Goal: Task Accomplishment & Management: Manage account settings

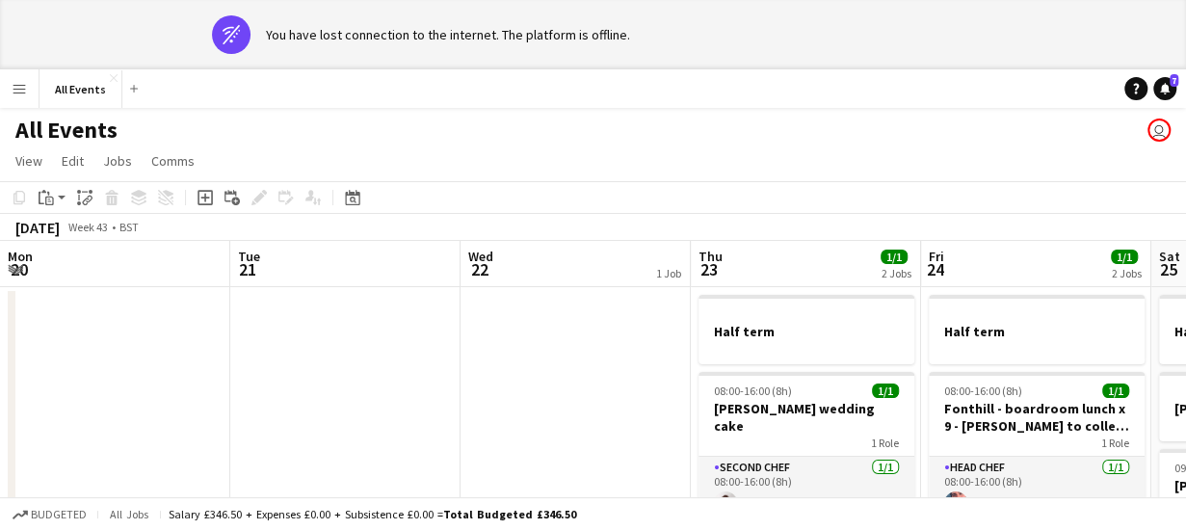
scroll to position [0, 711]
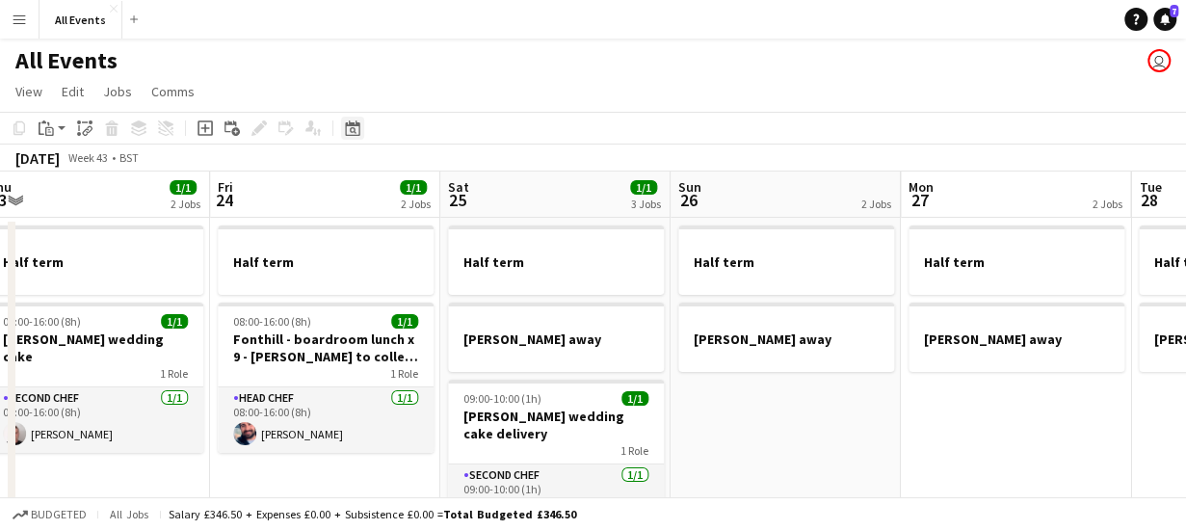
click at [351, 130] on icon "Date picker" at bounding box center [352, 127] width 15 height 15
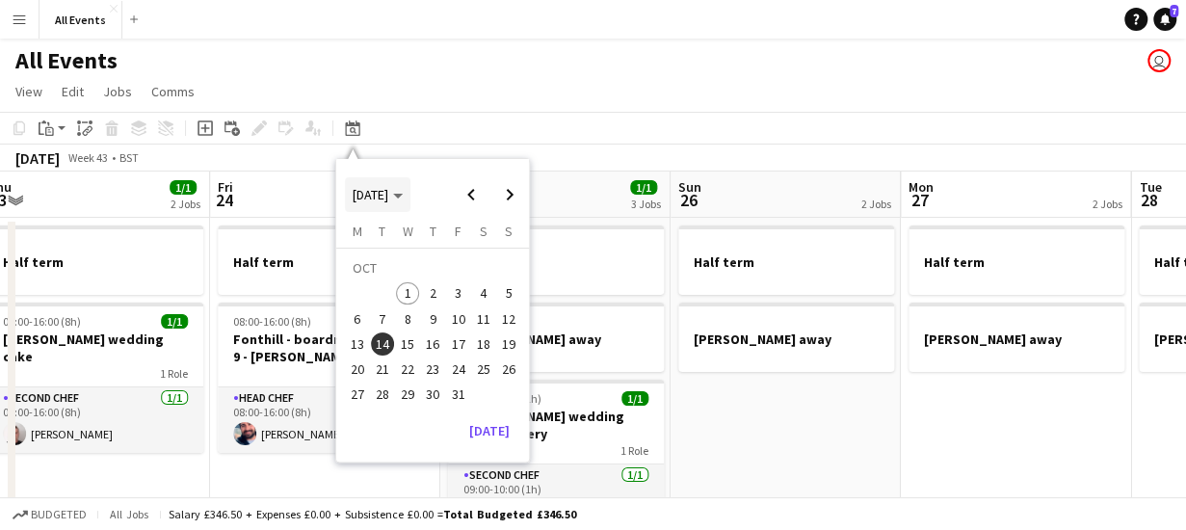
click at [403, 196] on polygon "Choose month and year" at bounding box center [398, 196] width 10 height 5
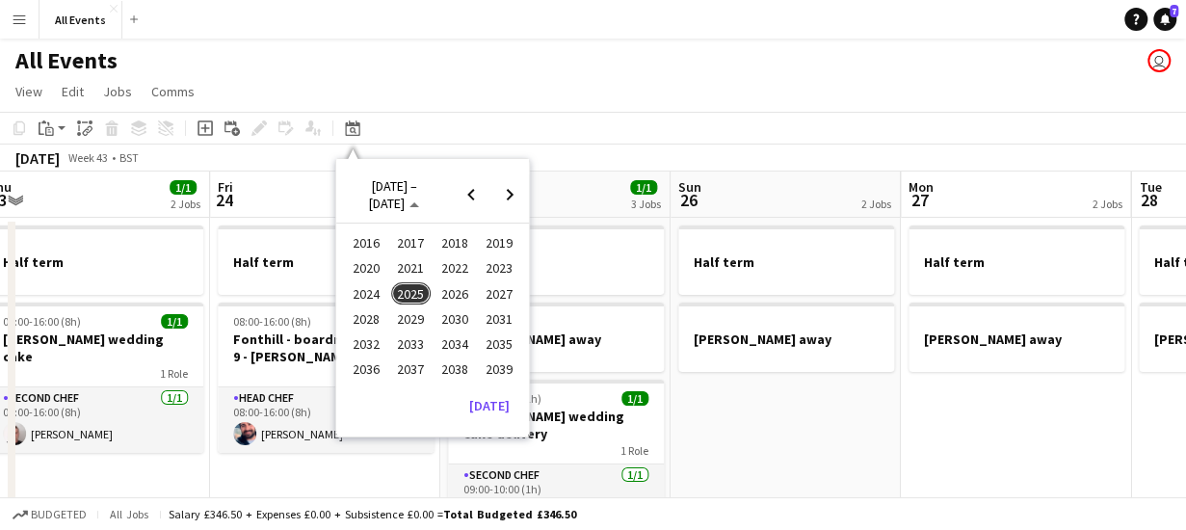
click at [504, 292] on span "2027" at bounding box center [499, 293] width 39 height 23
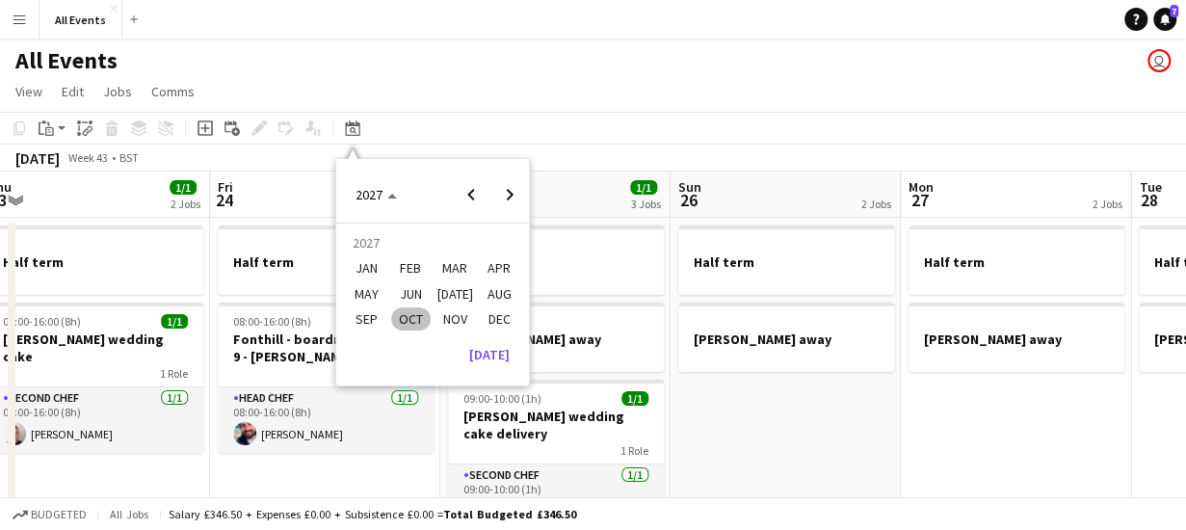
click at [410, 292] on span "JUN" at bounding box center [410, 293] width 39 height 23
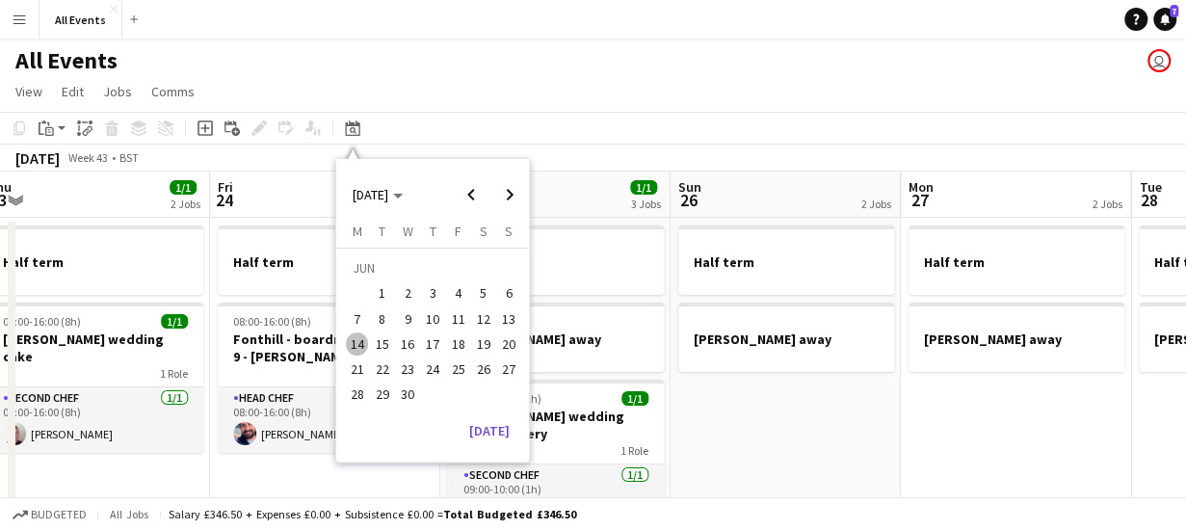
click at [485, 344] on span "19" at bounding box center [483, 343] width 23 height 23
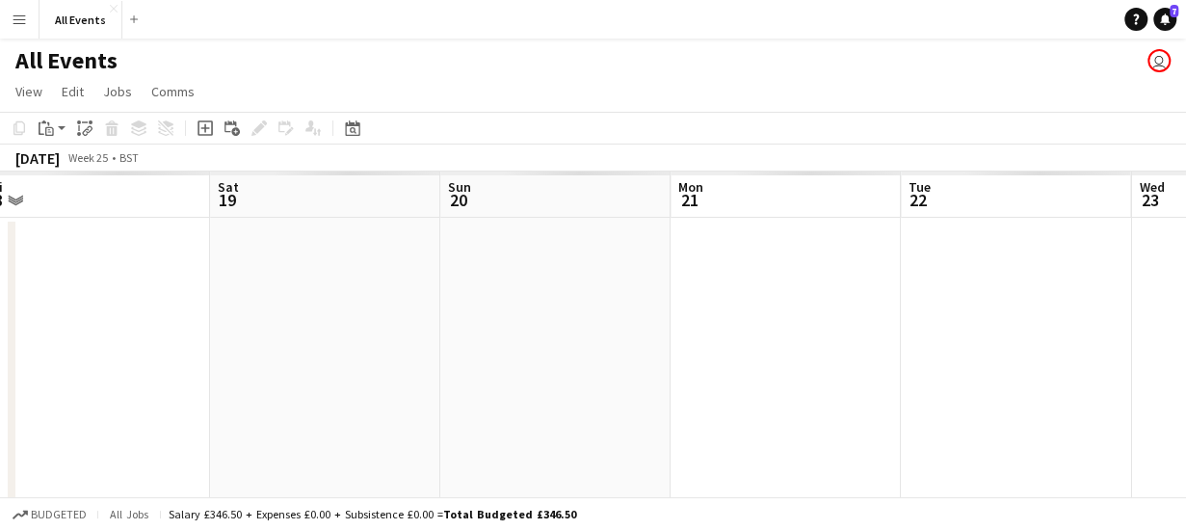
scroll to position [0, 663]
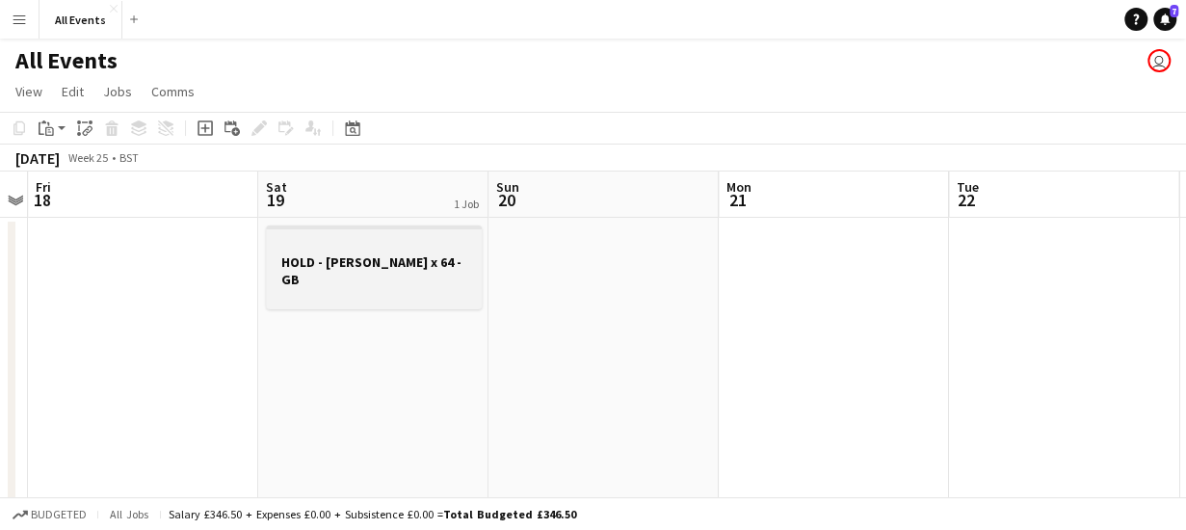
click at [378, 269] on h3 "HOLD - [PERSON_NAME] x 64 - GB" at bounding box center [374, 270] width 216 height 35
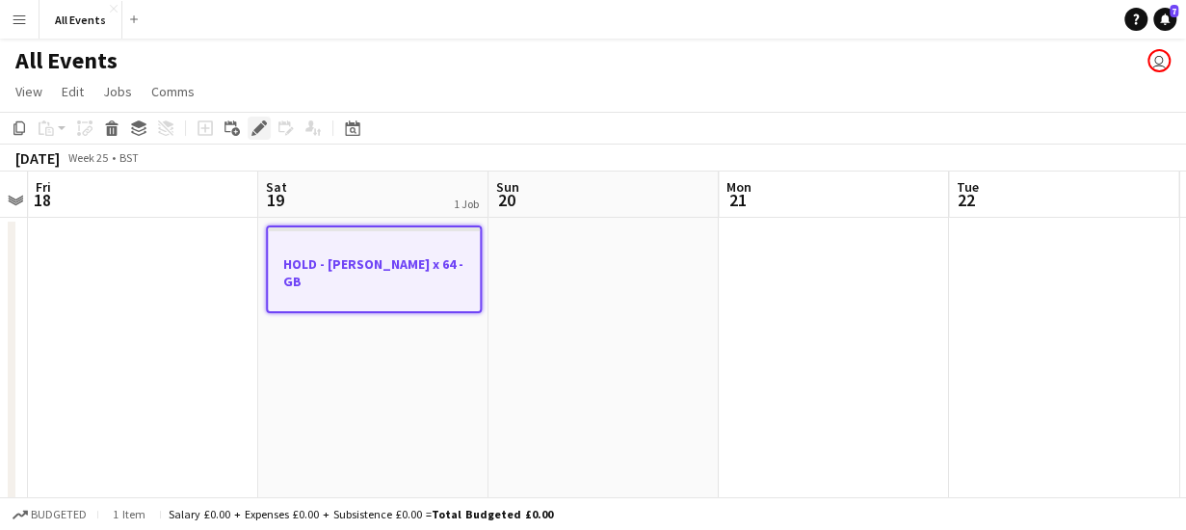
click at [256, 122] on icon "Edit" at bounding box center [258, 127] width 15 height 15
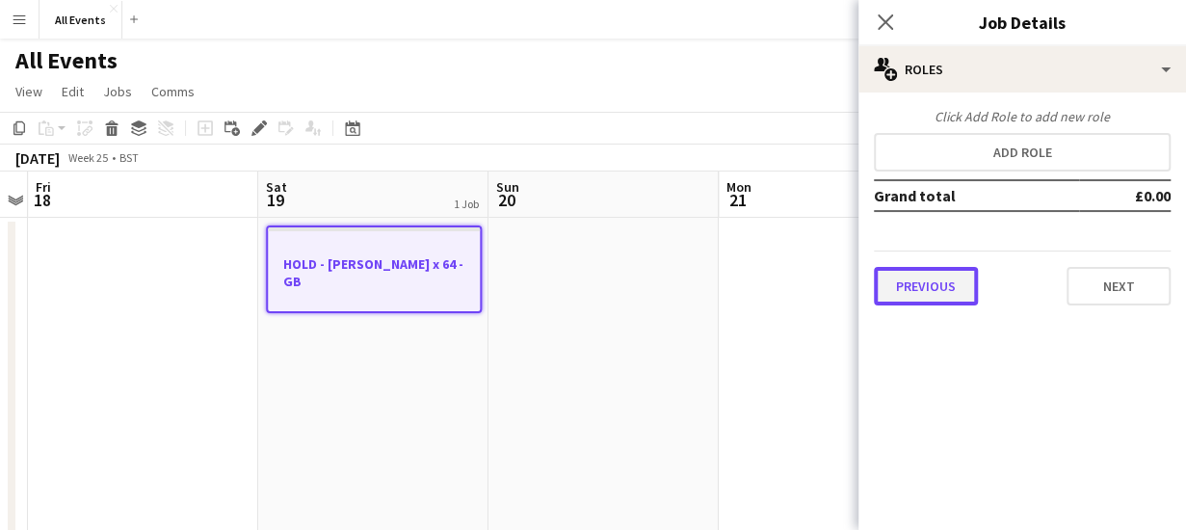
click at [903, 294] on button "Previous" at bounding box center [926, 286] width 104 height 39
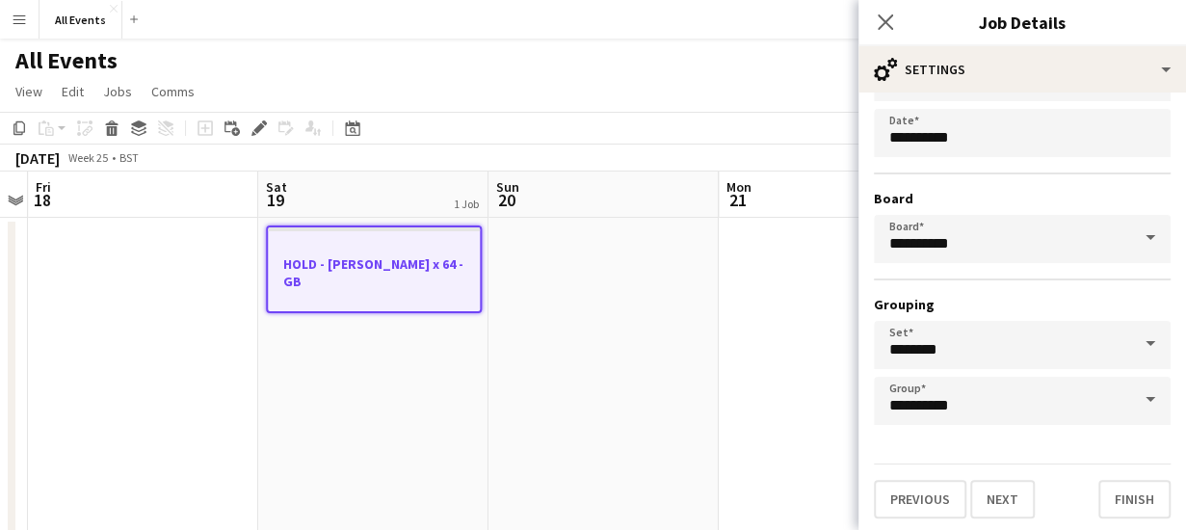
scroll to position [162, 0]
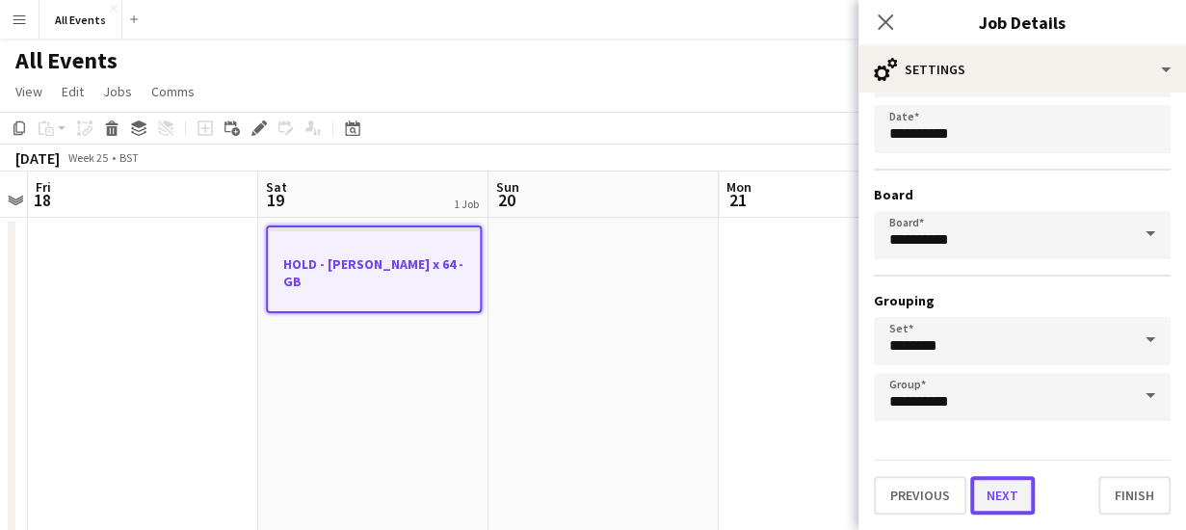
click at [1012, 501] on button "Next" at bounding box center [1002, 495] width 65 height 39
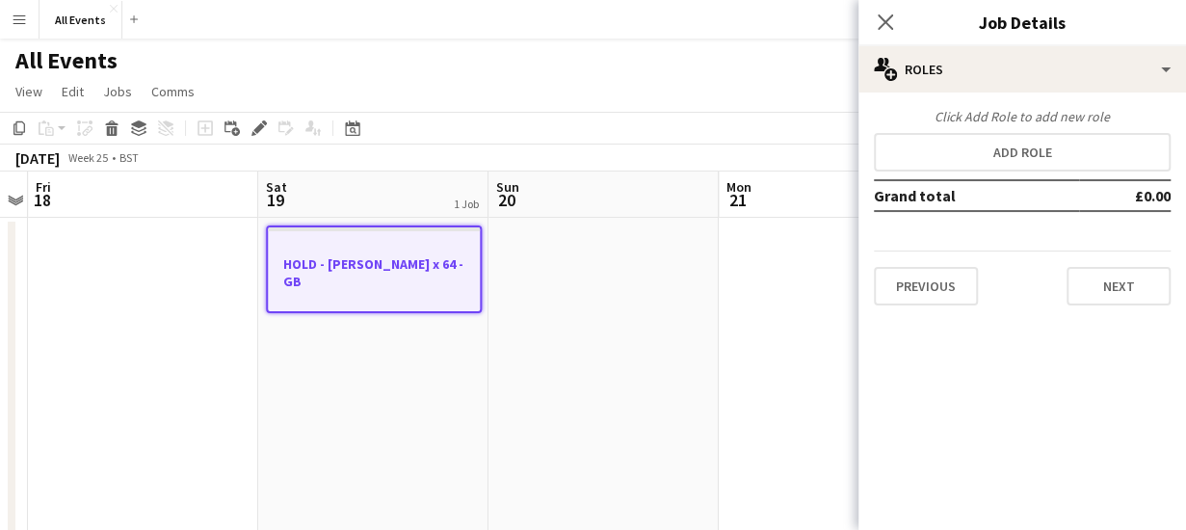
scroll to position [0, 0]
click at [1102, 288] on button "Next" at bounding box center [1118, 286] width 104 height 39
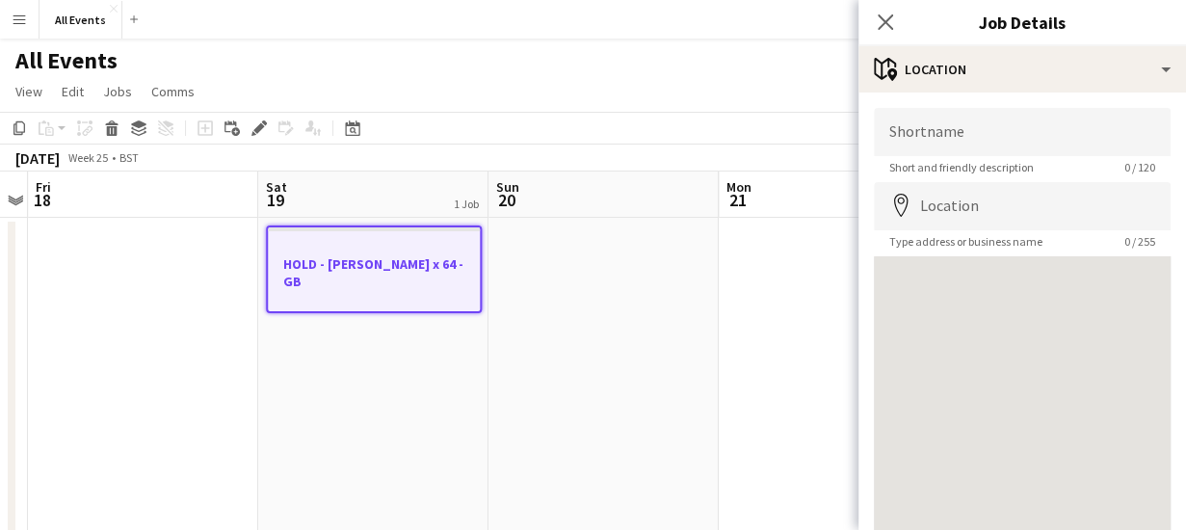
scroll to position [150, 0]
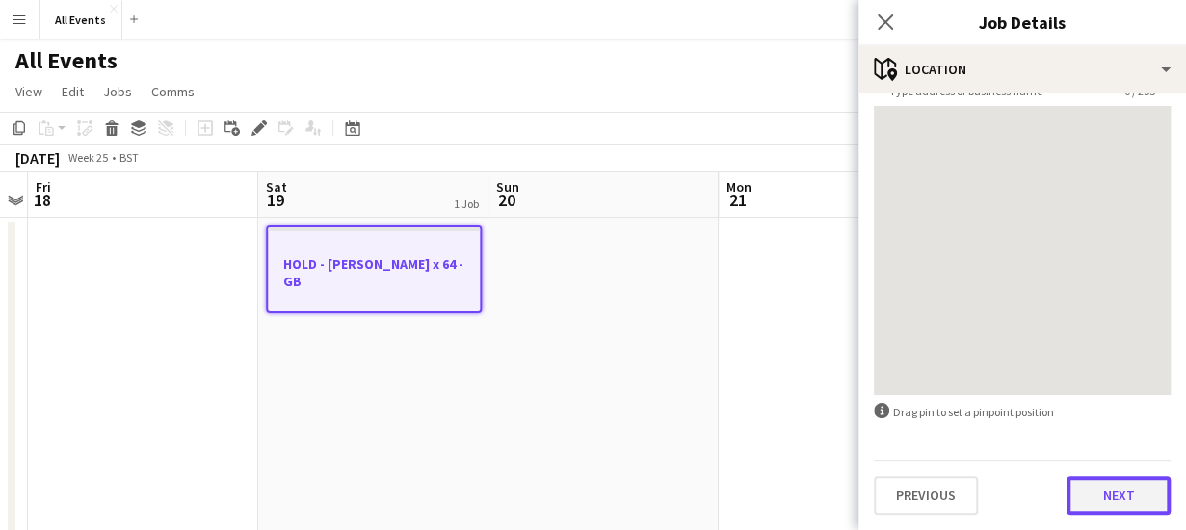
click at [1120, 492] on button "Next" at bounding box center [1118, 495] width 104 height 39
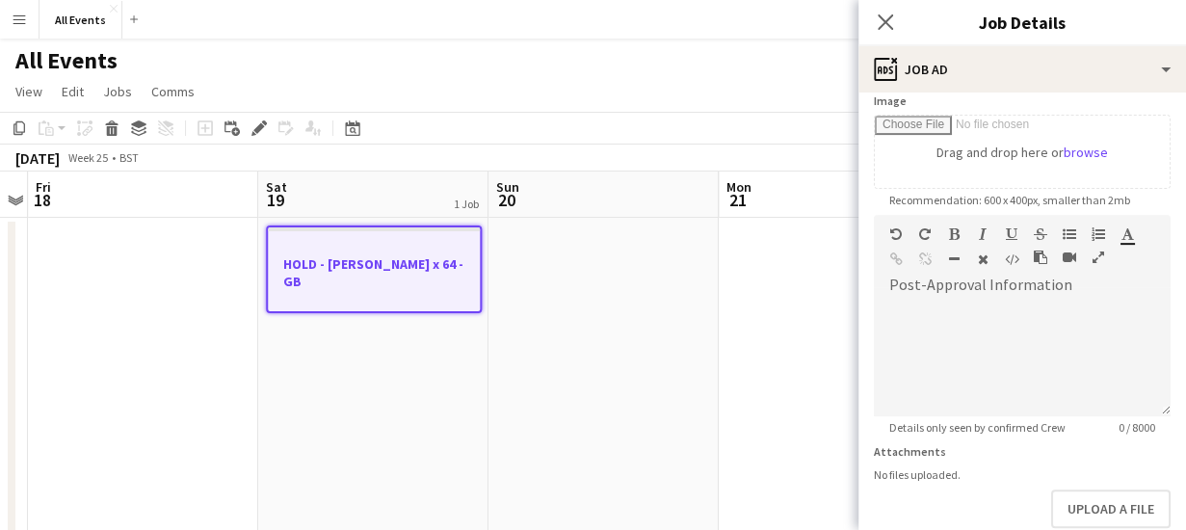
scroll to position [497, 0]
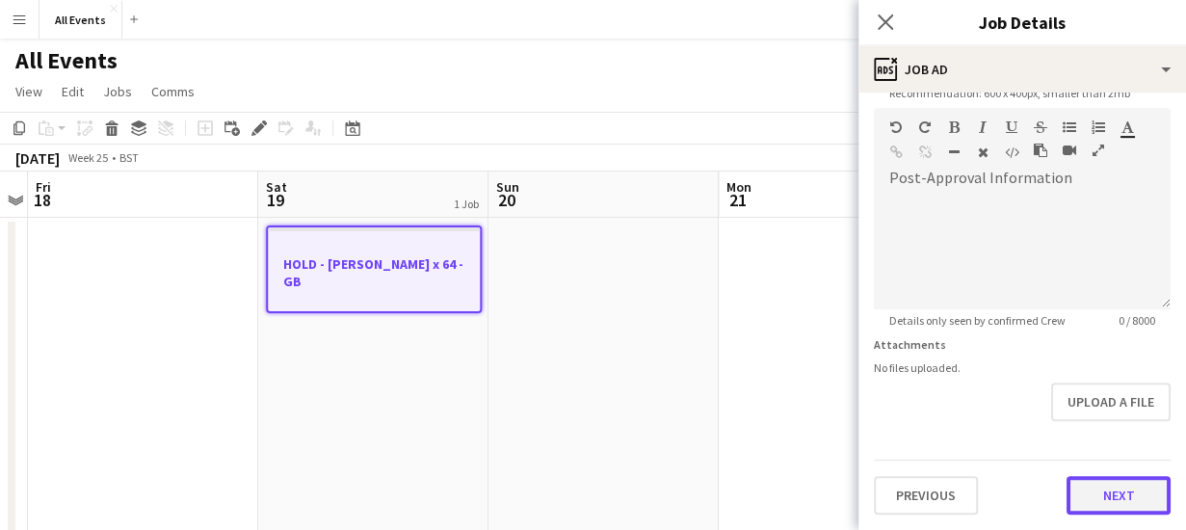
click at [1118, 422] on form "**********" at bounding box center [1022, 99] width 328 height 829
click at [1123, 502] on button "Next" at bounding box center [1118, 496] width 104 height 39
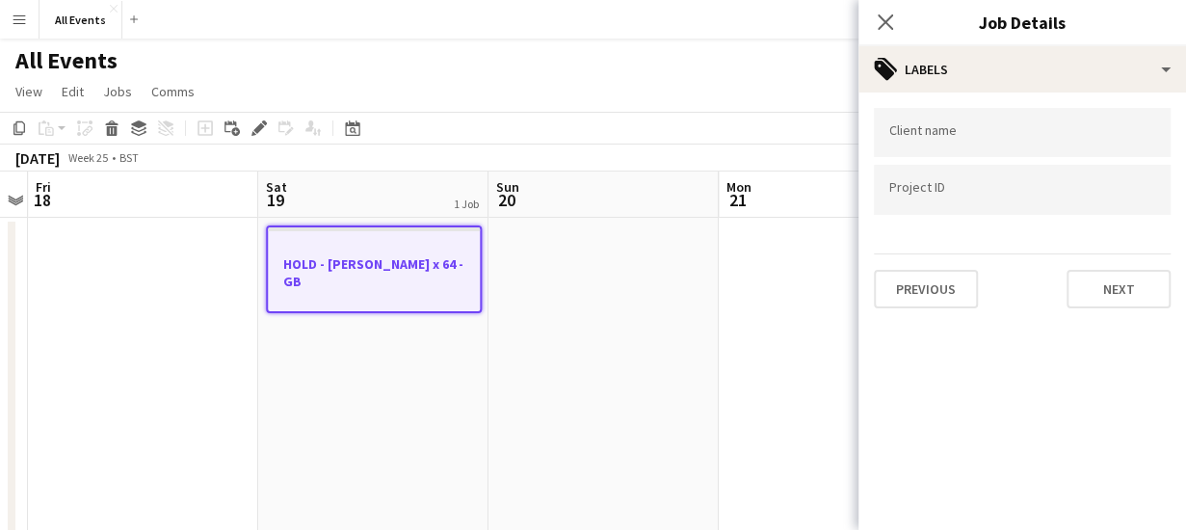
scroll to position [0, 0]
click at [1103, 278] on button "Next" at bounding box center [1118, 289] width 104 height 39
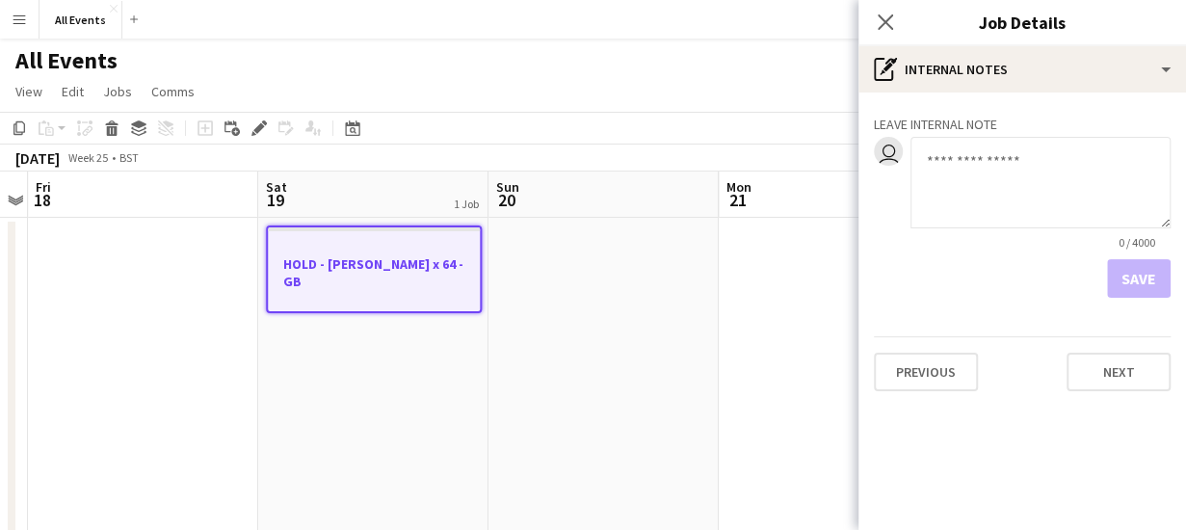
click at [972, 162] on textarea at bounding box center [1040, 183] width 260 height 92
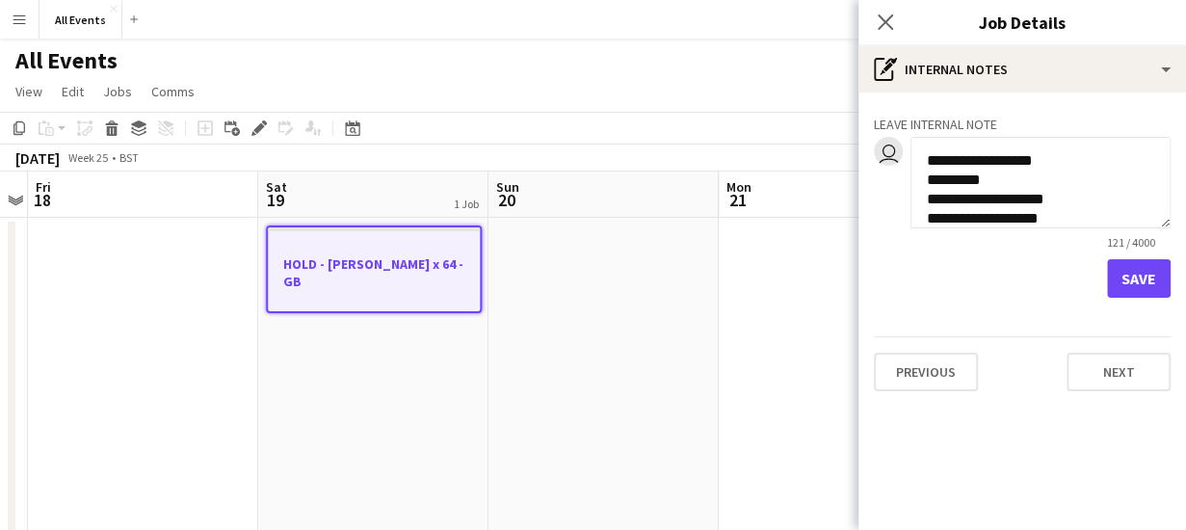
scroll to position [39, 0]
click at [950, 220] on textarea "**********" at bounding box center [1040, 183] width 260 height 92
click at [1067, 219] on textarea "**********" at bounding box center [1040, 183] width 260 height 92
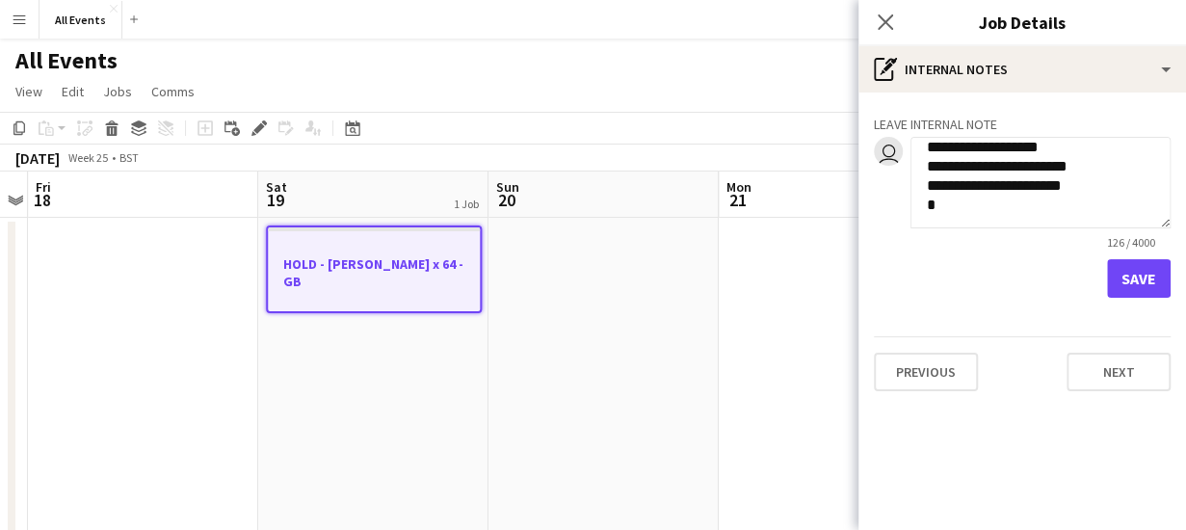
click at [968, 205] on textarea "**********" at bounding box center [1040, 183] width 260 height 92
type textarea "**********"
click at [1129, 278] on button "Save" at bounding box center [1139, 278] width 64 height 39
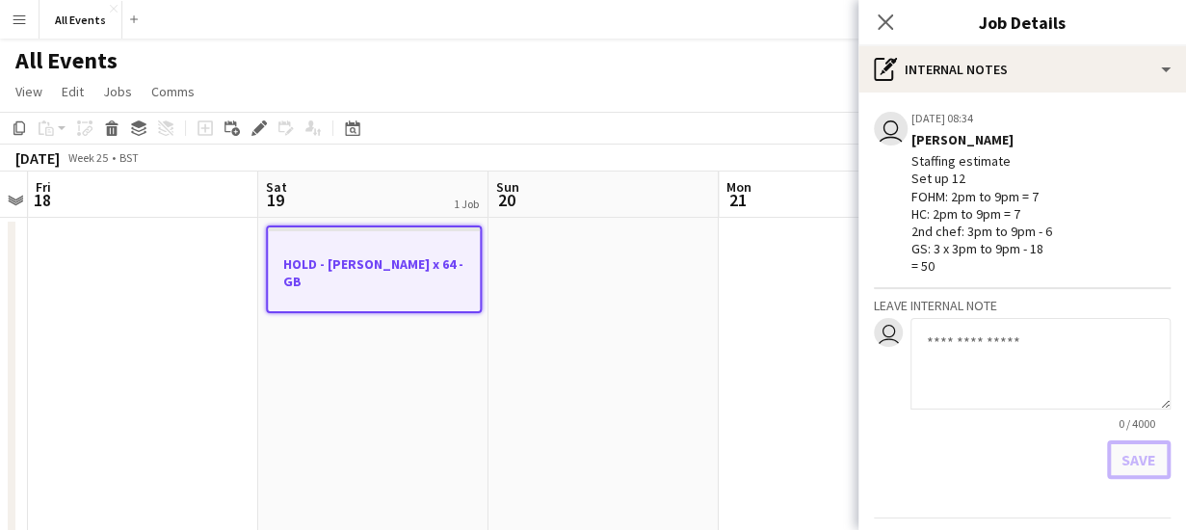
scroll to position [0, 0]
click at [877, 20] on icon "Close pop-in" at bounding box center [885, 22] width 18 height 18
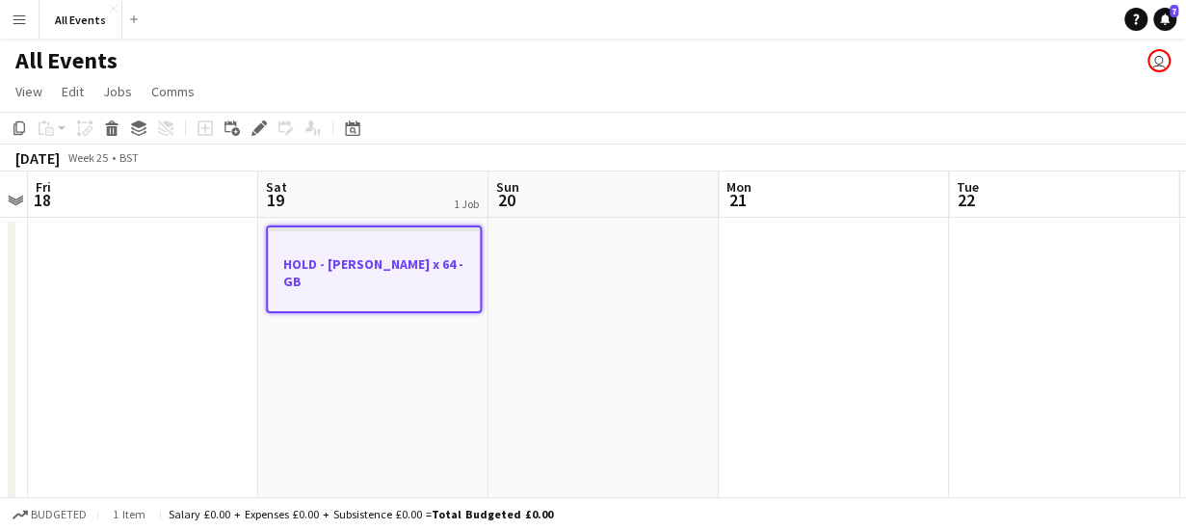
click at [407, 342] on app-date-cell "HOLD - [PERSON_NAME] x 64 - GB" at bounding box center [373, 418] width 230 height 401
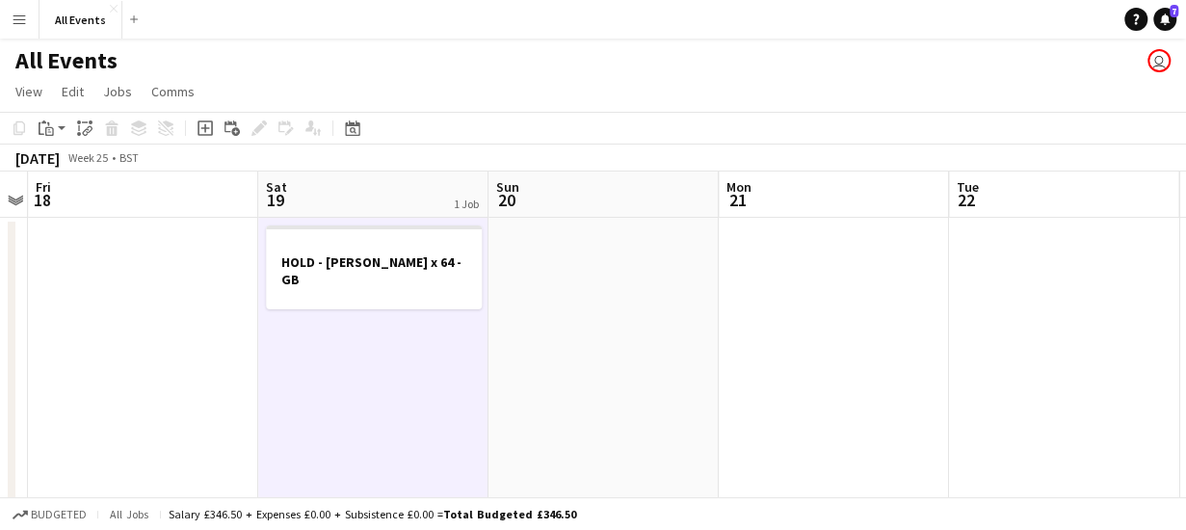
click at [571, 290] on app-date-cell at bounding box center [603, 418] width 230 height 401
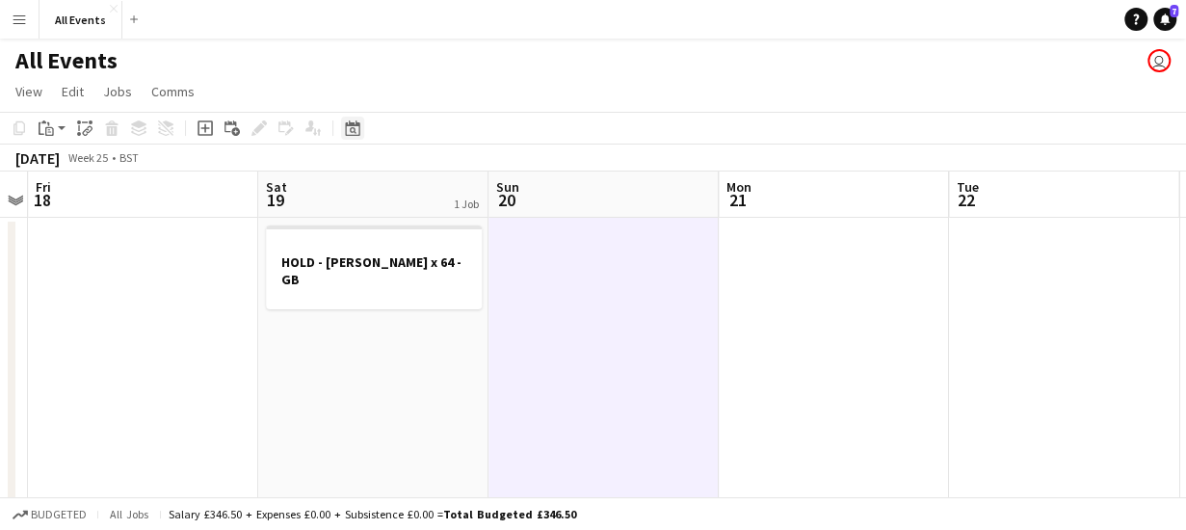
click at [351, 133] on icon "Date picker" at bounding box center [352, 127] width 15 height 15
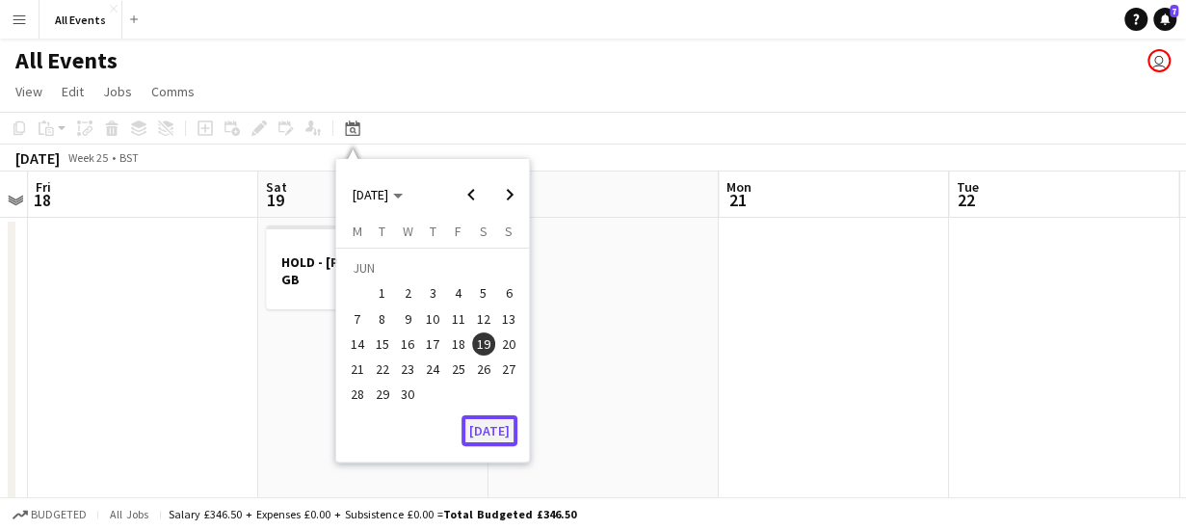
click at [499, 434] on button "[DATE]" at bounding box center [489, 430] width 56 height 31
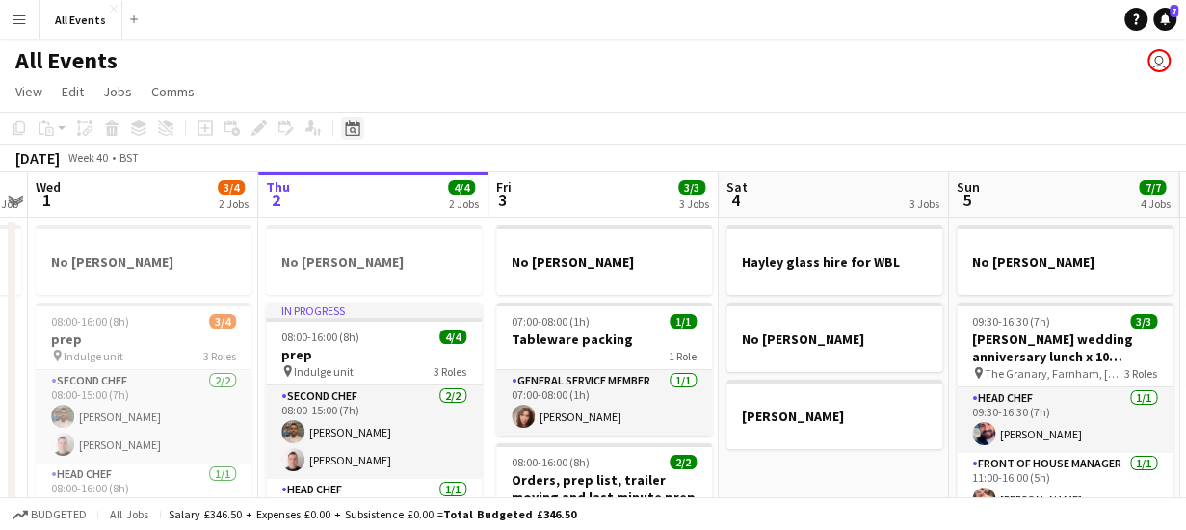
click at [353, 123] on icon at bounding box center [352, 127] width 14 height 15
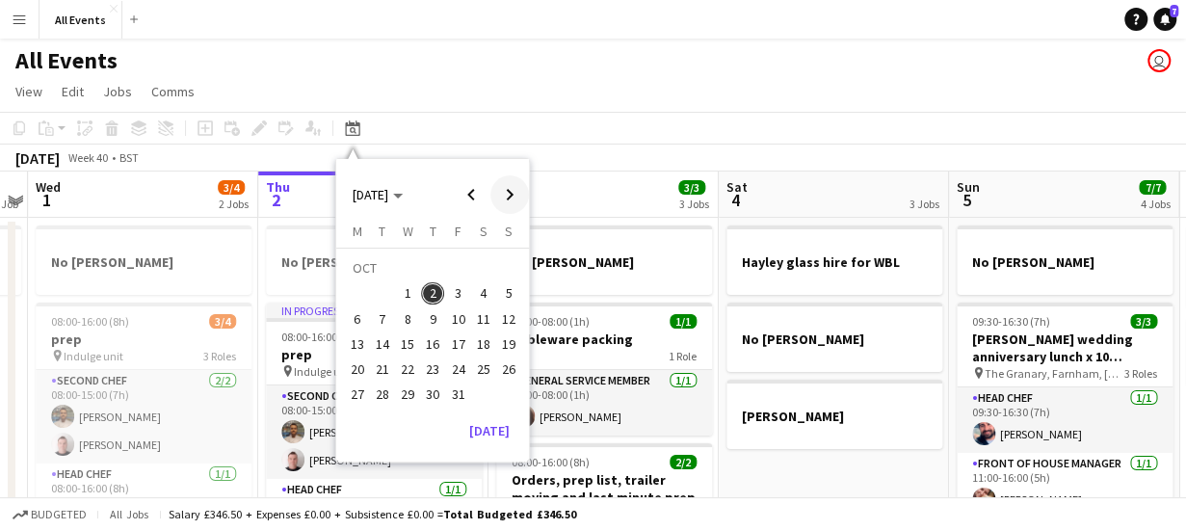
click at [511, 189] on span "Next month" at bounding box center [509, 194] width 39 height 39
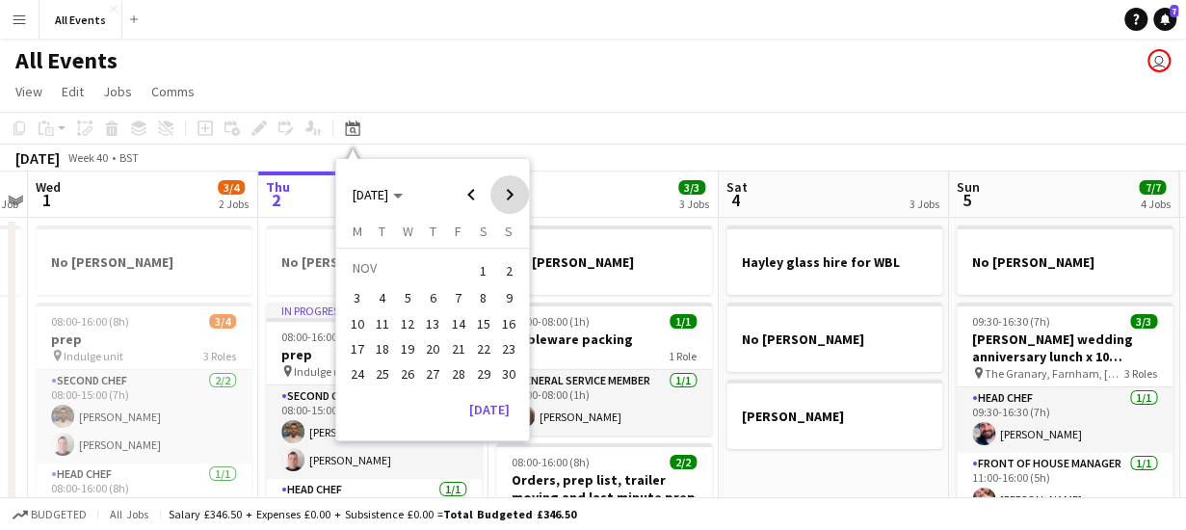
click at [511, 189] on span "Next month" at bounding box center [509, 194] width 39 height 39
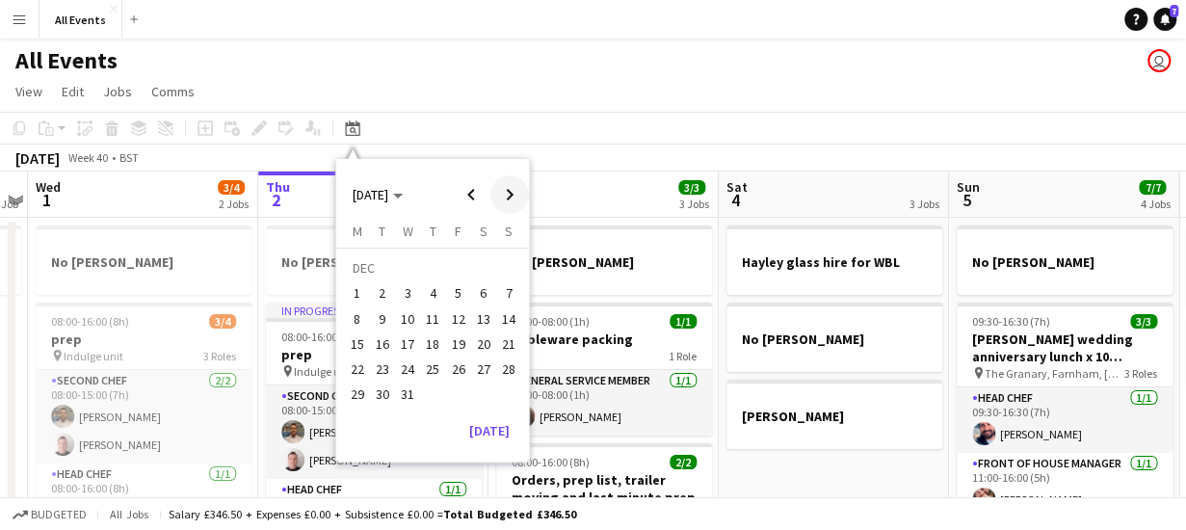
click at [511, 189] on span "Next month" at bounding box center [509, 194] width 39 height 39
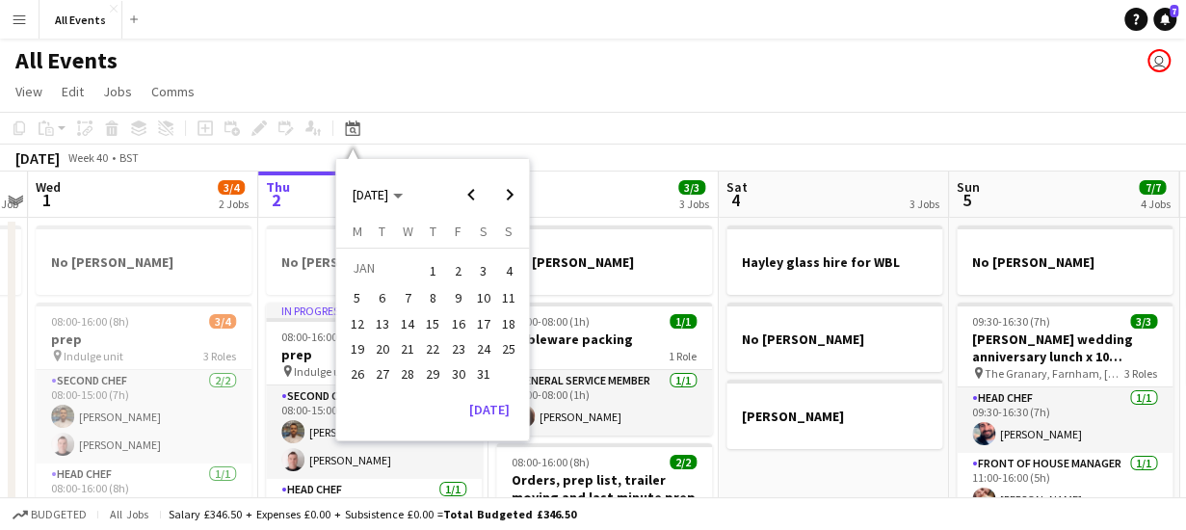
click at [484, 272] on span "3" at bounding box center [483, 270] width 23 height 27
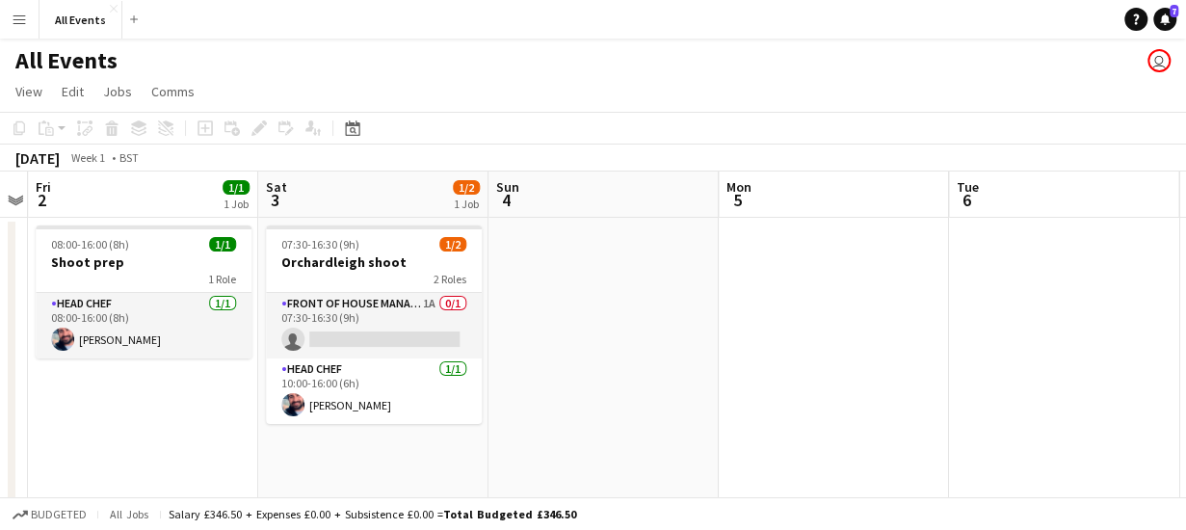
click at [562, 189] on app-board-header-date "Sun 4" at bounding box center [603, 194] width 230 height 46
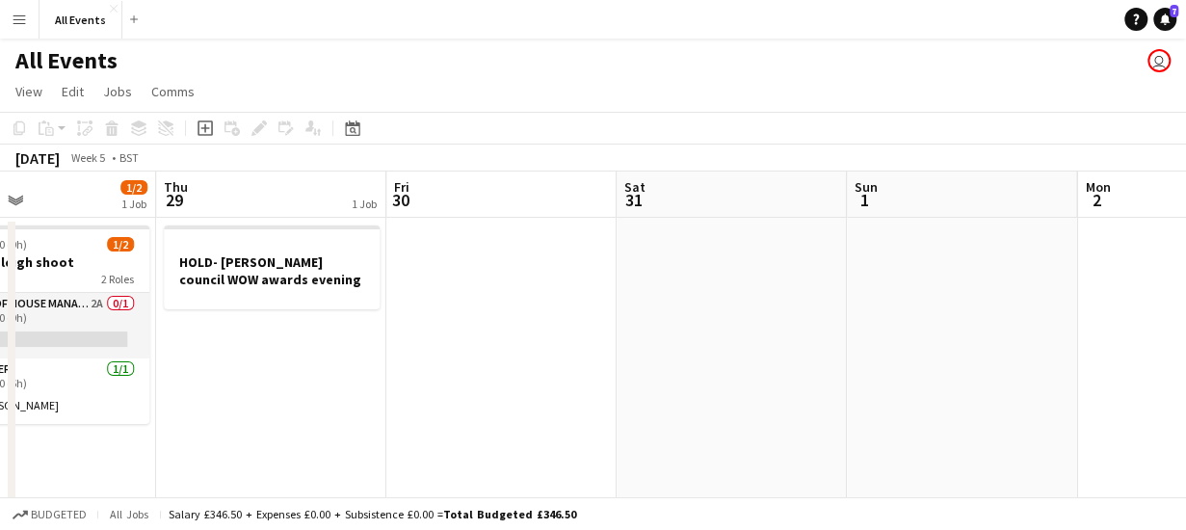
scroll to position [0, 803]
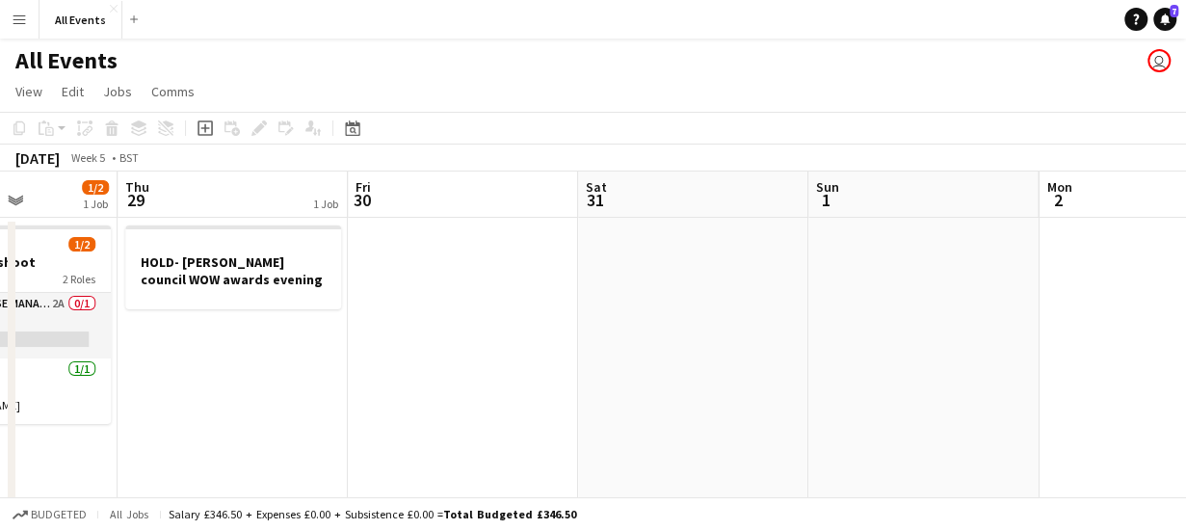
click at [407, 190] on app-board-header-date "Fri 30" at bounding box center [463, 194] width 230 height 46
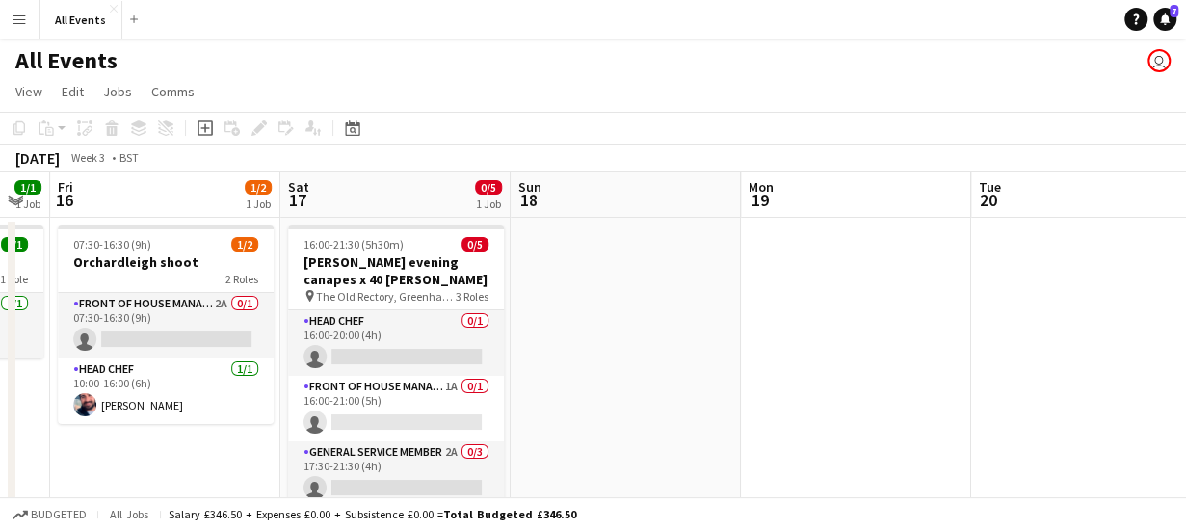
scroll to position [0, 408]
click at [351, 124] on icon at bounding box center [352, 127] width 14 height 15
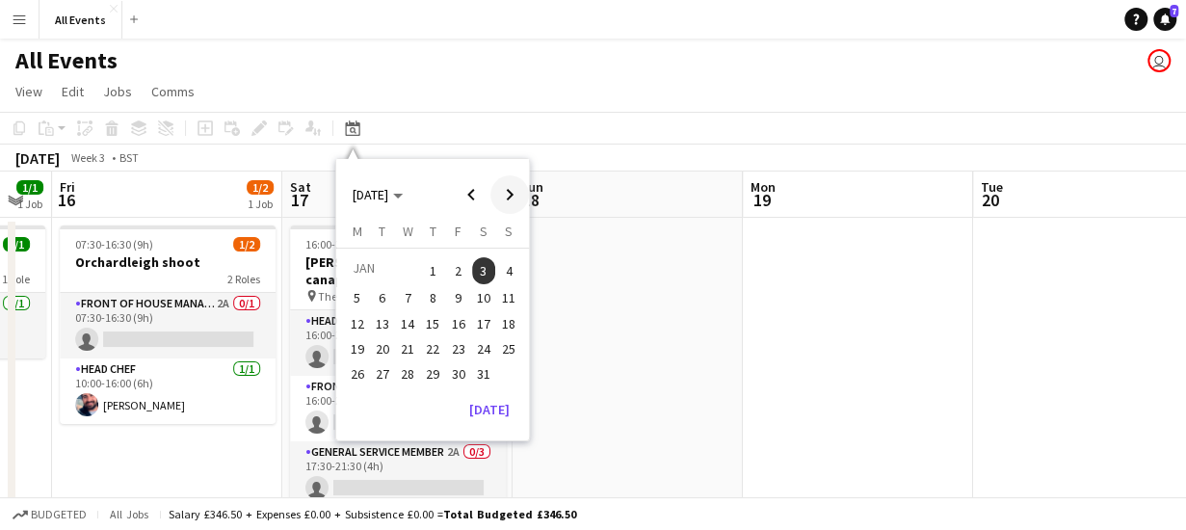
click at [509, 193] on span "Next month" at bounding box center [509, 194] width 39 height 39
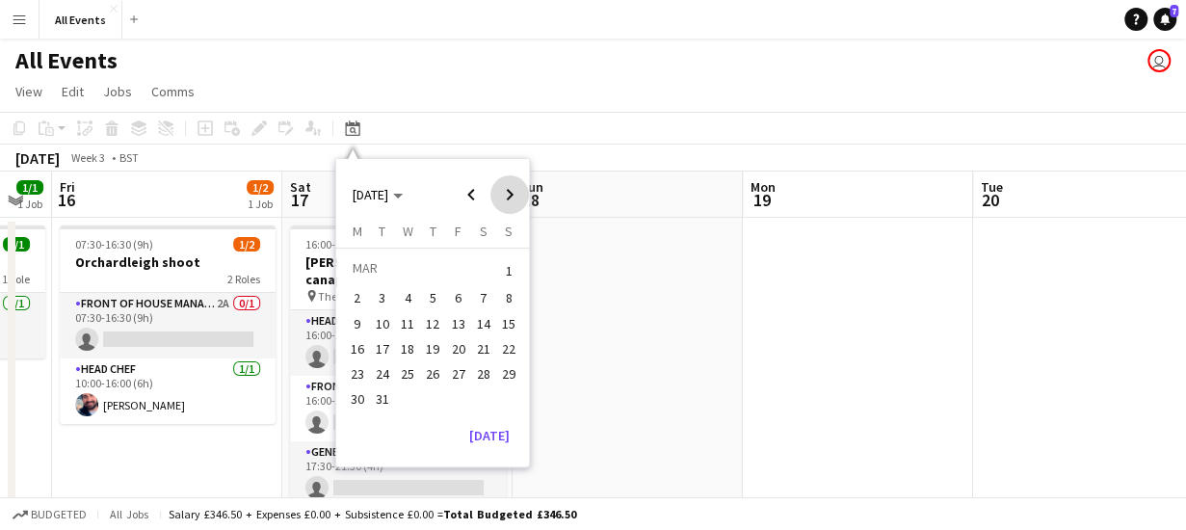
click at [509, 193] on span "Next month" at bounding box center [509, 194] width 39 height 39
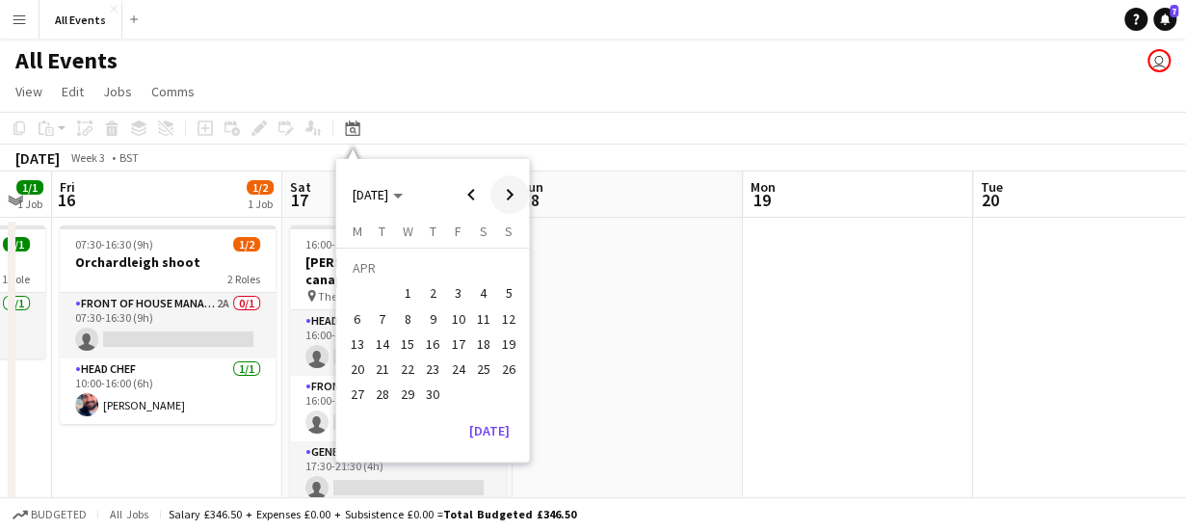
click at [509, 193] on span "Next month" at bounding box center [509, 194] width 39 height 39
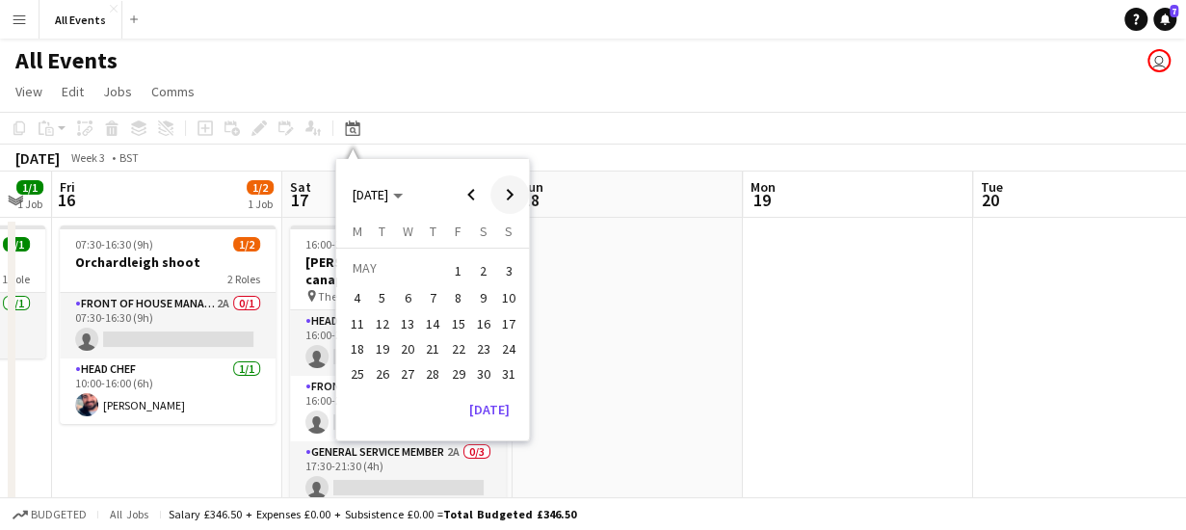
click at [509, 193] on span "Next month" at bounding box center [509, 194] width 39 height 39
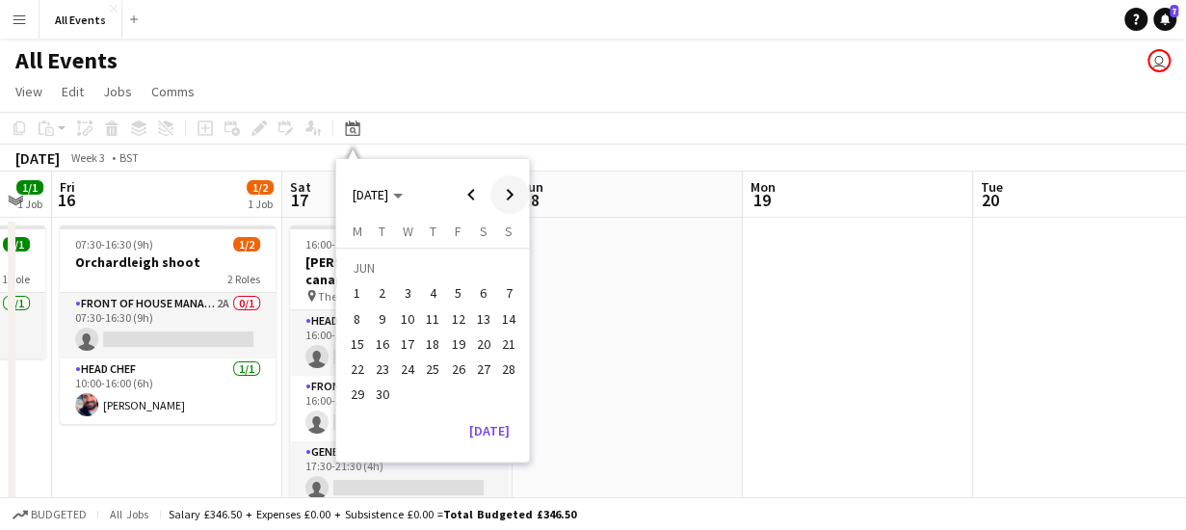
click at [509, 193] on span "Next month" at bounding box center [509, 194] width 39 height 39
click at [513, 267] on span "2" at bounding box center [508, 270] width 23 height 27
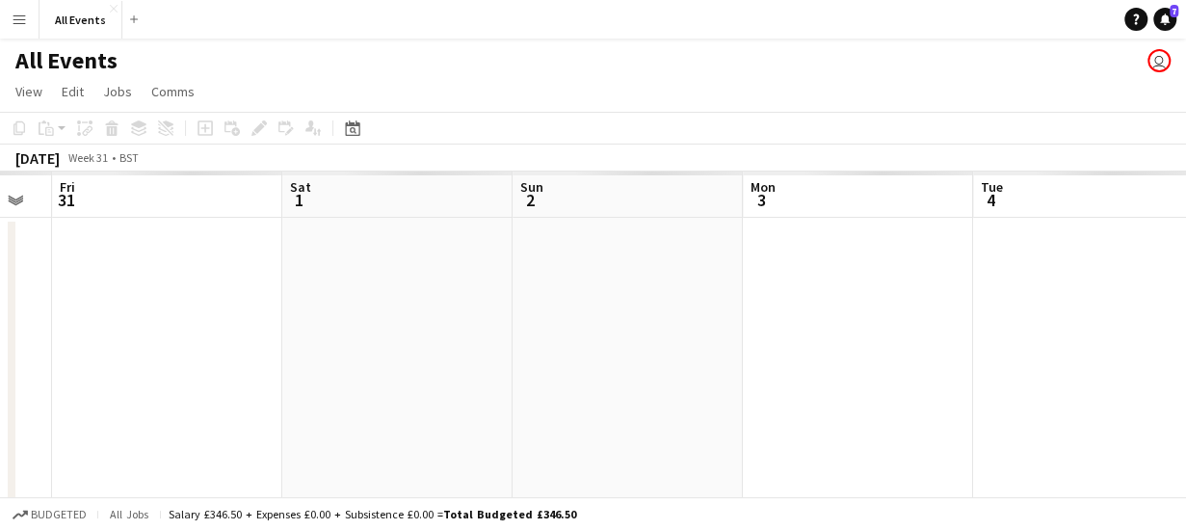
scroll to position [0, 663]
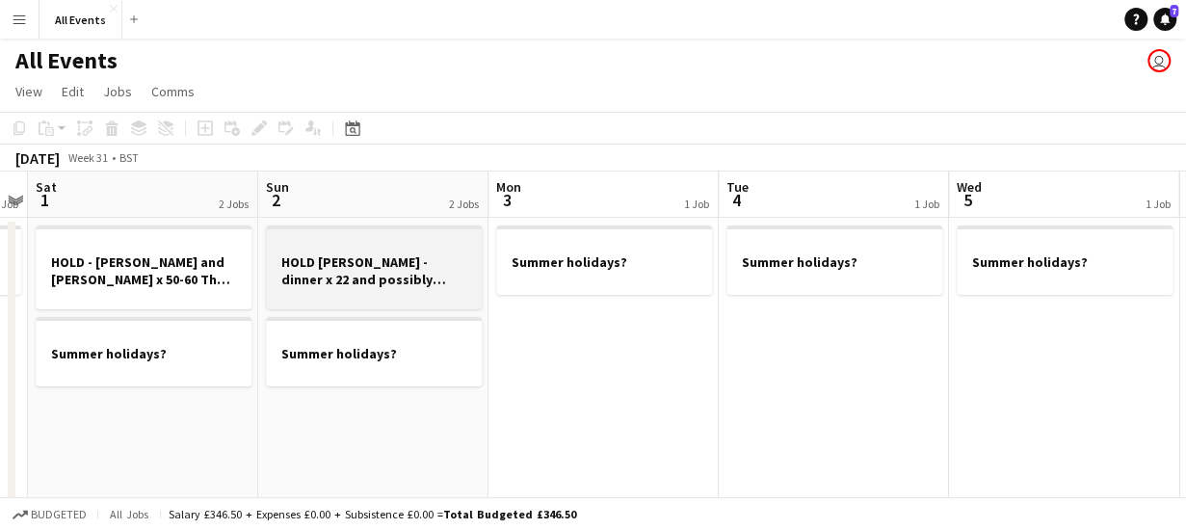
click at [360, 275] on h3 "HOLD [PERSON_NAME] - dinner x 22 and possibly same day breakfast service - [GEO…" at bounding box center [374, 270] width 216 height 35
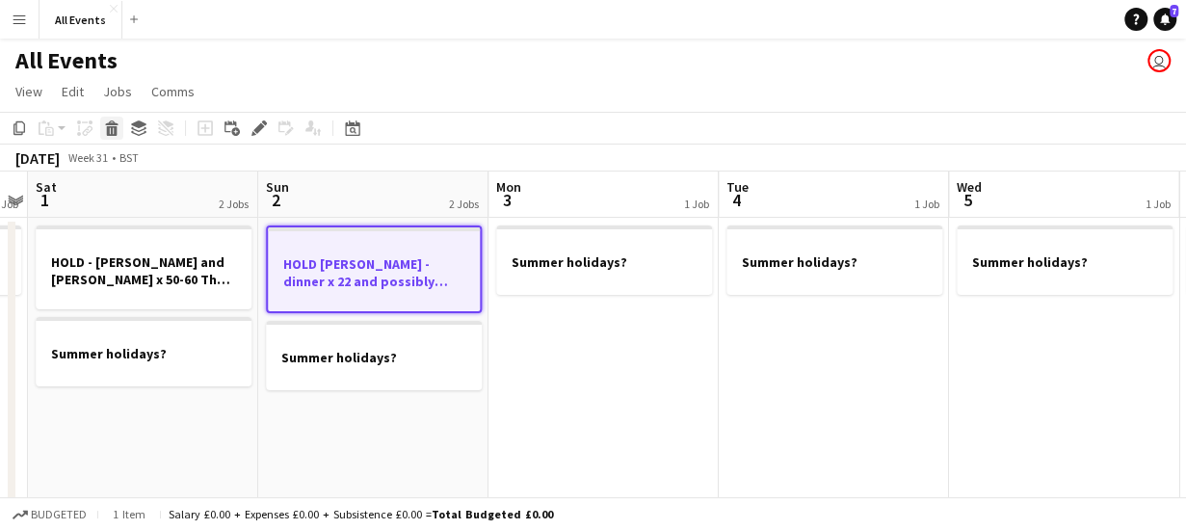
click at [109, 129] on icon at bounding box center [112, 131] width 11 height 10
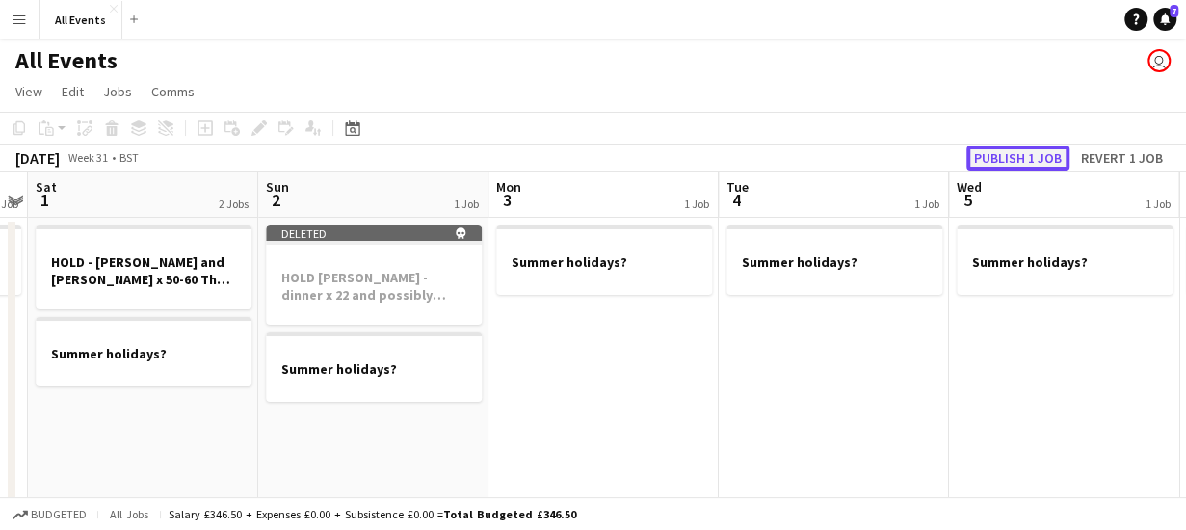
click at [1022, 157] on button "Publish 1 job" at bounding box center [1017, 157] width 103 height 25
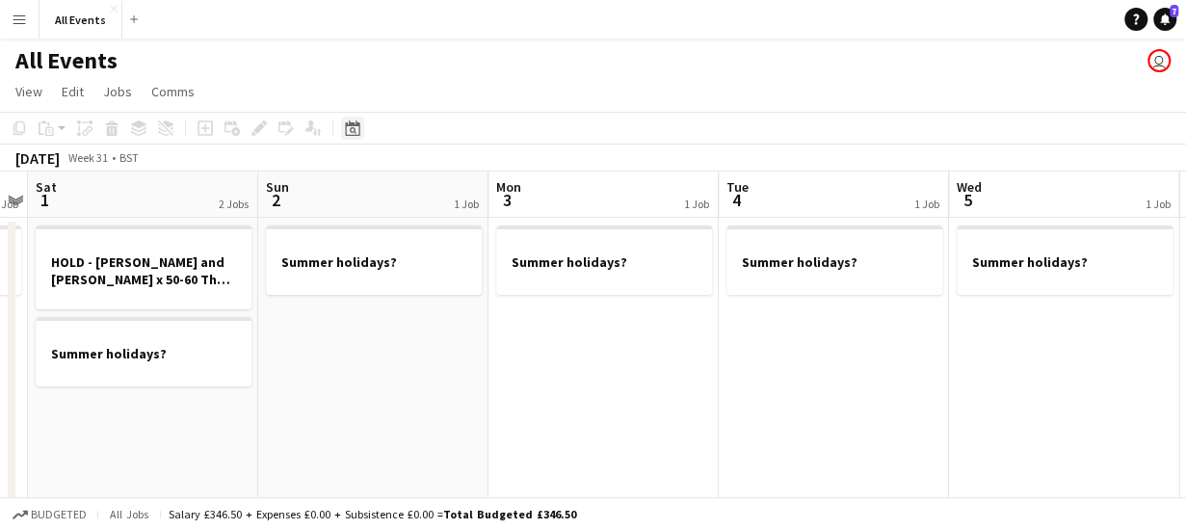
click at [349, 127] on icon "Date picker" at bounding box center [352, 127] width 15 height 15
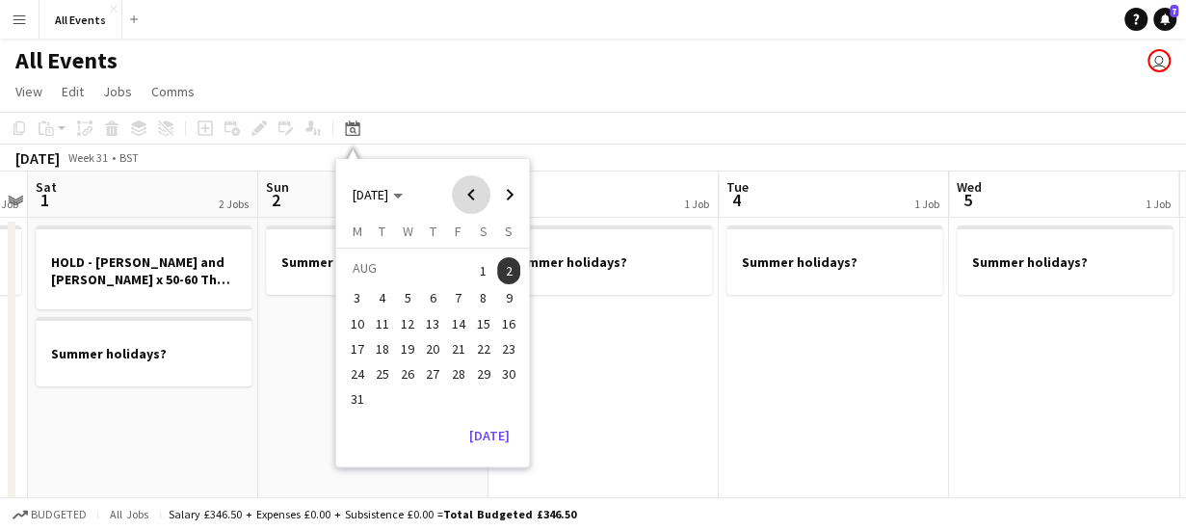
click at [471, 193] on span "Previous month" at bounding box center [471, 194] width 39 height 39
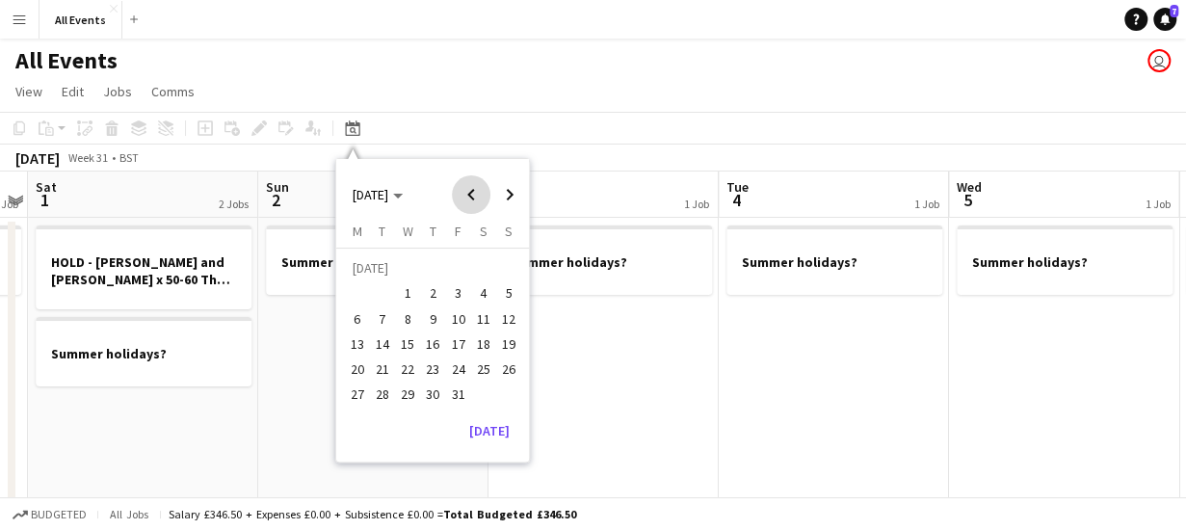
click at [471, 193] on span "Previous month" at bounding box center [471, 194] width 39 height 39
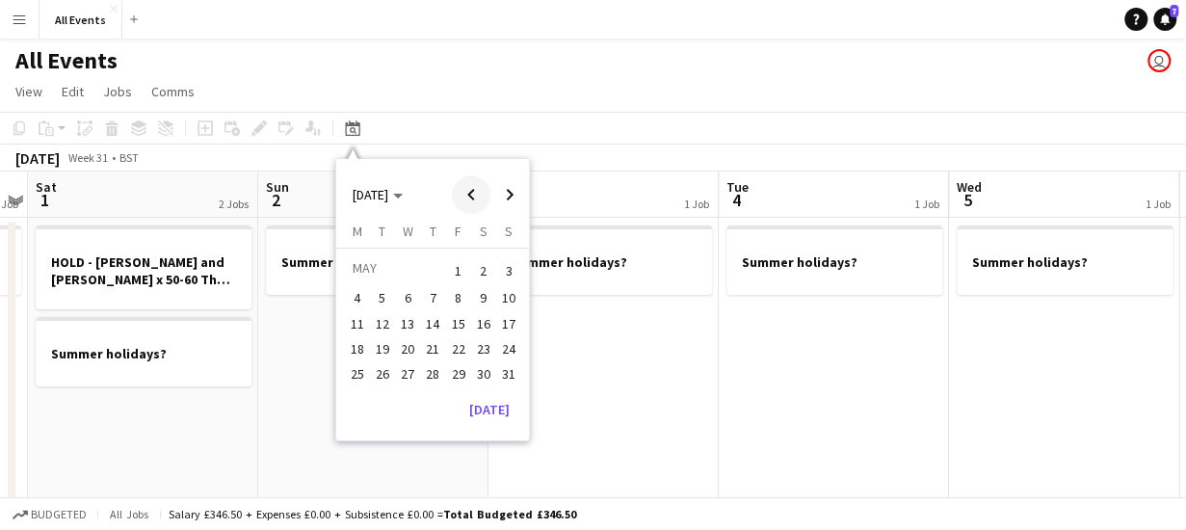
click at [471, 193] on span "Previous month" at bounding box center [471, 194] width 39 height 39
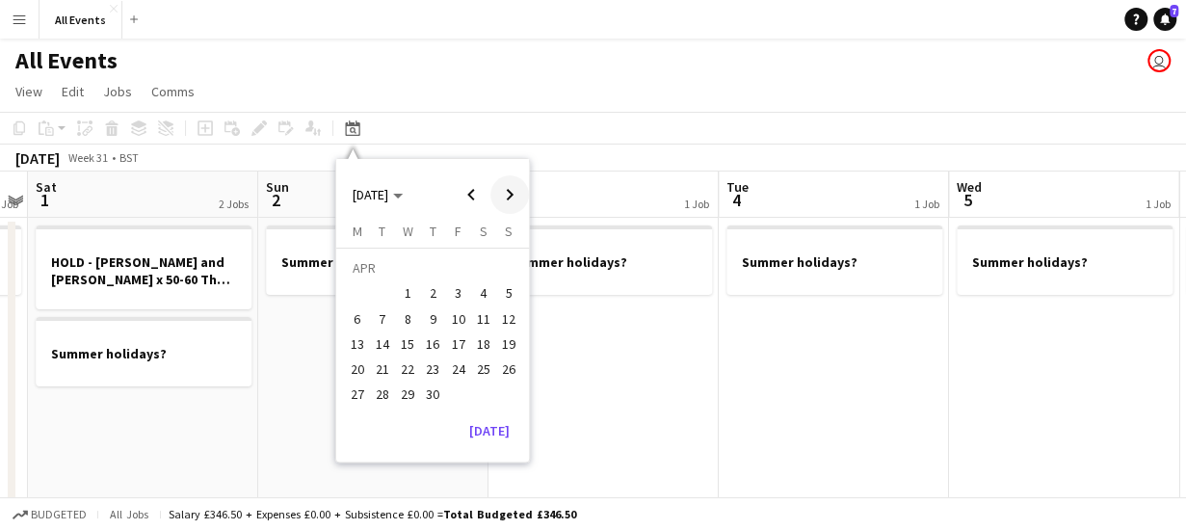
click at [512, 192] on span "Next month" at bounding box center [509, 194] width 39 height 39
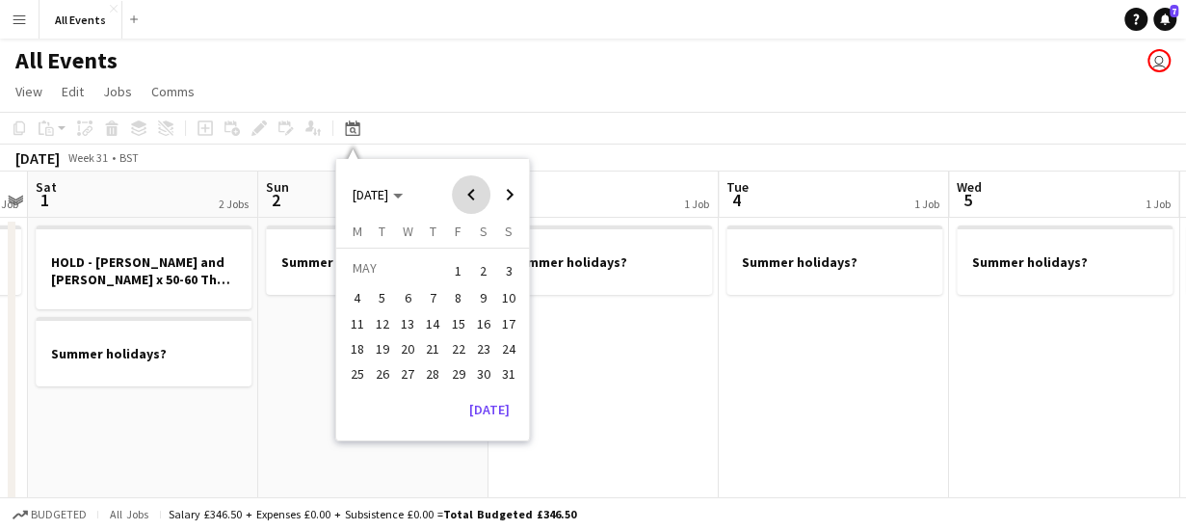
click at [474, 192] on span "Previous month" at bounding box center [471, 194] width 39 height 39
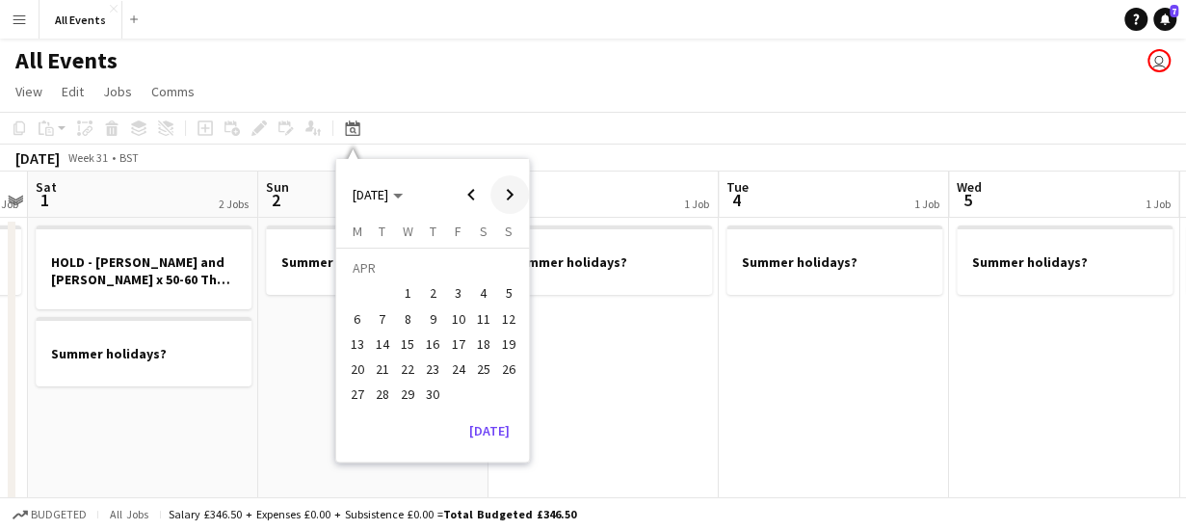
click at [505, 194] on span "Next month" at bounding box center [509, 194] width 39 height 39
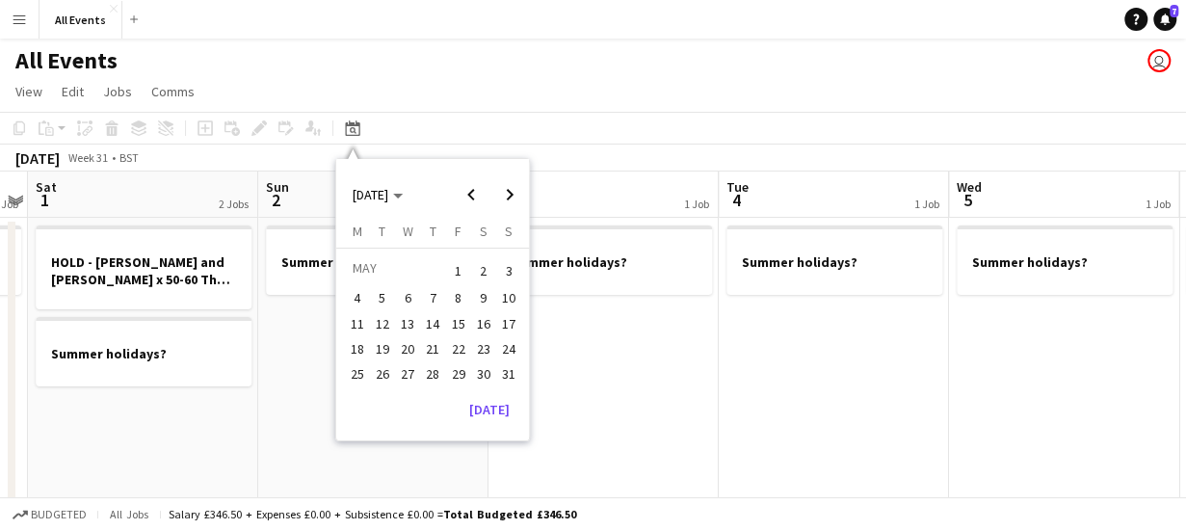
click at [480, 270] on span "2" at bounding box center [483, 270] width 23 height 27
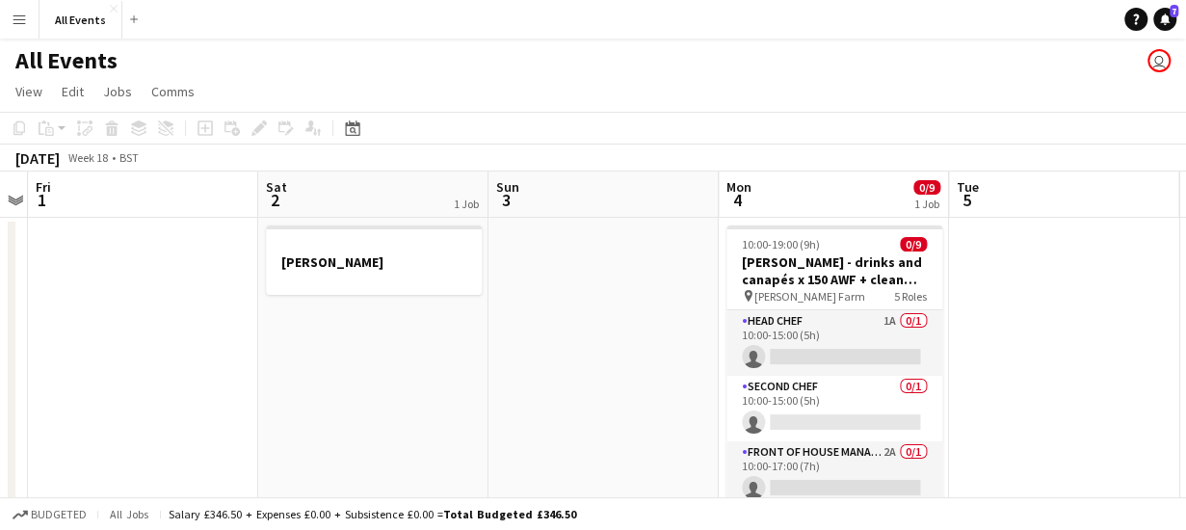
click at [374, 192] on app-board-header-date "Sat 2 1 Job" at bounding box center [373, 194] width 230 height 46
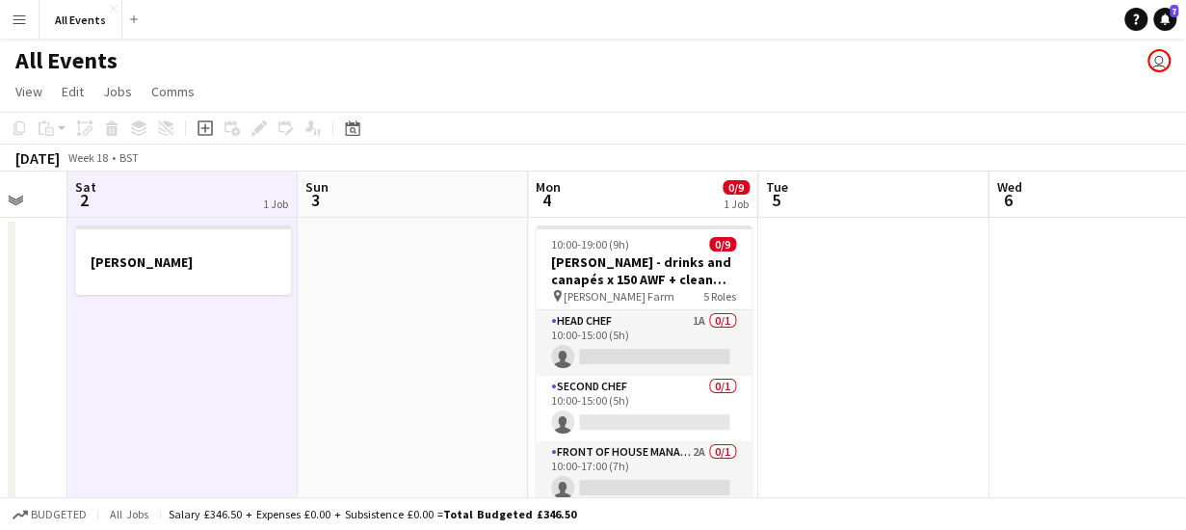
scroll to position [0, 855]
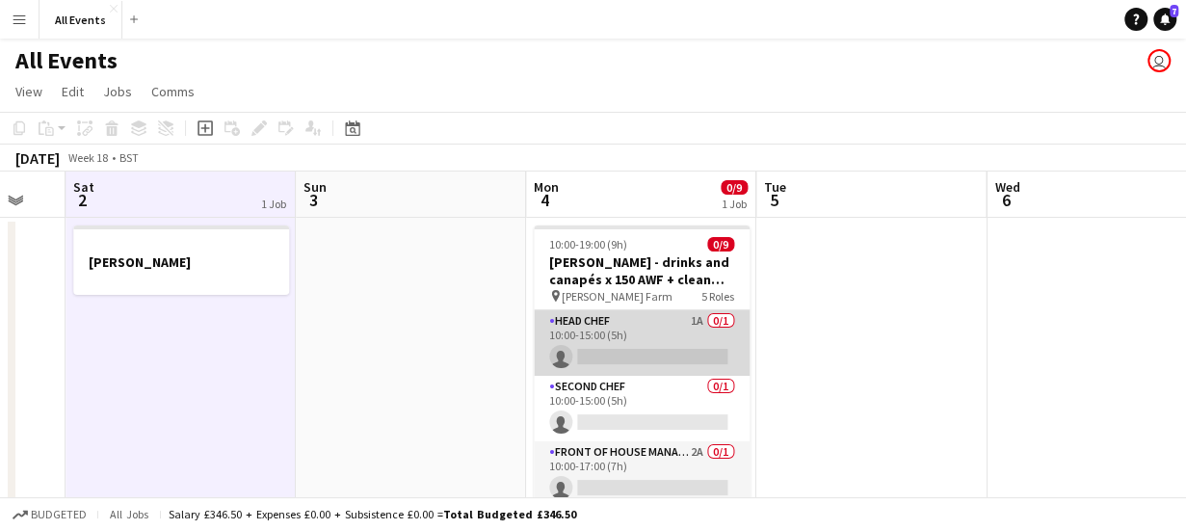
click at [628, 328] on app-card-role "Head Chef 1A 0/1 10:00-15:00 (5h) single-neutral-actions" at bounding box center [642, 343] width 216 height 66
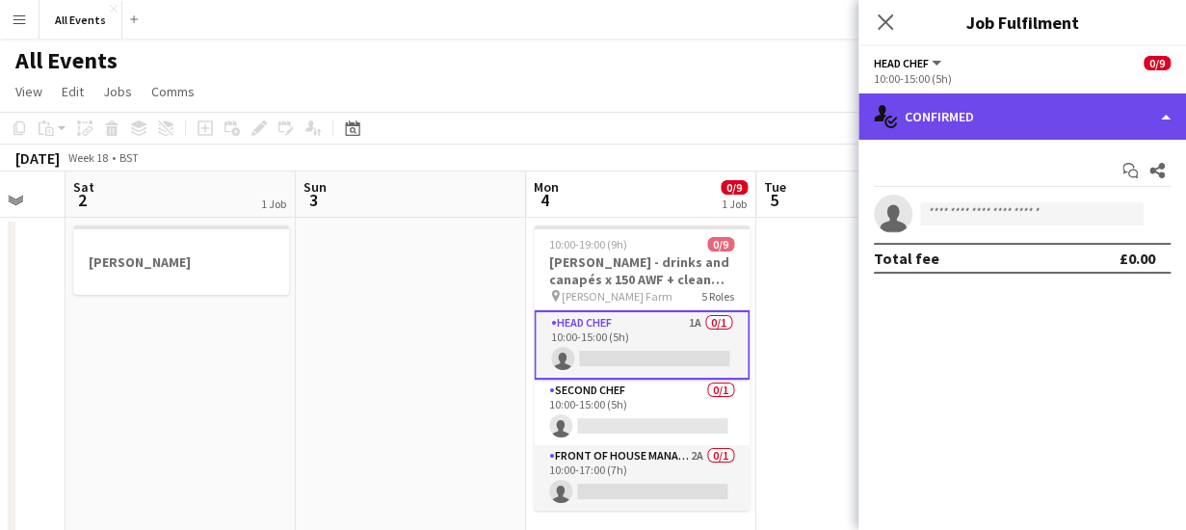
click at [975, 115] on div "single-neutral-actions-check-2 Confirmed" at bounding box center [1022, 116] width 328 height 46
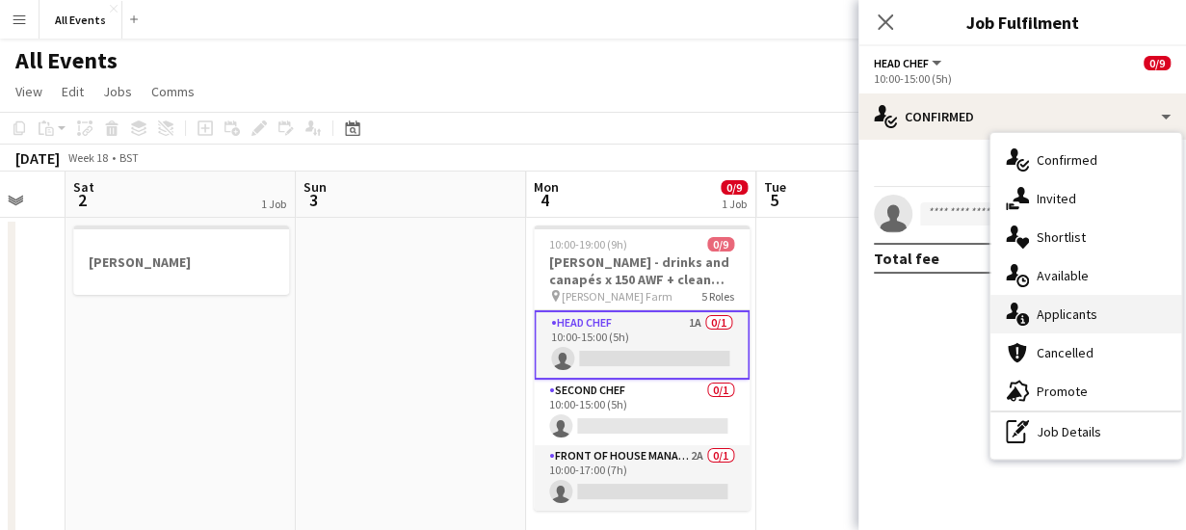
click at [1046, 315] on span "Applicants" at bounding box center [1066, 313] width 61 height 17
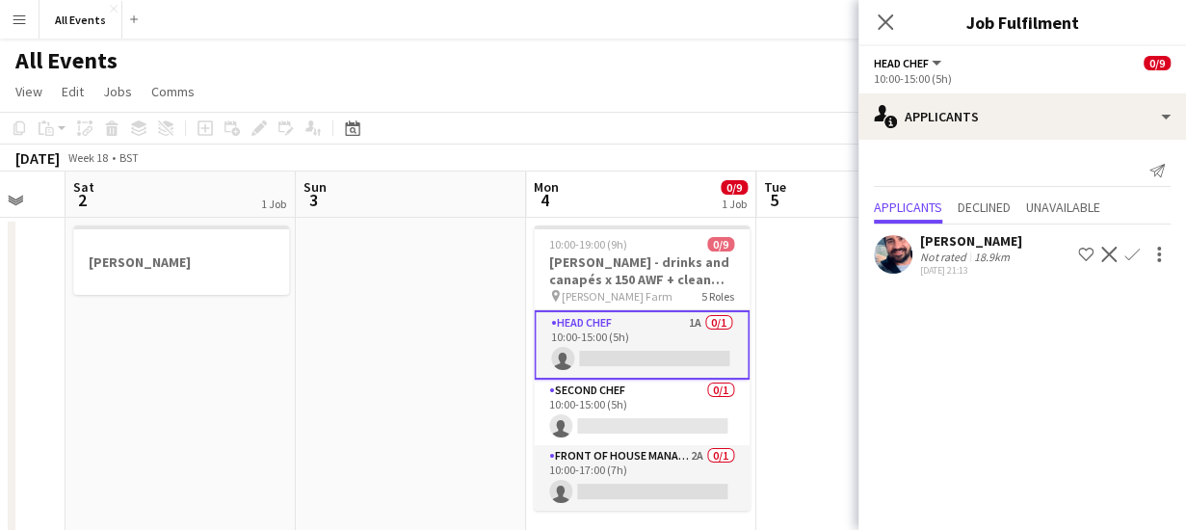
click at [1129, 255] on app-icon "Confirm" at bounding box center [1131, 254] width 15 height 15
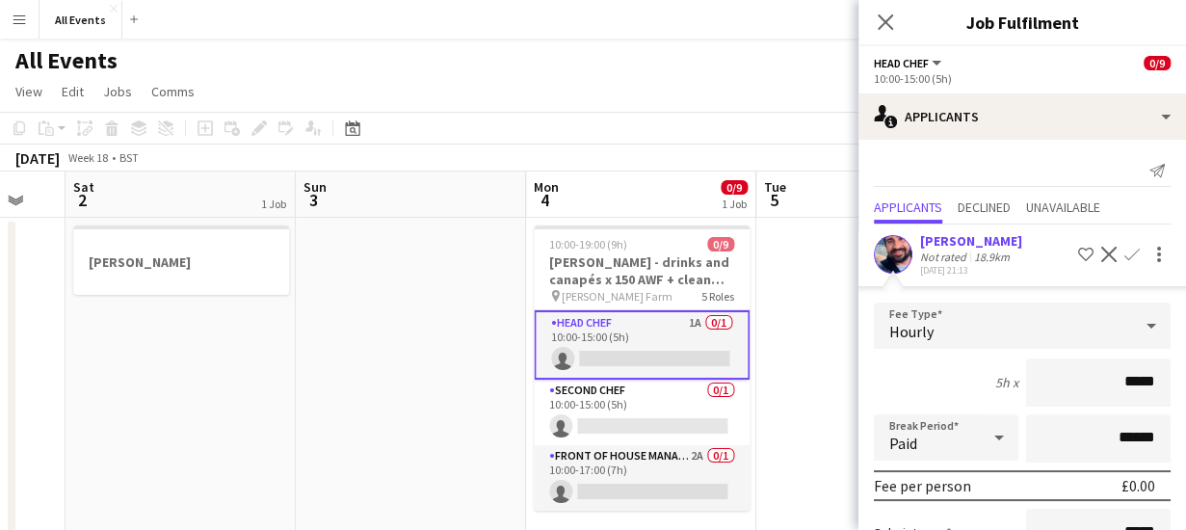
scroll to position [202, 0]
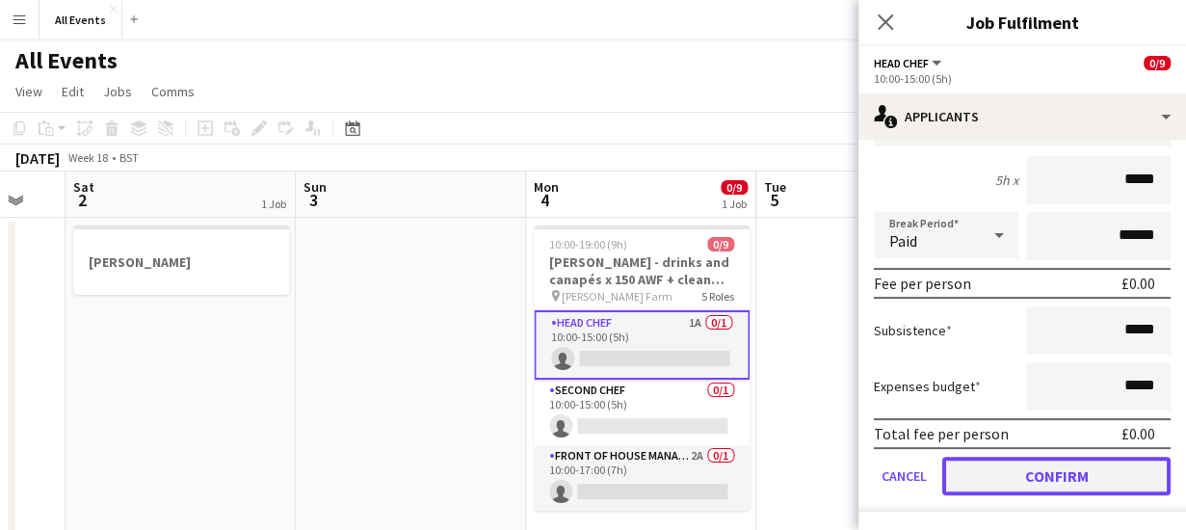
click at [1078, 479] on button "Confirm" at bounding box center [1056, 476] width 228 height 39
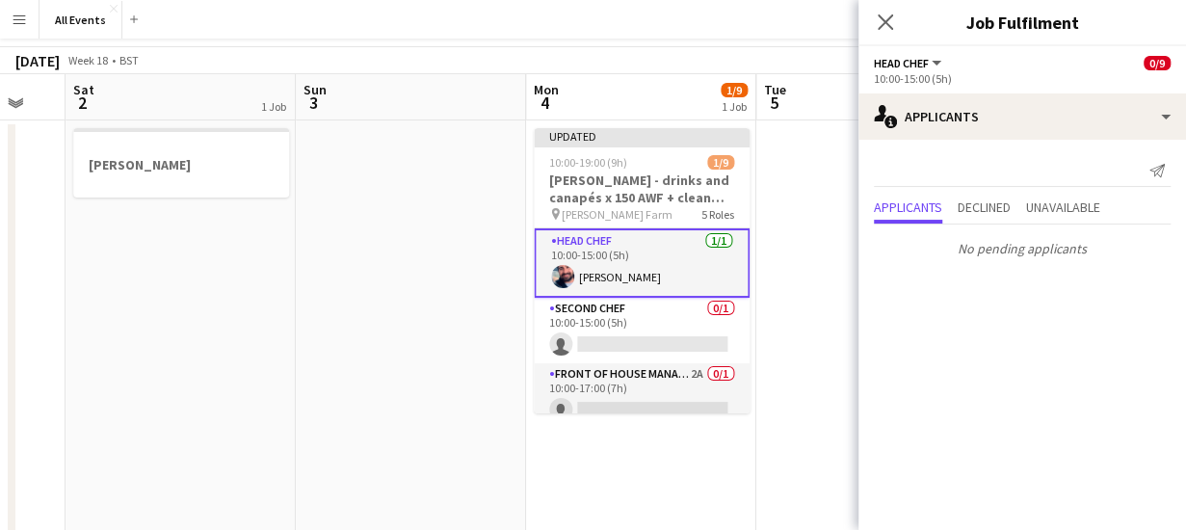
scroll to position [0, 0]
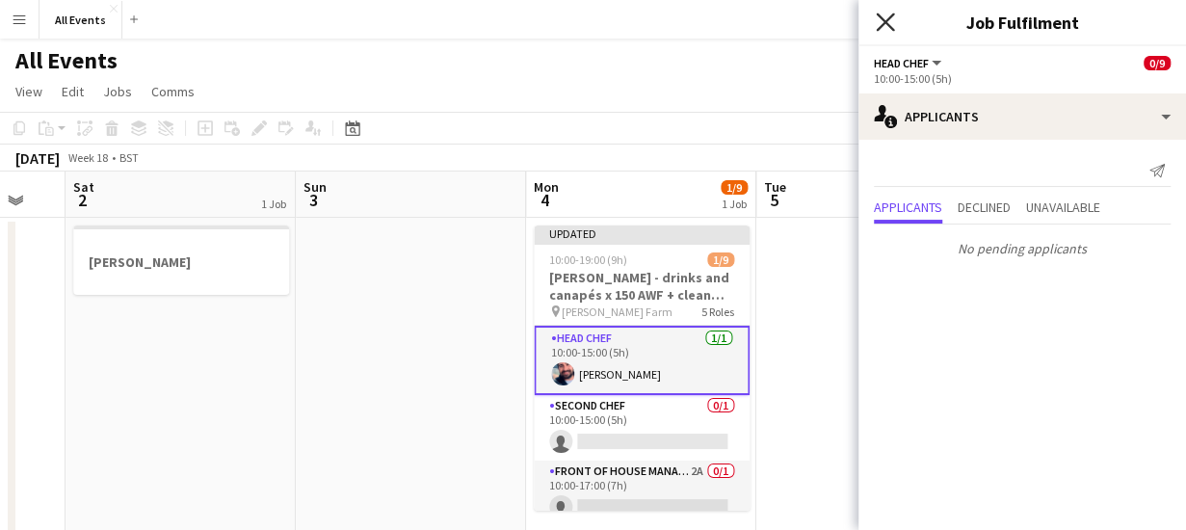
click at [886, 22] on icon at bounding box center [885, 22] width 18 height 18
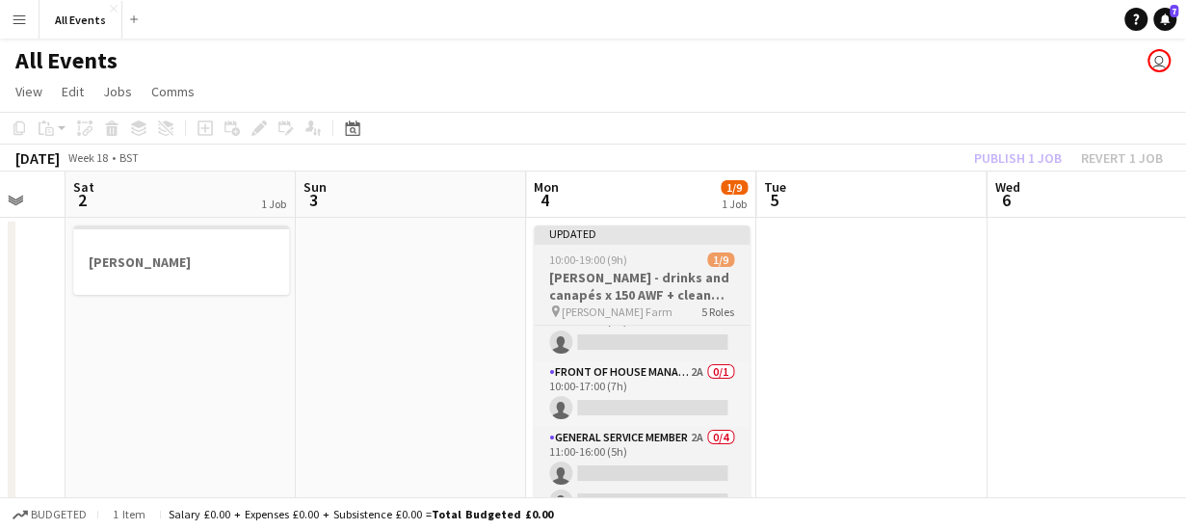
scroll to position [107, 0]
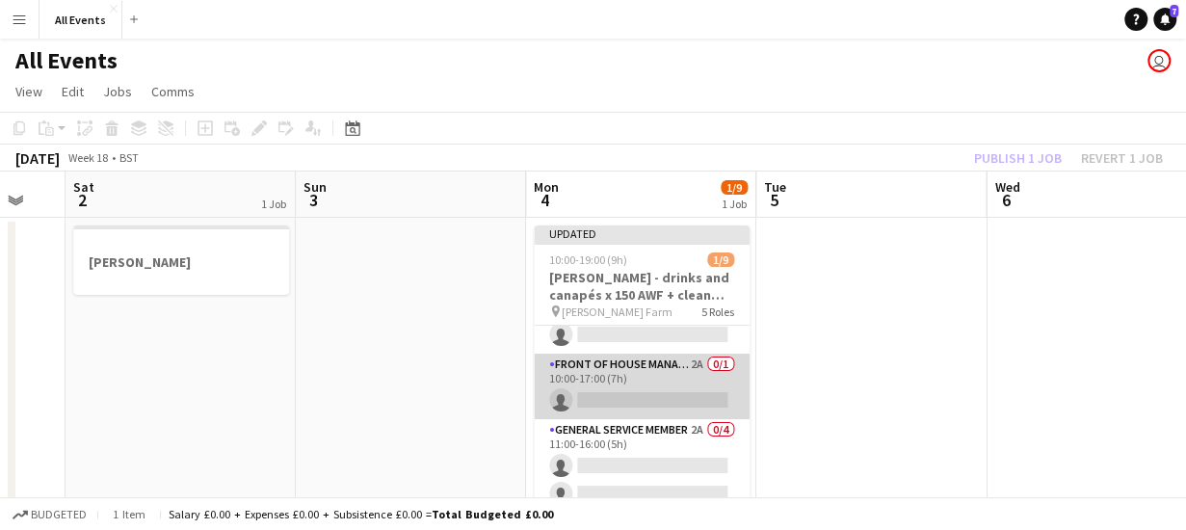
click at [642, 368] on app-card-role "Front of House Manager 2A 0/1 10:00-17:00 (7h) single-neutral-actions" at bounding box center [642, 387] width 216 height 66
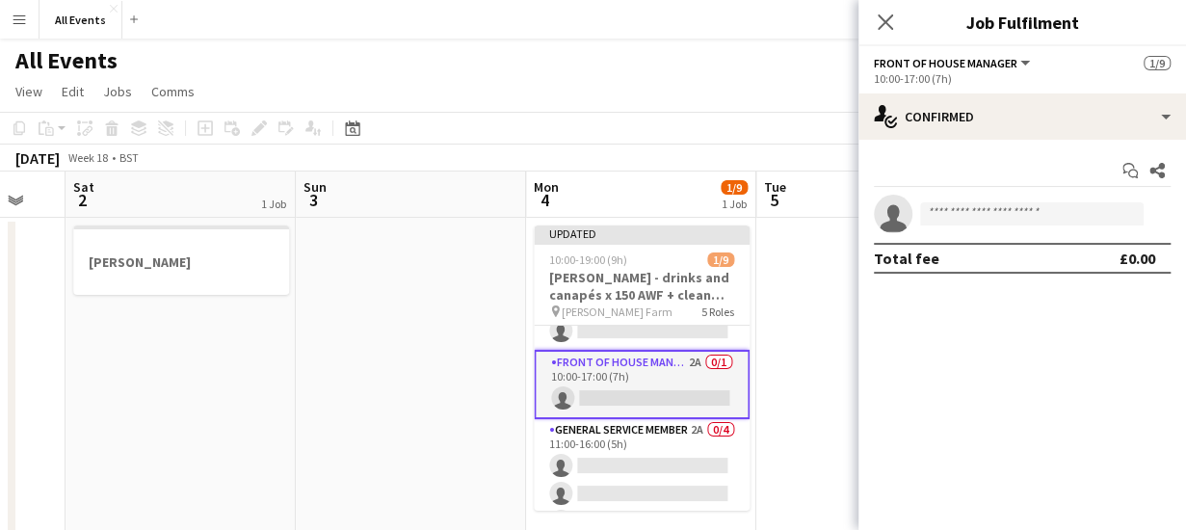
scroll to position [103, 0]
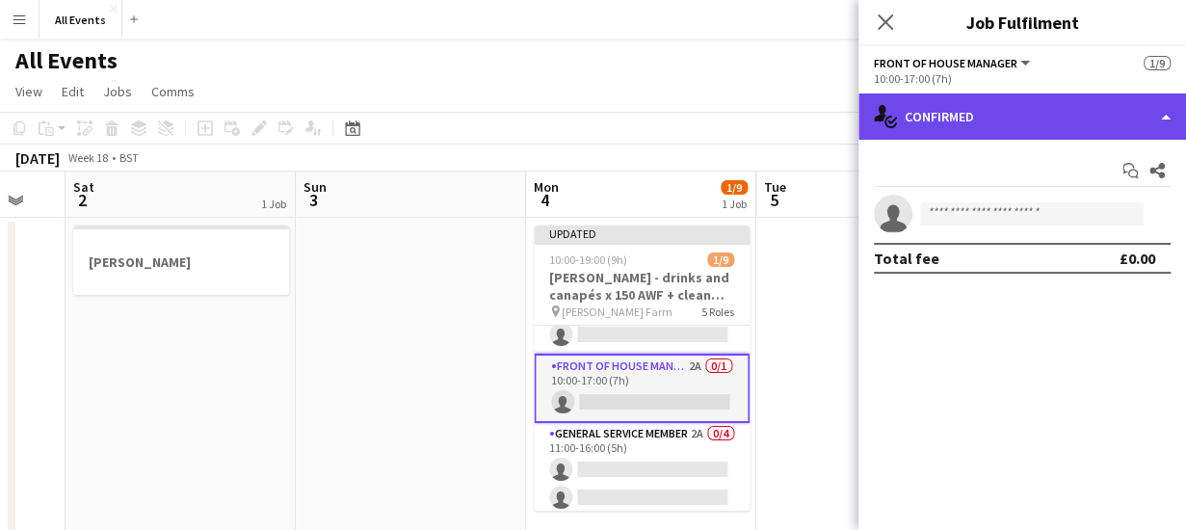
click at [984, 118] on div "single-neutral-actions-check-2 Confirmed" at bounding box center [1022, 116] width 328 height 46
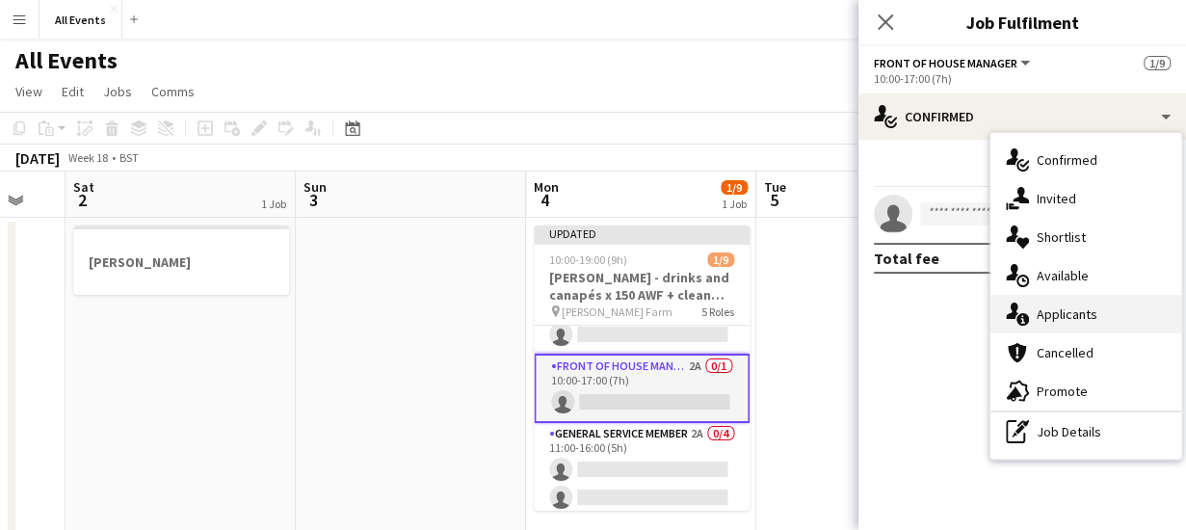
click at [1056, 317] on span "Applicants" at bounding box center [1066, 313] width 61 height 17
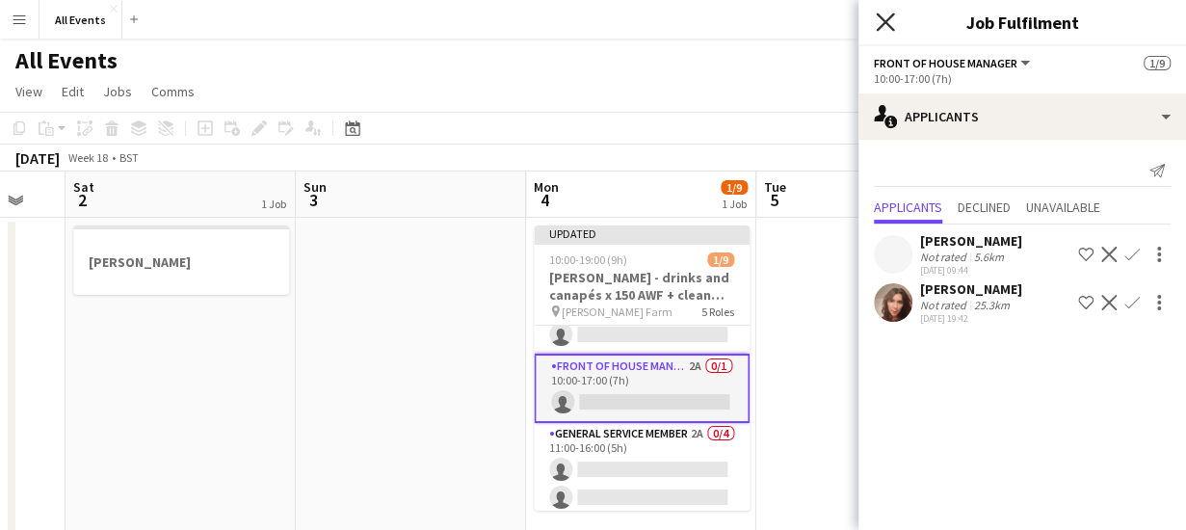
click at [885, 20] on icon at bounding box center [885, 22] width 18 height 18
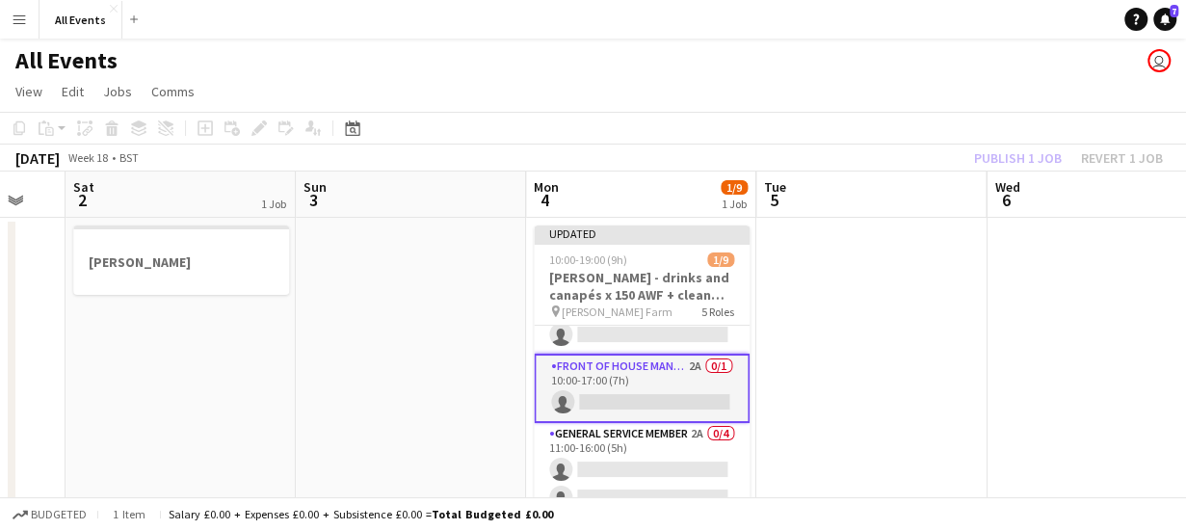
click at [694, 134] on app-toolbar "Copy Paste Paste Ctrl+V Paste with crew Ctrl+Shift+V Paste linked Job [GEOGRAPH…" at bounding box center [593, 128] width 1186 height 33
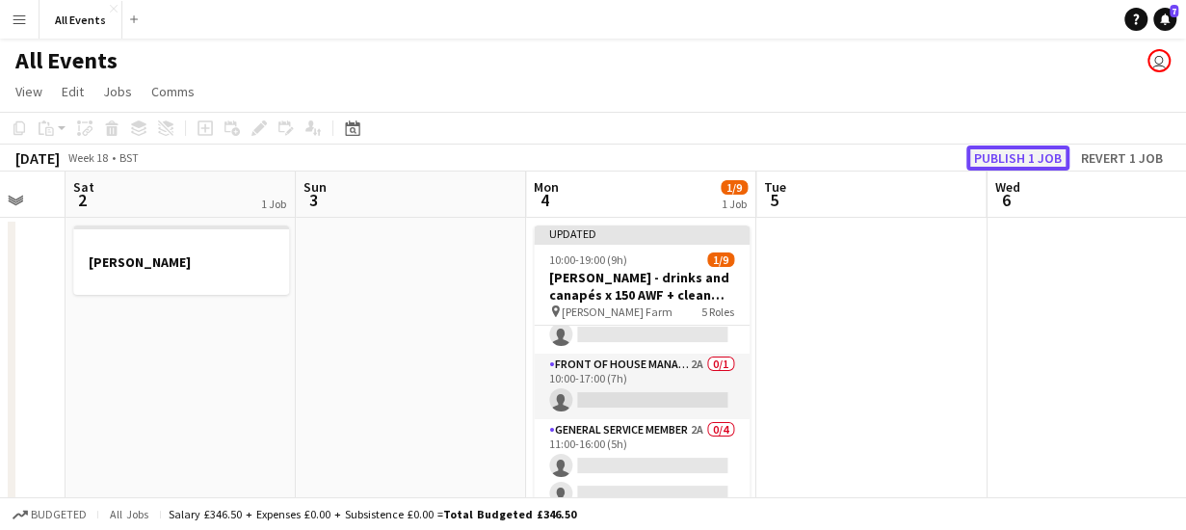
click at [993, 159] on button "Publish 1 job" at bounding box center [1017, 157] width 103 height 25
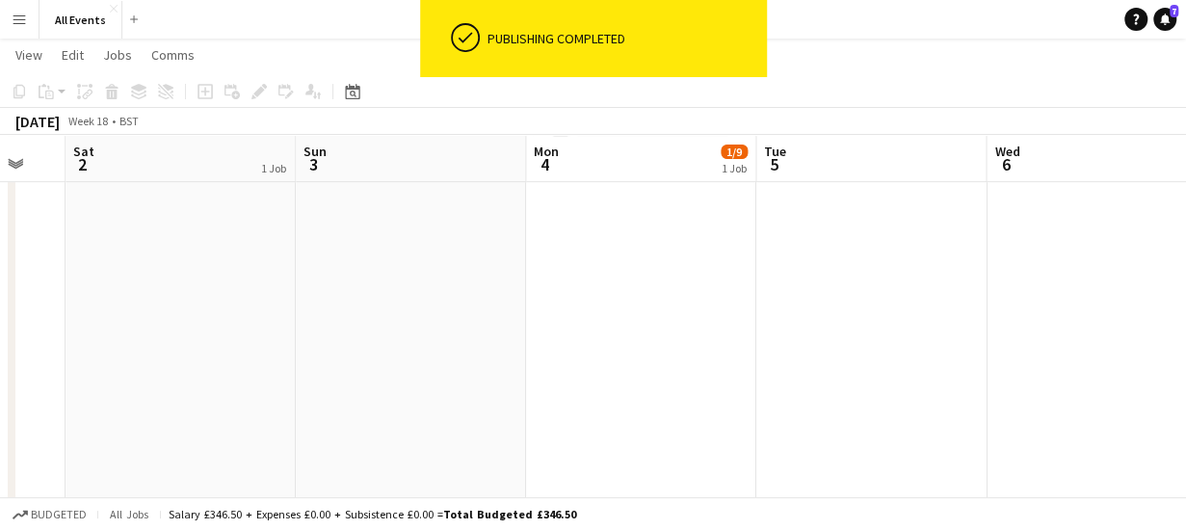
scroll to position [0, 0]
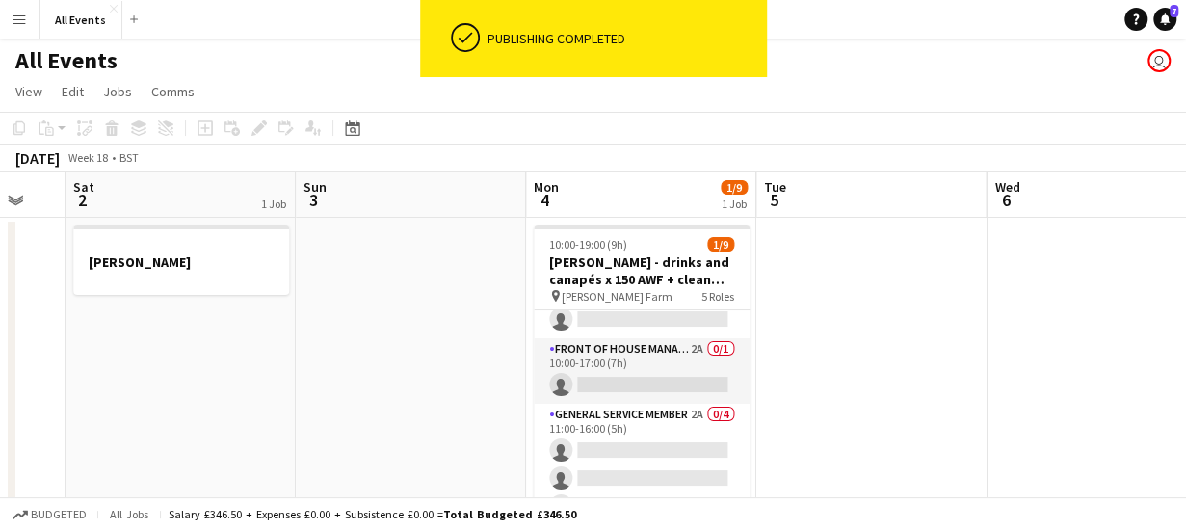
click at [828, 187] on app-board-header-date "Tue 5" at bounding box center [871, 194] width 230 height 46
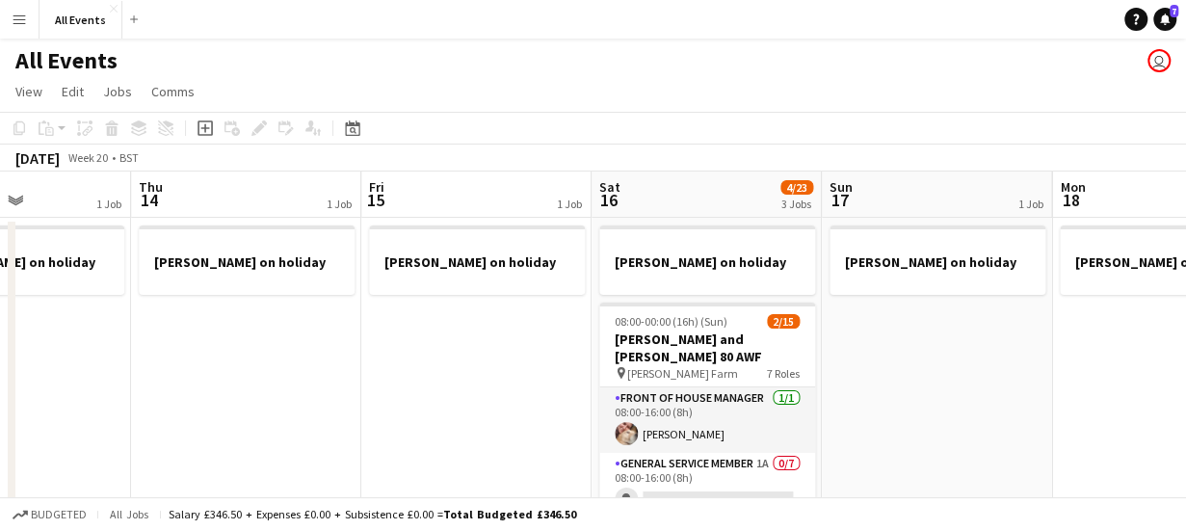
click at [690, 185] on app-board-header-date "Sat 16 4/23 3 Jobs" at bounding box center [706, 194] width 230 height 46
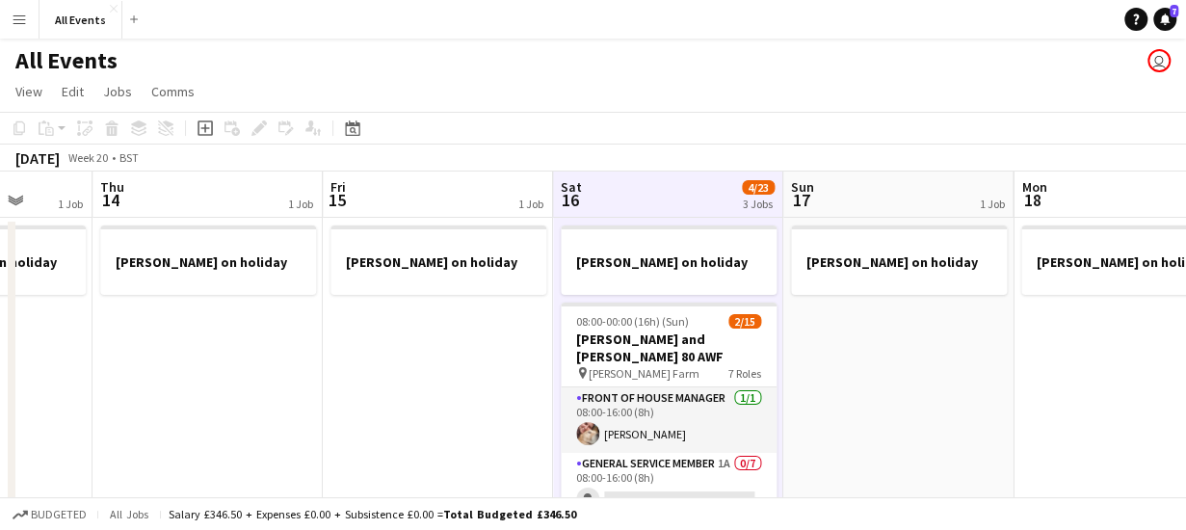
click at [842, 185] on app-board-header-date "Sun 17 1 Job" at bounding box center [898, 194] width 230 height 46
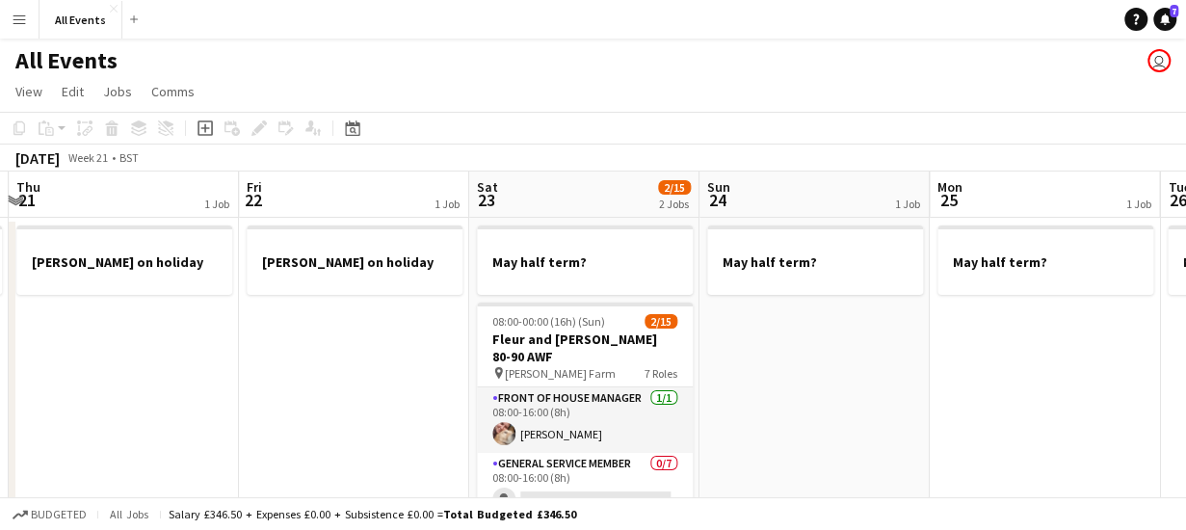
click at [815, 180] on app-board-header-date "Sun 24 1 Job" at bounding box center [814, 194] width 230 height 46
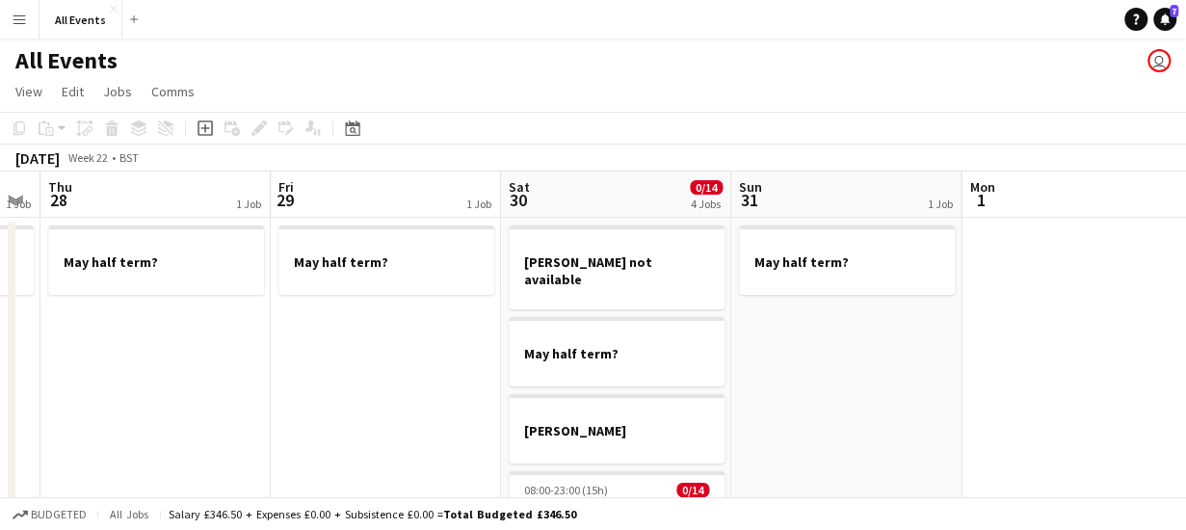
click at [875, 192] on app-board-header-date "Sun 31 1 Job" at bounding box center [846, 194] width 230 height 46
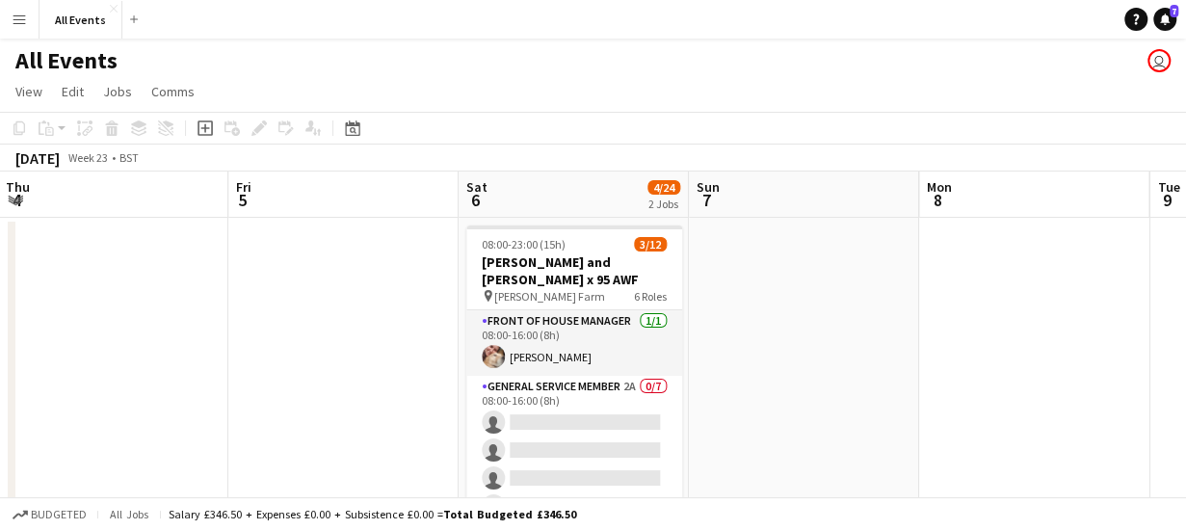
scroll to position [0, 695]
click at [561, 195] on app-board-header-date "Sat 6 4/24 2 Jobs" at bounding box center [571, 194] width 230 height 46
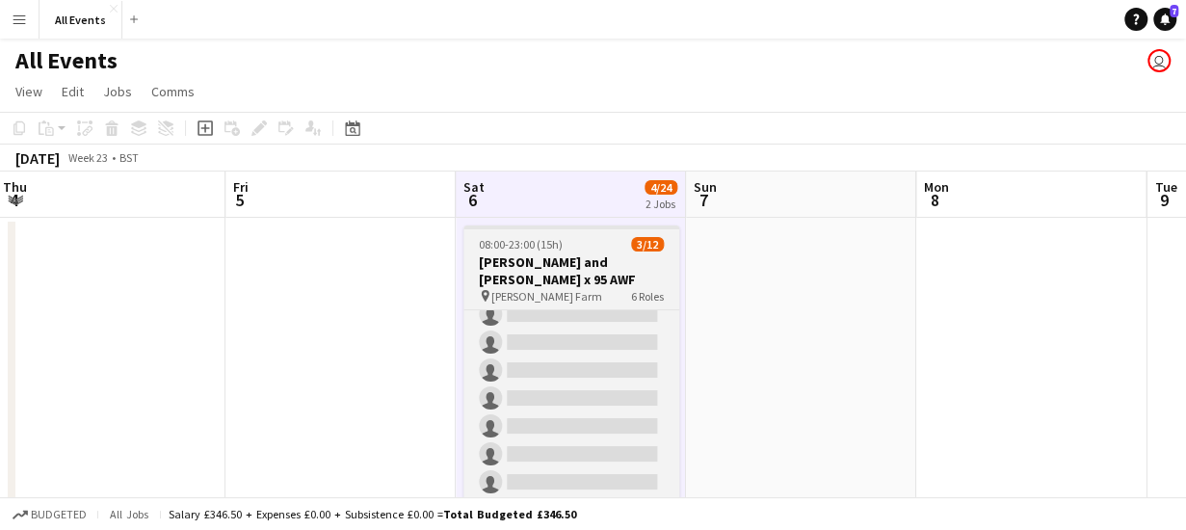
scroll to position [0, 0]
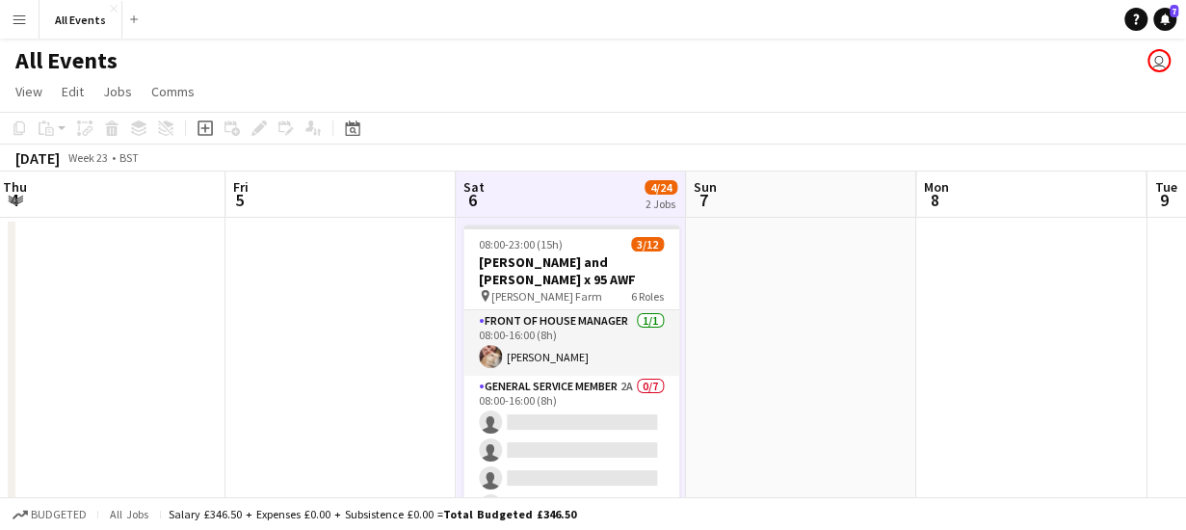
click at [568, 191] on app-board-header-date "Sat 6 4/24 2 Jobs" at bounding box center [571, 194] width 230 height 46
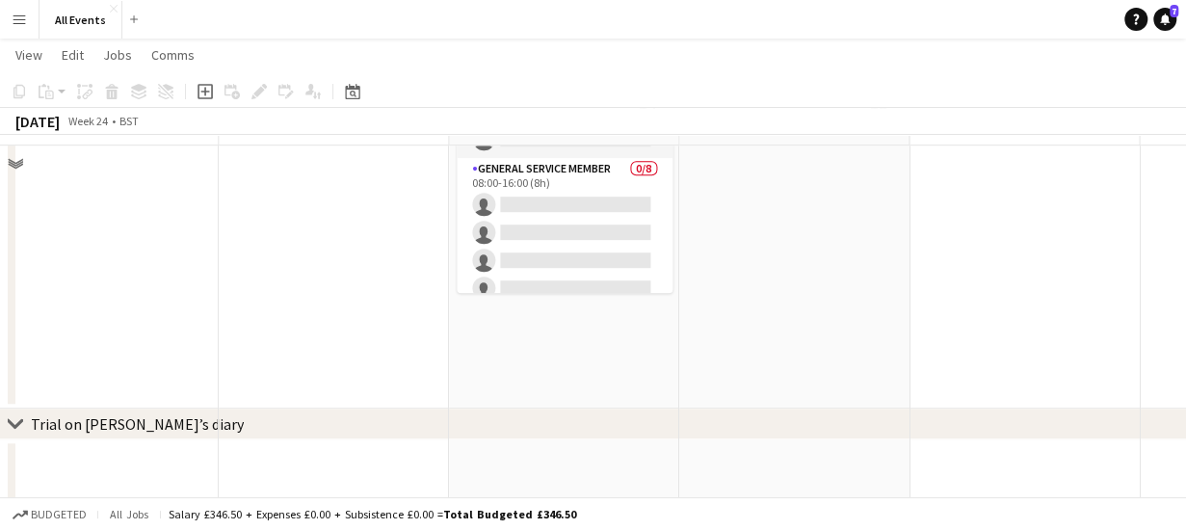
scroll to position [472, 0]
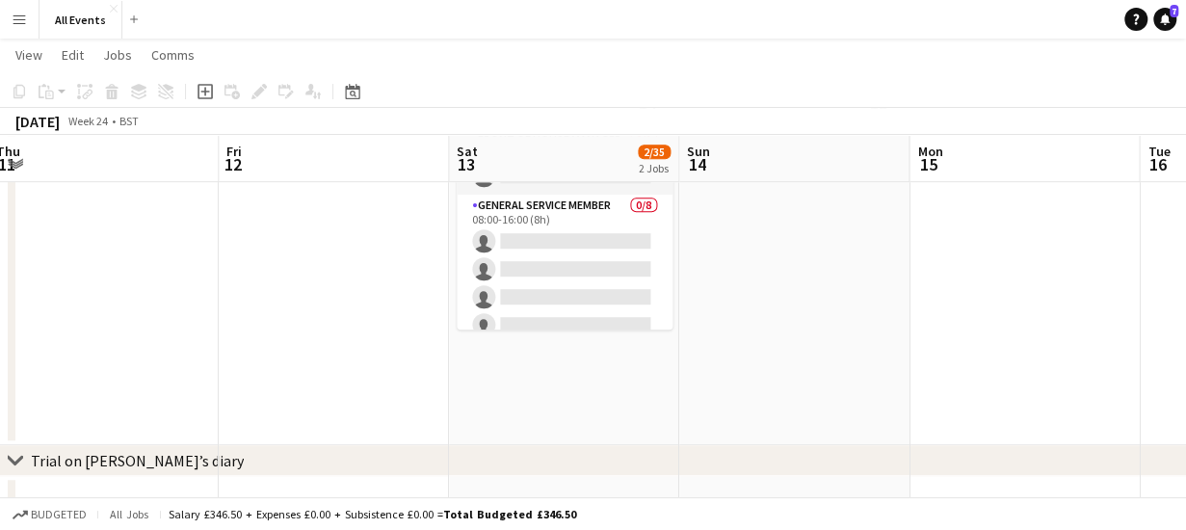
click at [559, 400] on app-date-cell "07:00-00:00 (17h) (Sun) 2/19 [PERSON_NAME] and [PERSON_NAME] x 150 BB pin Bake …" at bounding box center [564, 94] width 230 height 701
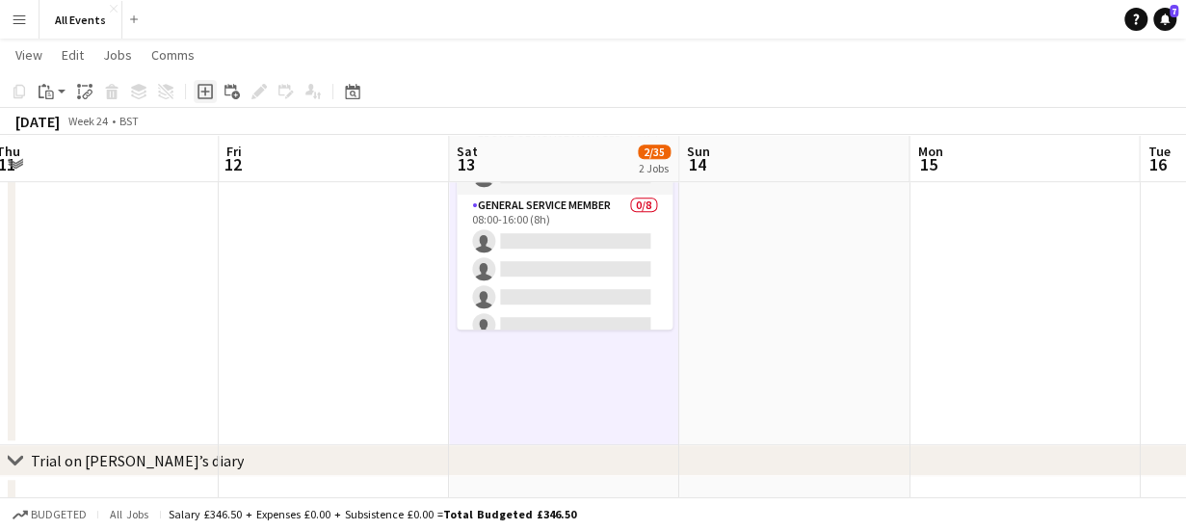
click at [204, 93] on icon "Add job" at bounding box center [204, 91] width 15 height 15
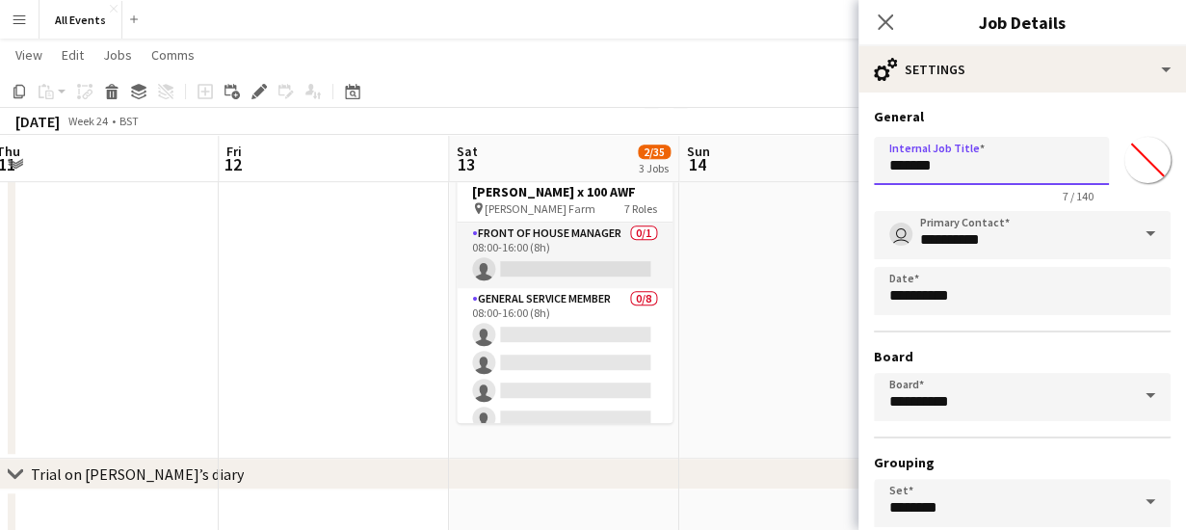
click at [954, 167] on input "*******" at bounding box center [991, 161] width 235 height 48
type input "*"
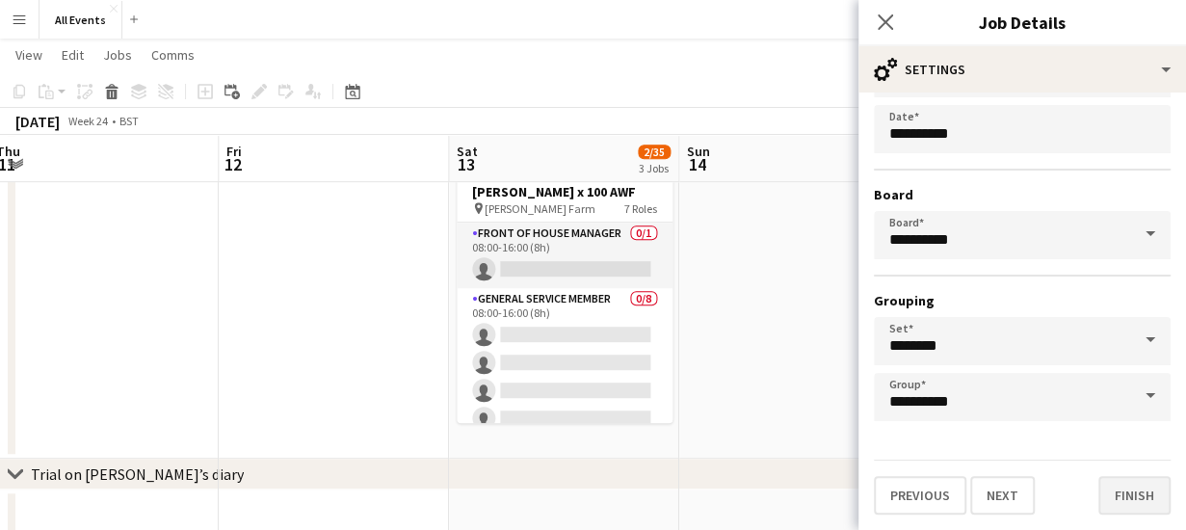
type input "**********"
click at [1129, 498] on button "Finish" at bounding box center [1134, 495] width 72 height 39
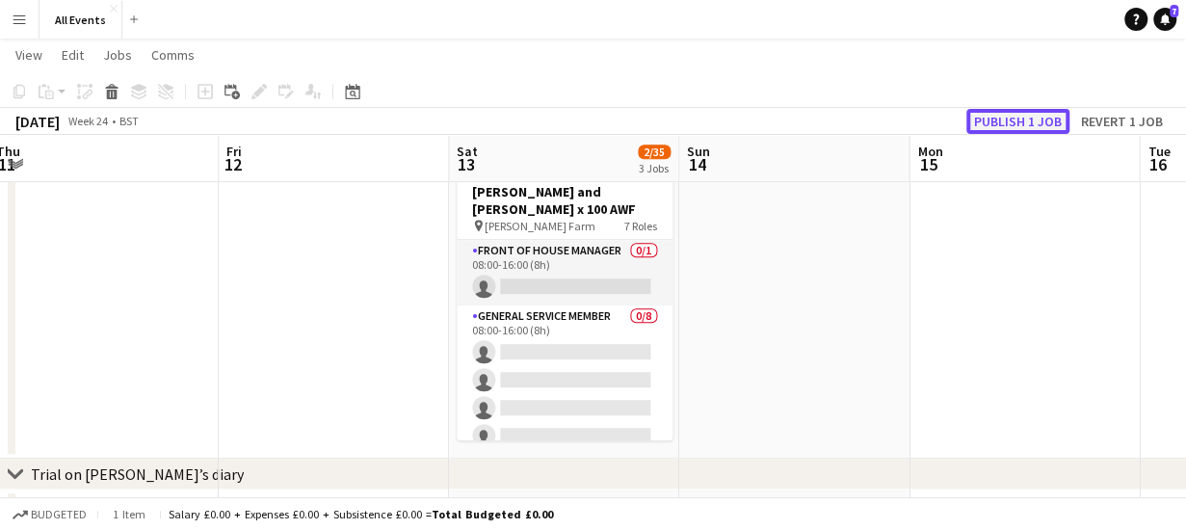
click at [1013, 118] on button "Publish 1 job" at bounding box center [1017, 121] width 103 height 25
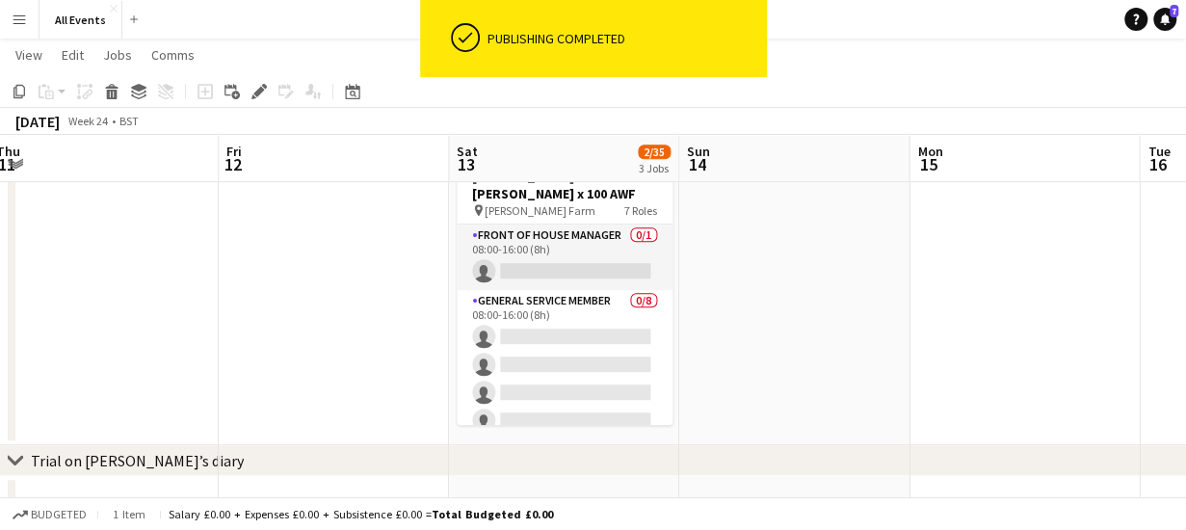
scroll to position [0, 0]
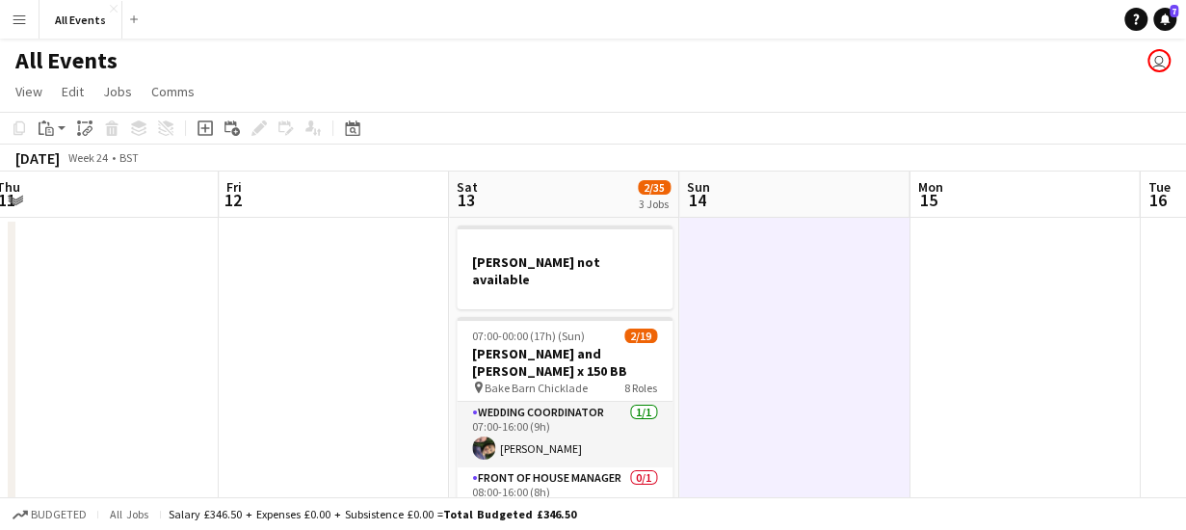
click at [582, 194] on app-board-header-date "Sat 13 2/35 3 Jobs" at bounding box center [564, 194] width 230 height 46
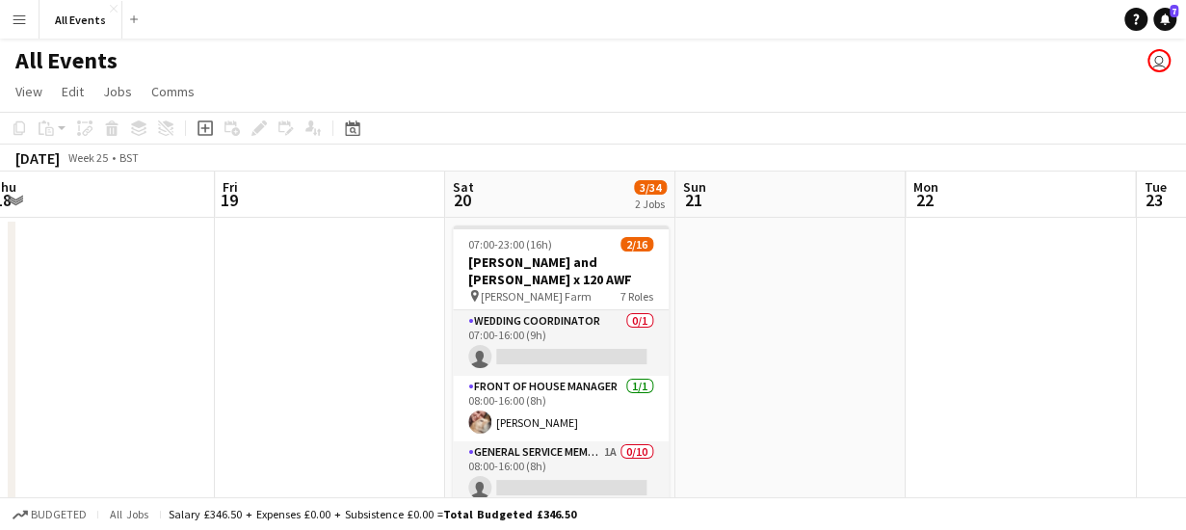
scroll to position [0, 709]
click at [582, 194] on app-board-header-date "Sat 20 3/34 2 Jobs" at bounding box center [557, 194] width 230 height 46
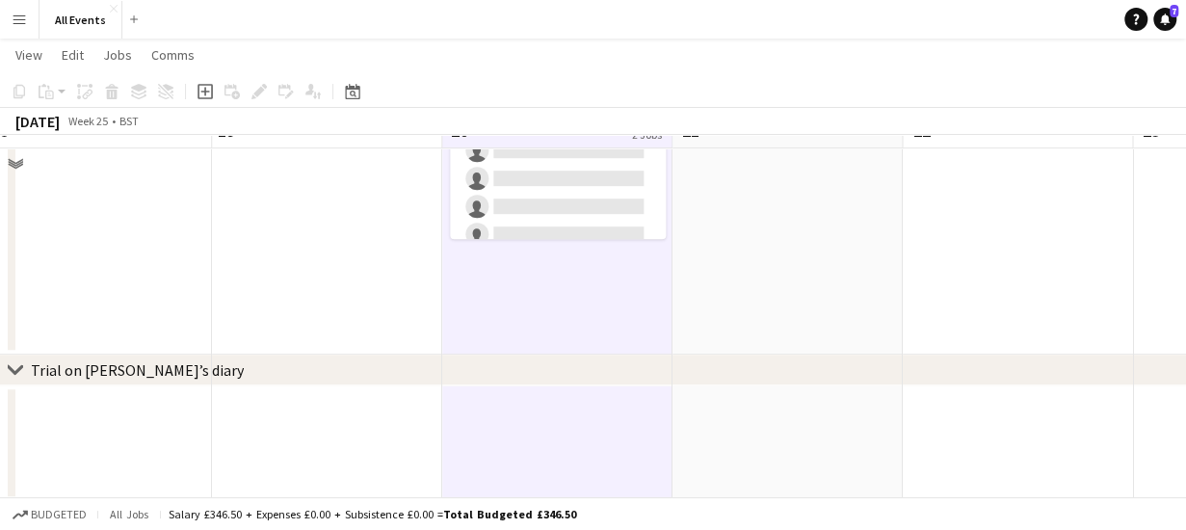
scroll to position [0, 0]
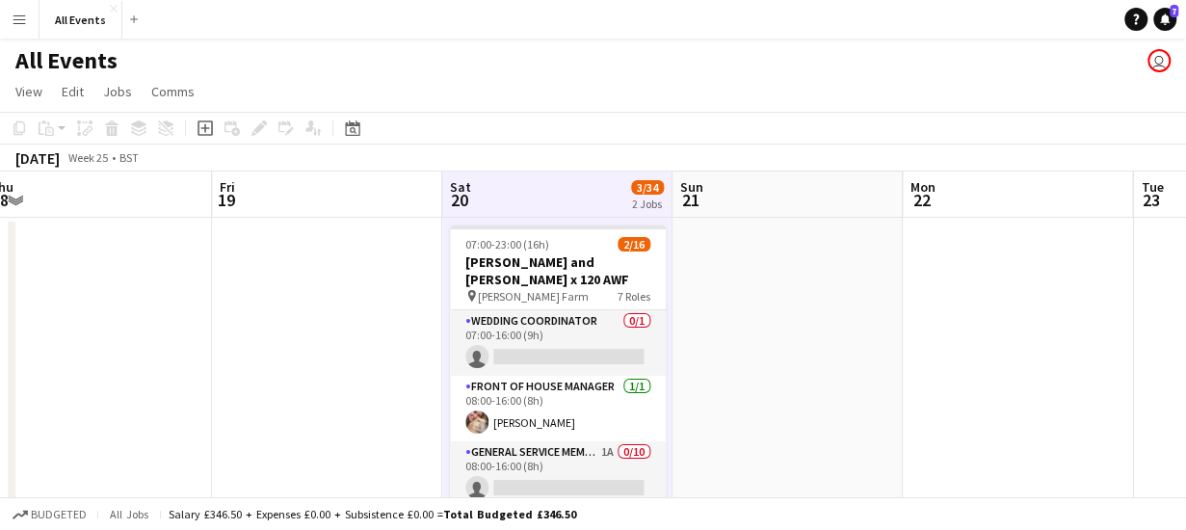
click at [541, 179] on app-board-header-date "Sat 20 3/34 2 Jobs" at bounding box center [557, 194] width 230 height 46
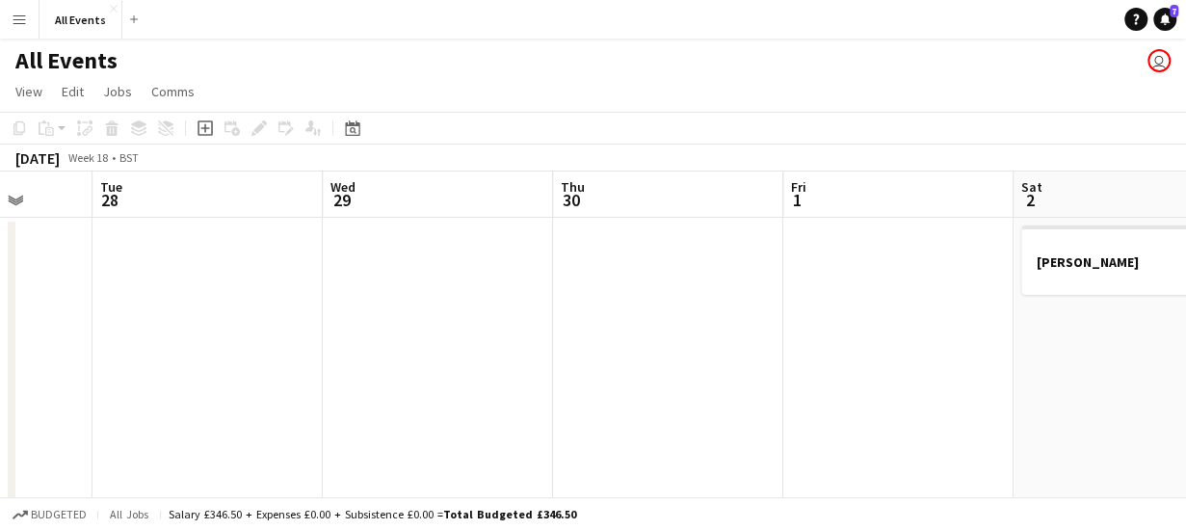
scroll to position [0, 585]
click at [942, 192] on app-board-header-date "Fri 1" at bounding box center [912, 194] width 230 height 46
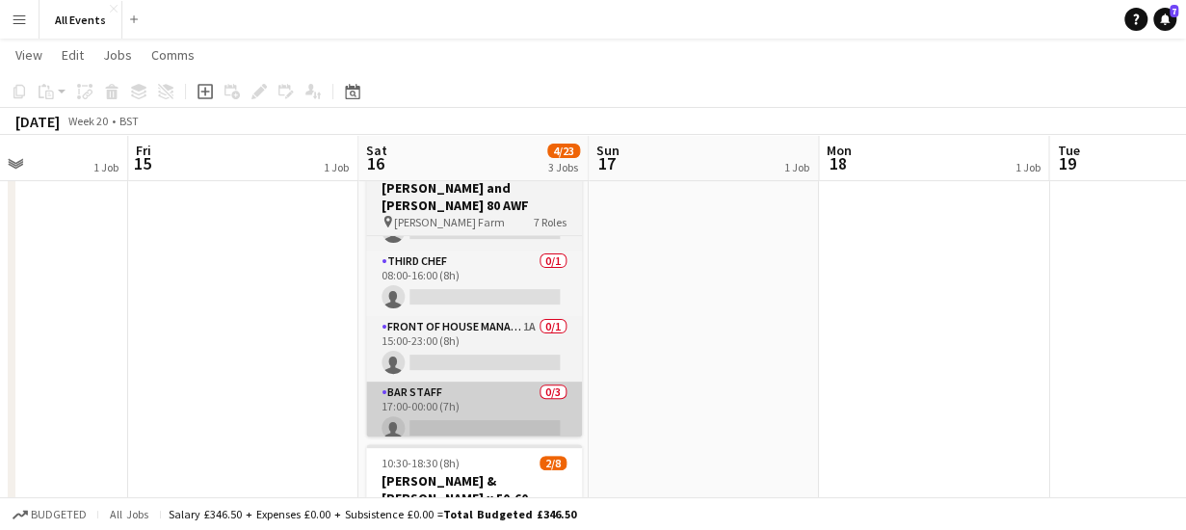
scroll to position [418, 0]
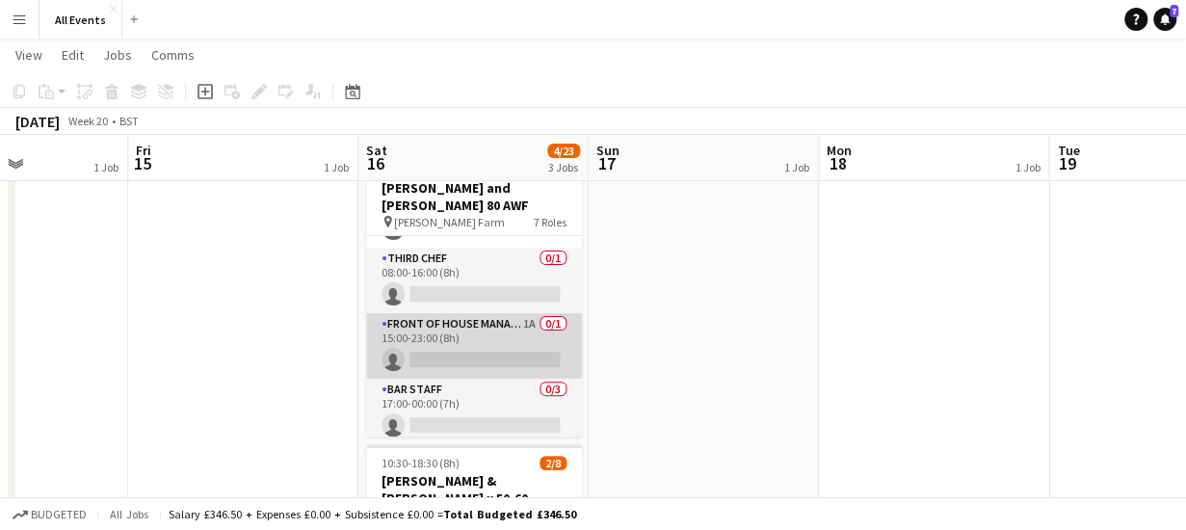
click at [506, 318] on app-card-role "Front of House Manager 1A 0/1 15:00-23:00 (8h) single-neutral-actions" at bounding box center [474, 346] width 216 height 66
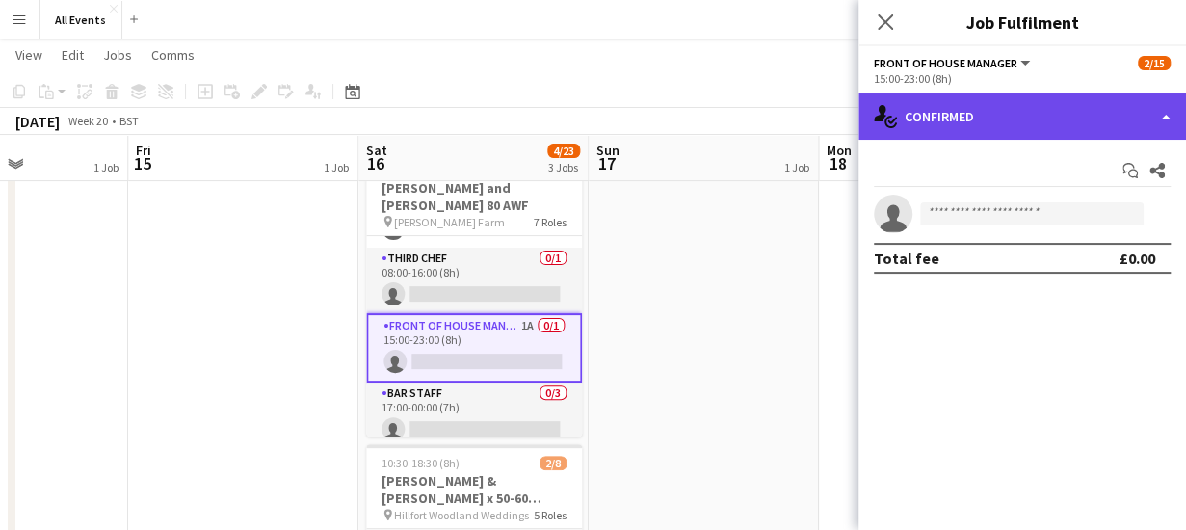
click at [976, 117] on div "single-neutral-actions-check-2 Confirmed" at bounding box center [1022, 116] width 328 height 46
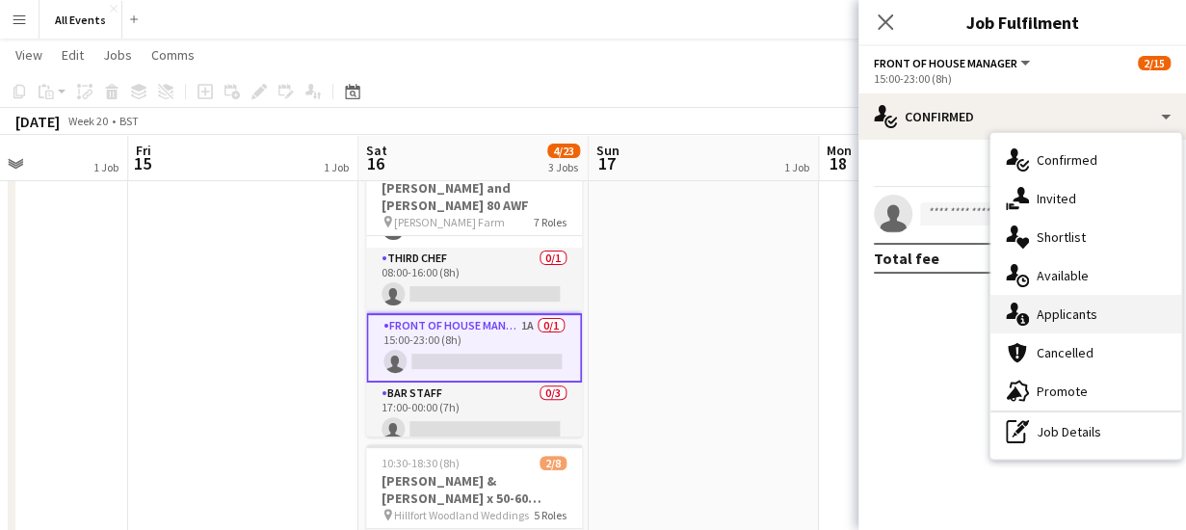
click at [1043, 319] on span "Applicants" at bounding box center [1066, 313] width 61 height 17
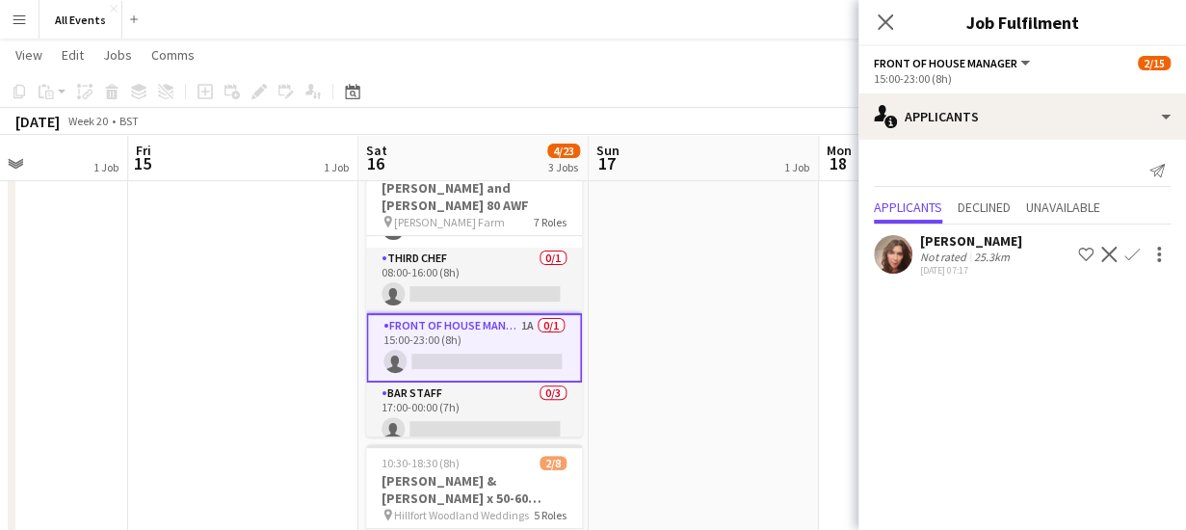
click at [1132, 256] on app-icon "Confirm" at bounding box center [1131, 254] width 15 height 15
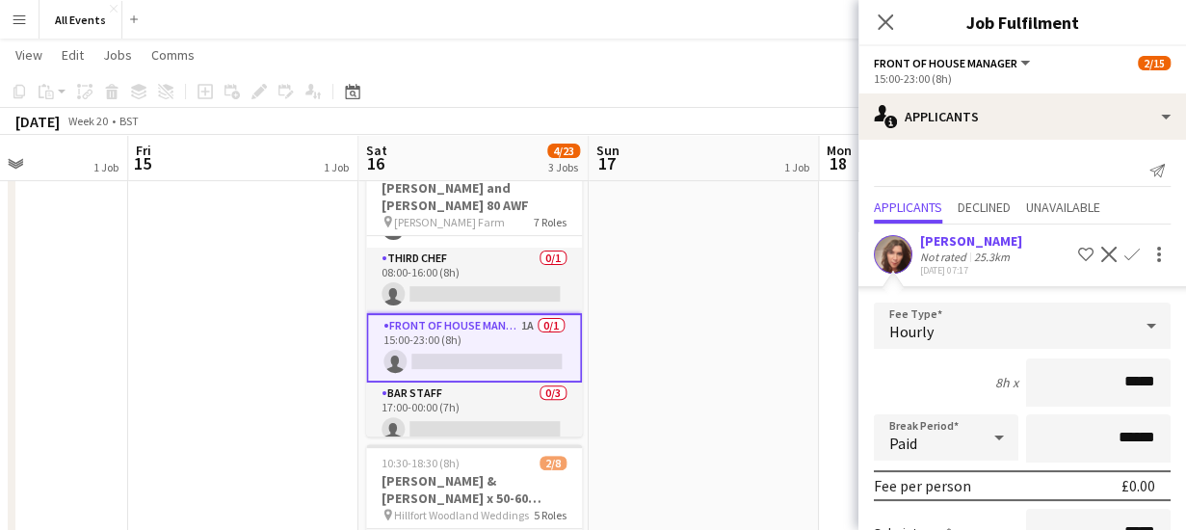
scroll to position [202, 0]
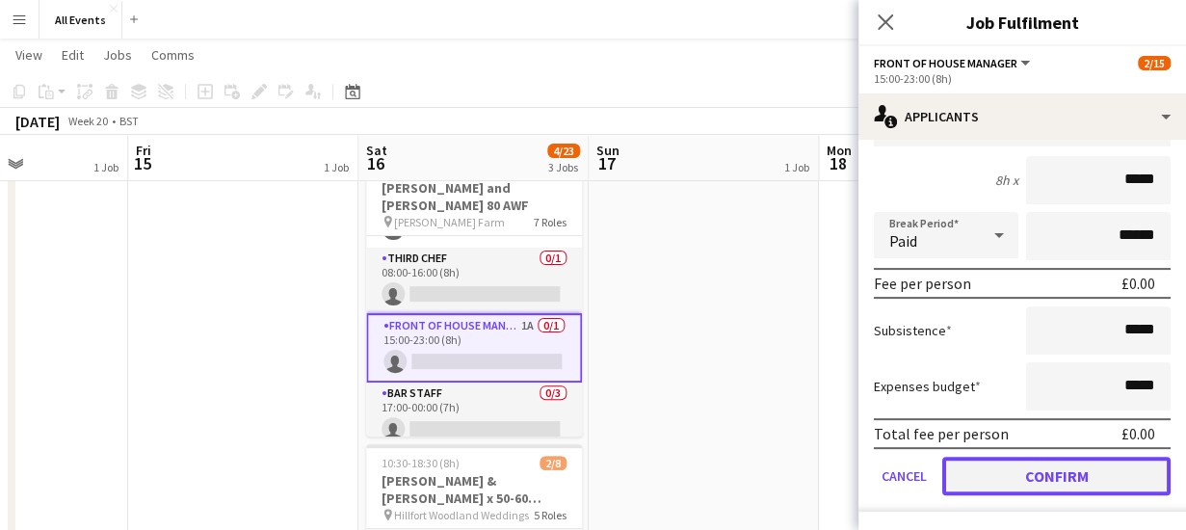
click at [1080, 481] on button "Confirm" at bounding box center [1056, 476] width 228 height 39
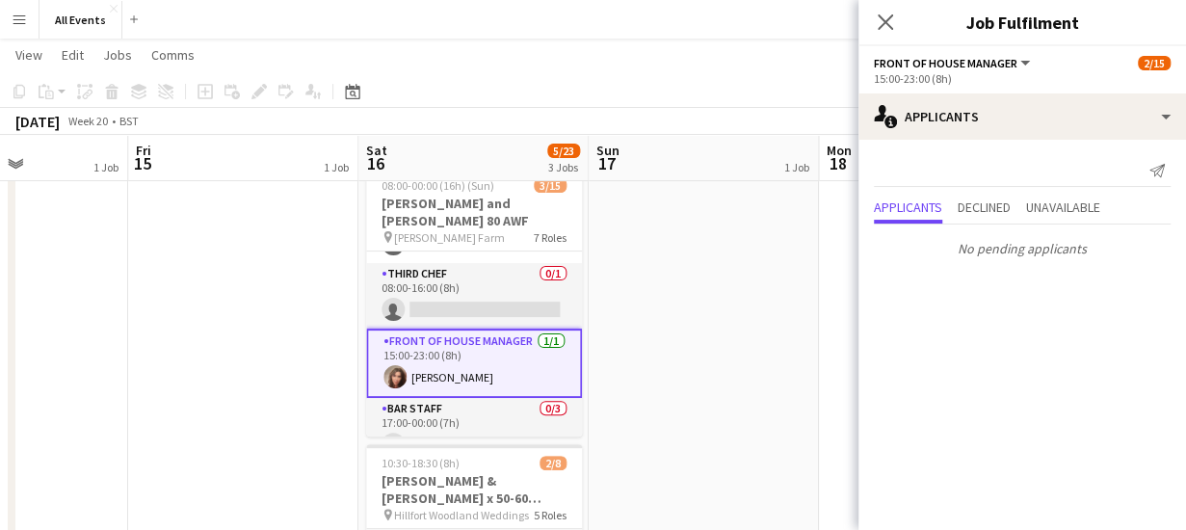
scroll to position [0, 0]
click at [888, 18] on icon at bounding box center [885, 22] width 18 height 18
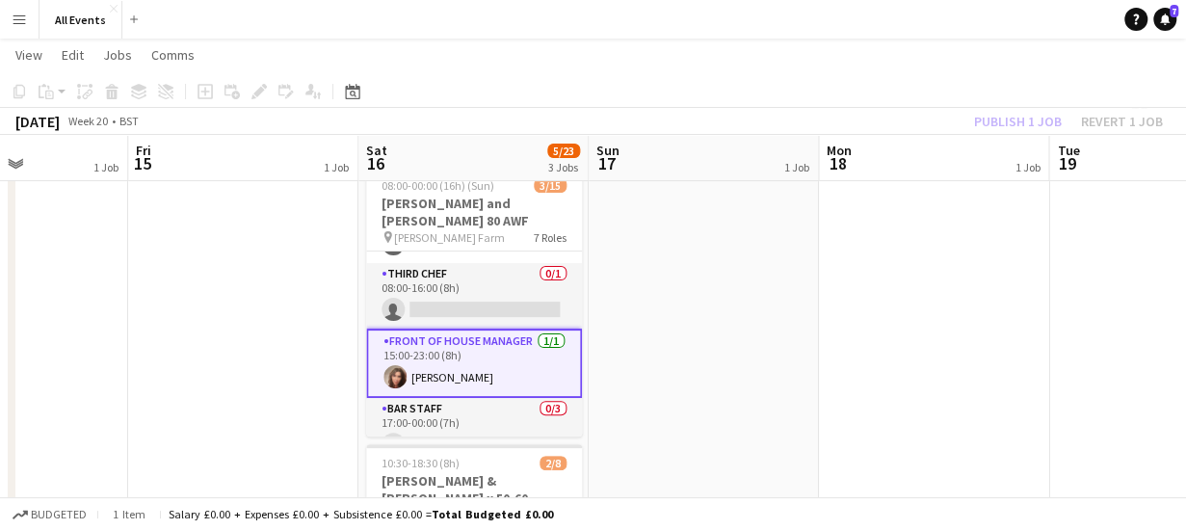
click at [720, 251] on app-date-cell "[PERSON_NAME] on holiday" at bounding box center [704, 416] width 230 height 701
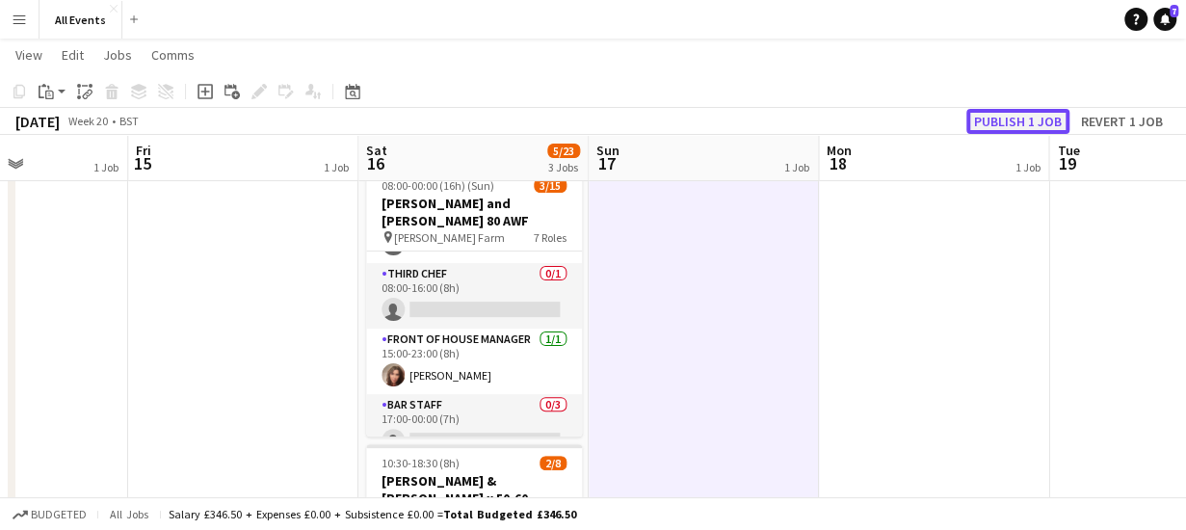
click at [1008, 119] on button "Publish 1 job" at bounding box center [1017, 121] width 103 height 25
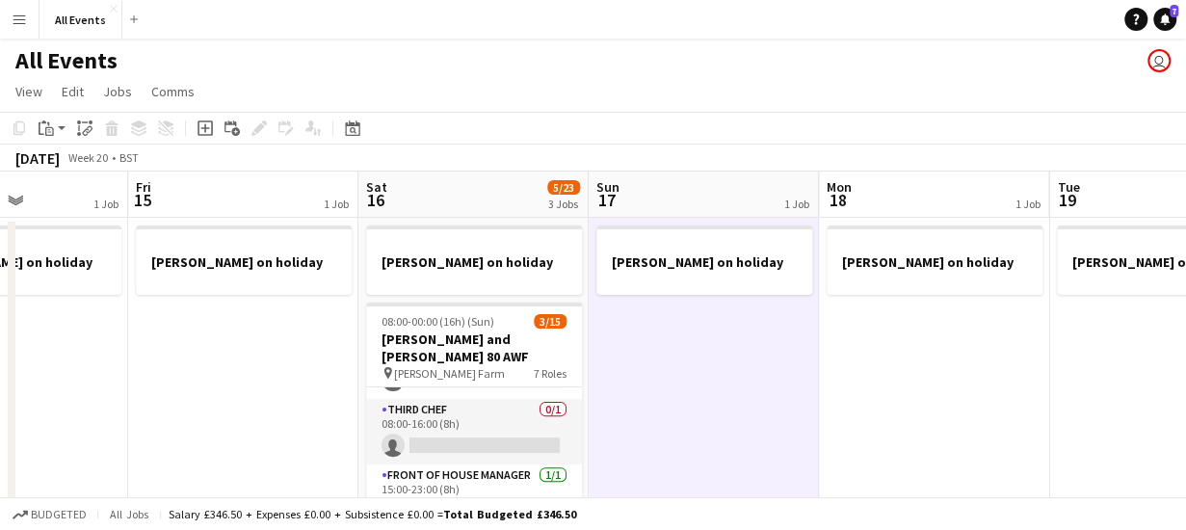
click at [686, 190] on app-board-header-date "Sun 17 1 Job" at bounding box center [704, 194] width 230 height 46
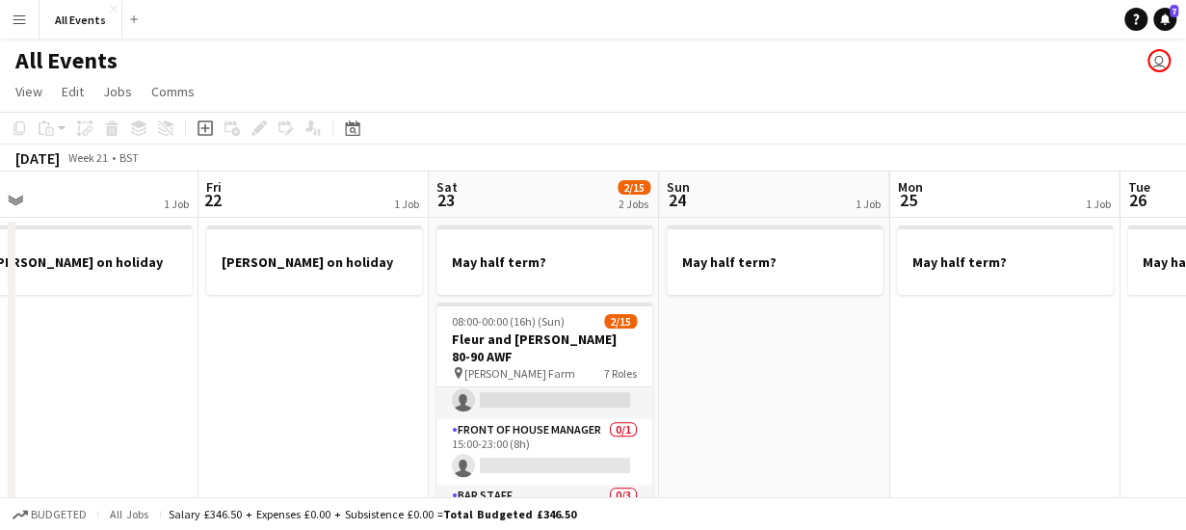
click at [522, 196] on app-board-header-date "Sat 23 2/15 2 Jobs" at bounding box center [544, 194] width 230 height 46
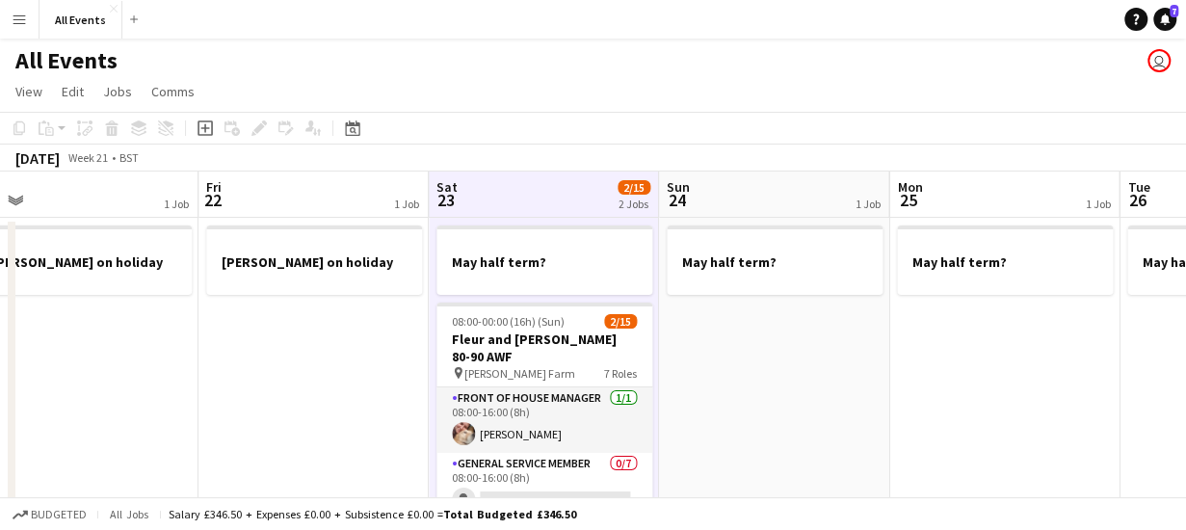
click at [543, 188] on app-board-header-date "Sat 23 2/15 2 Jobs" at bounding box center [544, 194] width 230 height 46
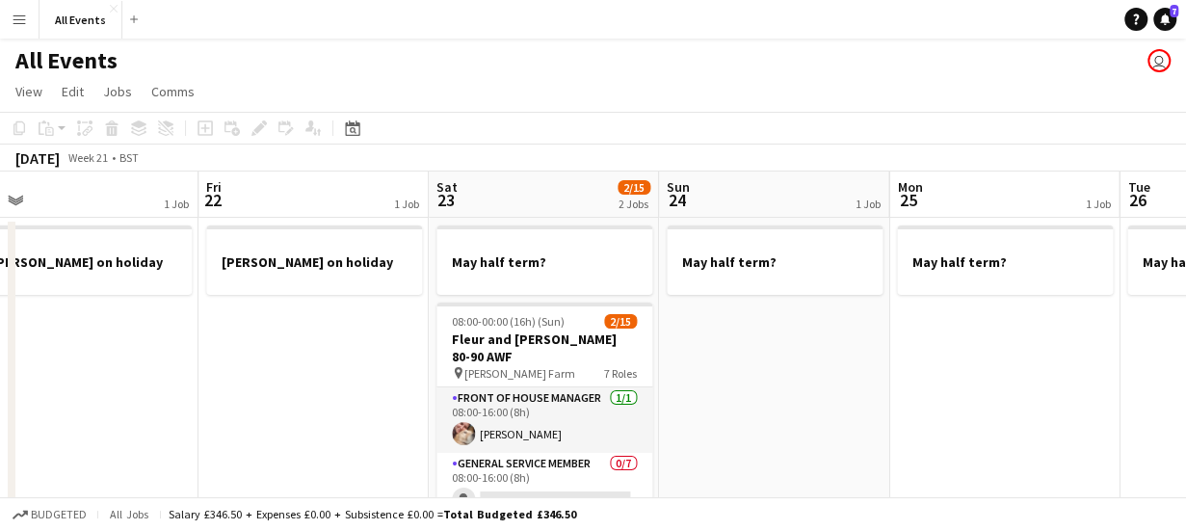
click at [543, 188] on app-board-header-date "Sat 23 2/15 2 Jobs" at bounding box center [544, 194] width 230 height 46
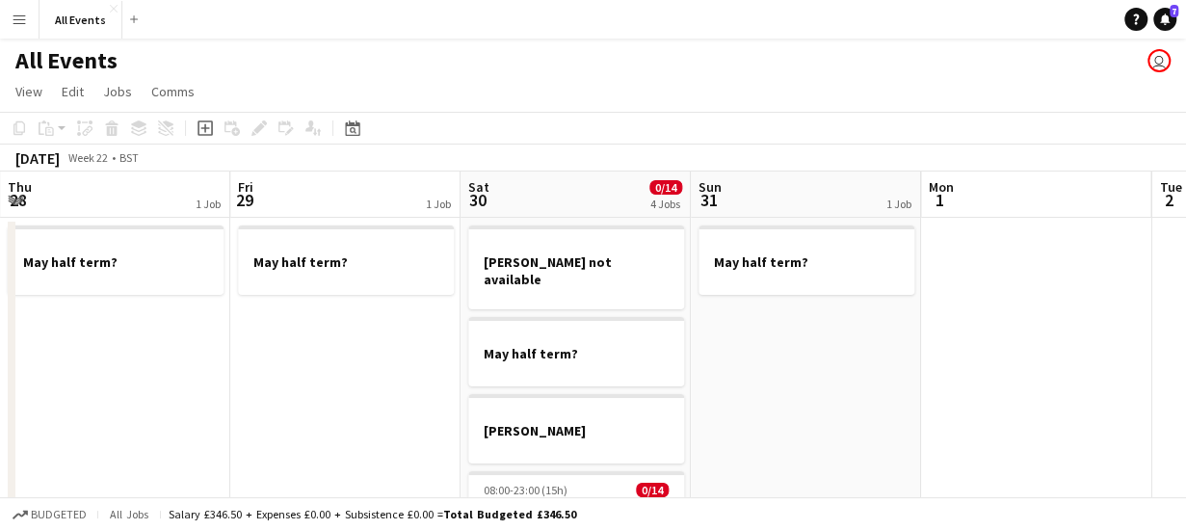
click at [577, 193] on app-board-header-date "Sat 30 0/14 4 Jobs" at bounding box center [575, 194] width 230 height 46
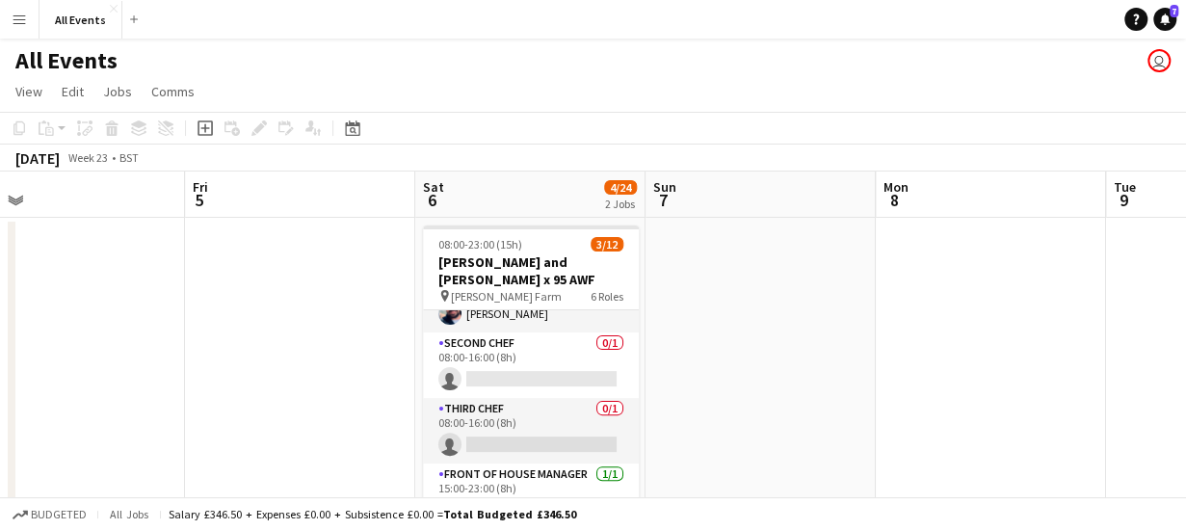
click at [773, 198] on app-board-header-date "Sun 7" at bounding box center [760, 194] width 230 height 46
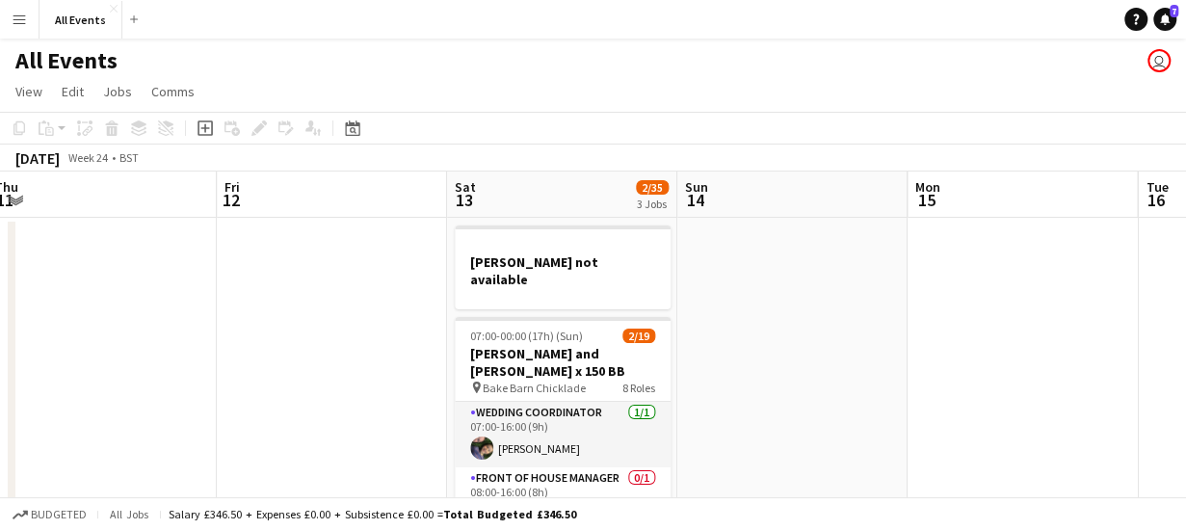
click at [564, 186] on app-board-header-date "Sat 13 2/35 3 Jobs" at bounding box center [562, 194] width 230 height 46
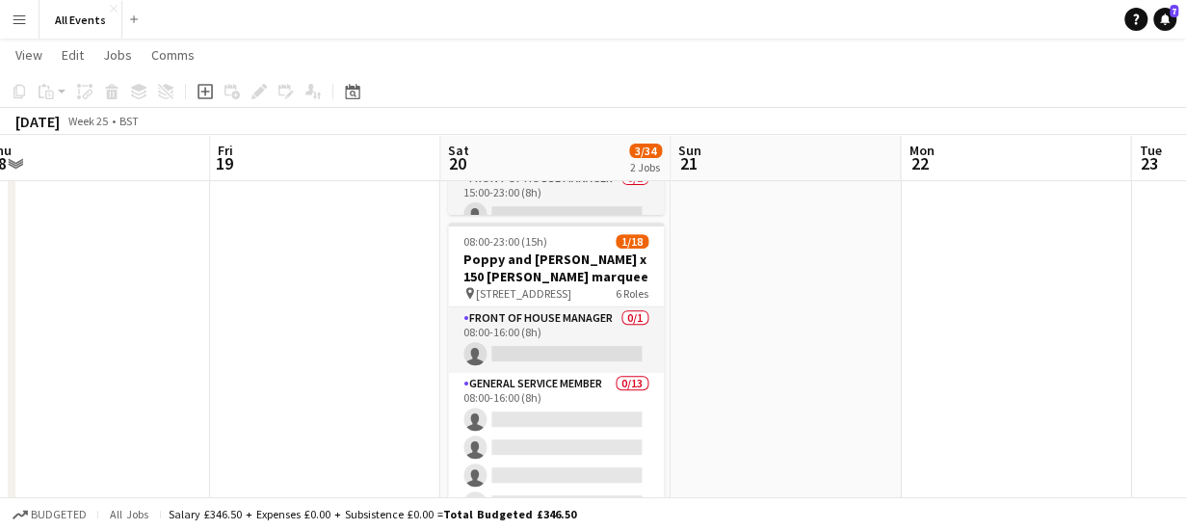
click at [712, 149] on app-board-header-date "Sun 21" at bounding box center [785, 158] width 230 height 46
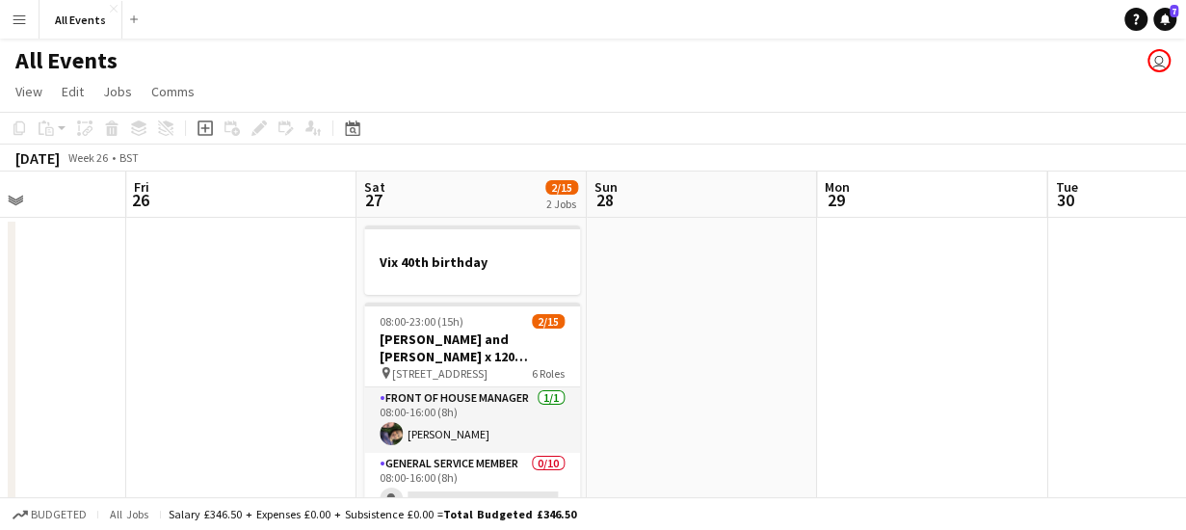
click at [441, 190] on app-board-header-date "Sat 27 2/15 2 Jobs" at bounding box center [471, 194] width 230 height 46
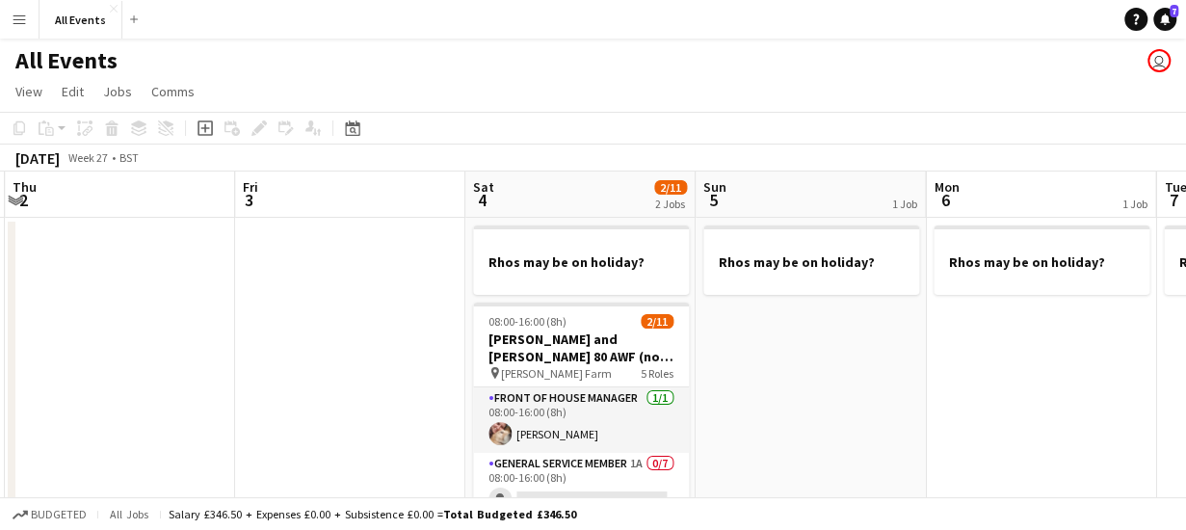
click at [522, 199] on app-board-header-date "Sat 4 2/11 2 Jobs" at bounding box center [580, 194] width 230 height 46
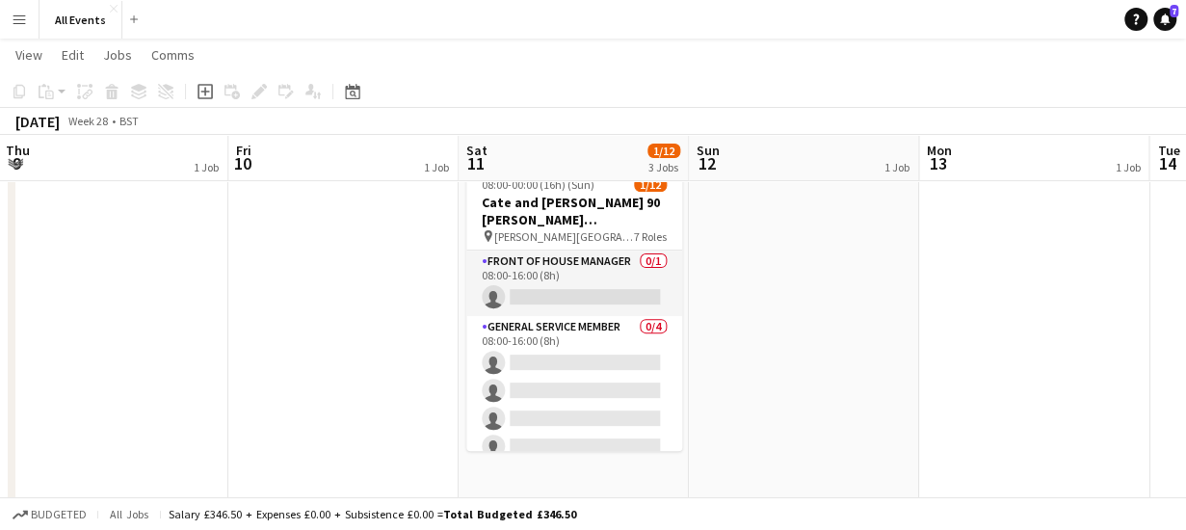
click at [555, 145] on app-board-header-date "Sat 11 1/12 3 Jobs" at bounding box center [574, 158] width 230 height 46
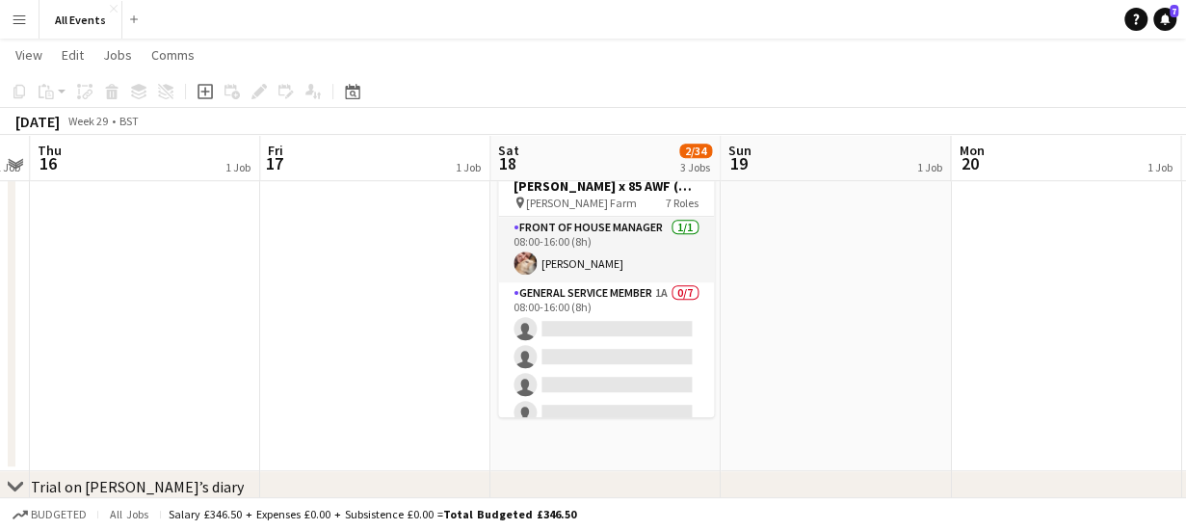
click at [609, 152] on app-board-header-date "Sat 18 2/34 3 Jobs" at bounding box center [605, 158] width 230 height 46
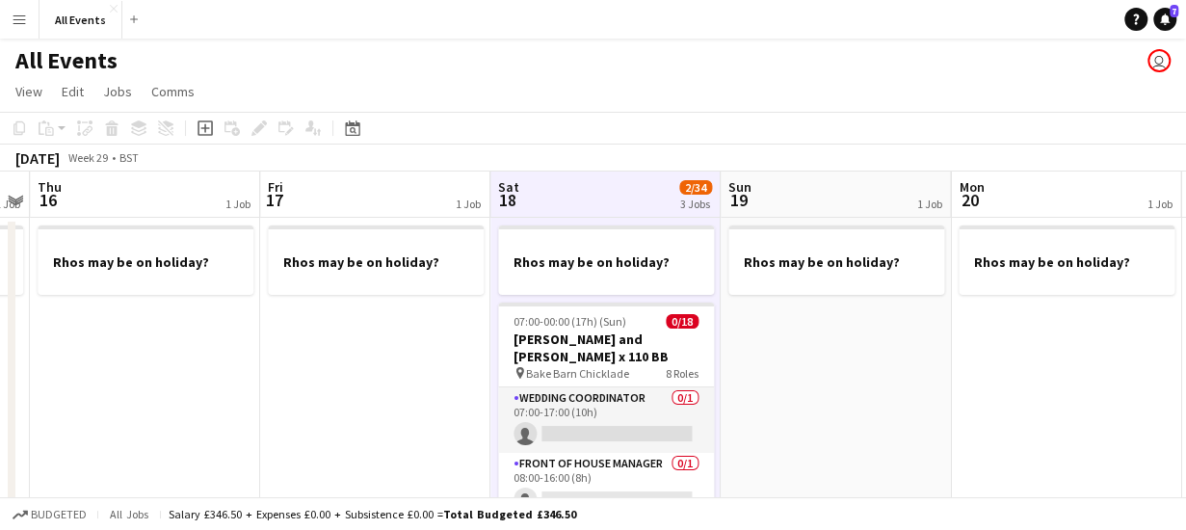
click at [597, 193] on app-board-header-date "Sat 18 2/34 3 Jobs" at bounding box center [605, 194] width 230 height 46
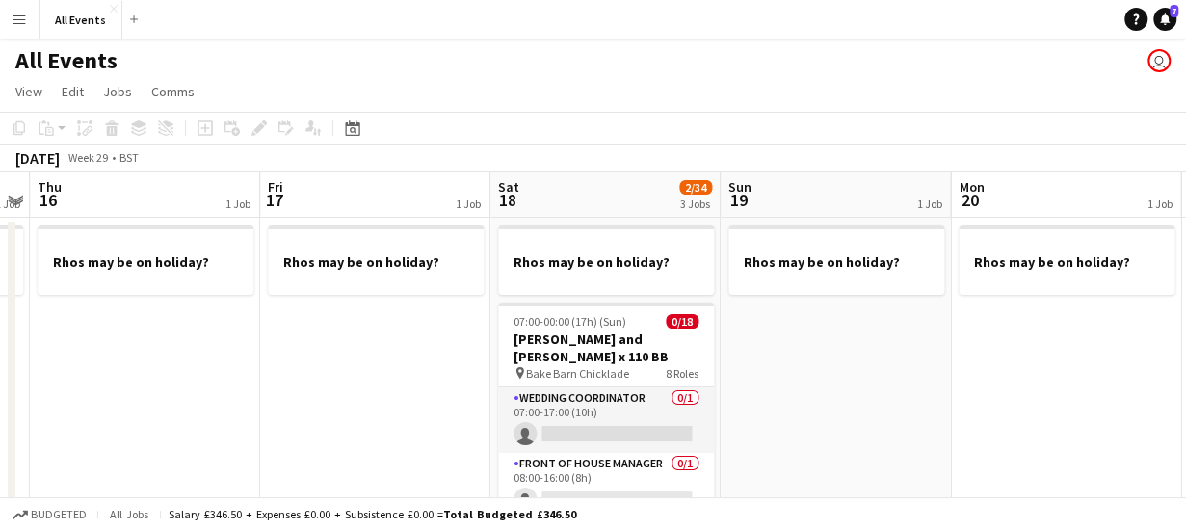
click at [597, 193] on app-board-header-date "Sat 18 2/34 3 Jobs" at bounding box center [605, 194] width 230 height 46
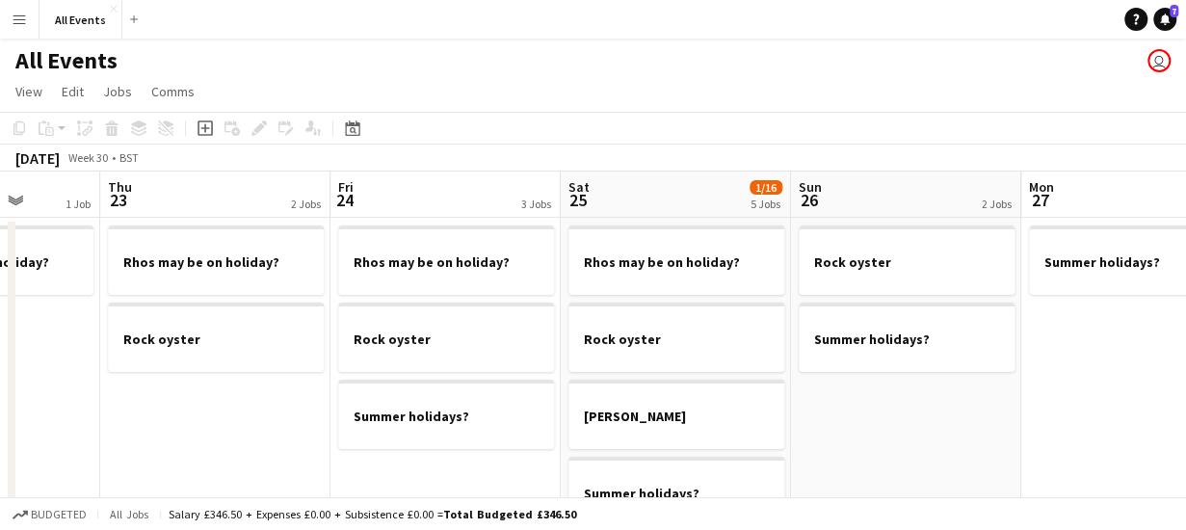
click at [672, 197] on app-board-header-date "Sat 25 1/16 5 Jobs" at bounding box center [676, 194] width 230 height 46
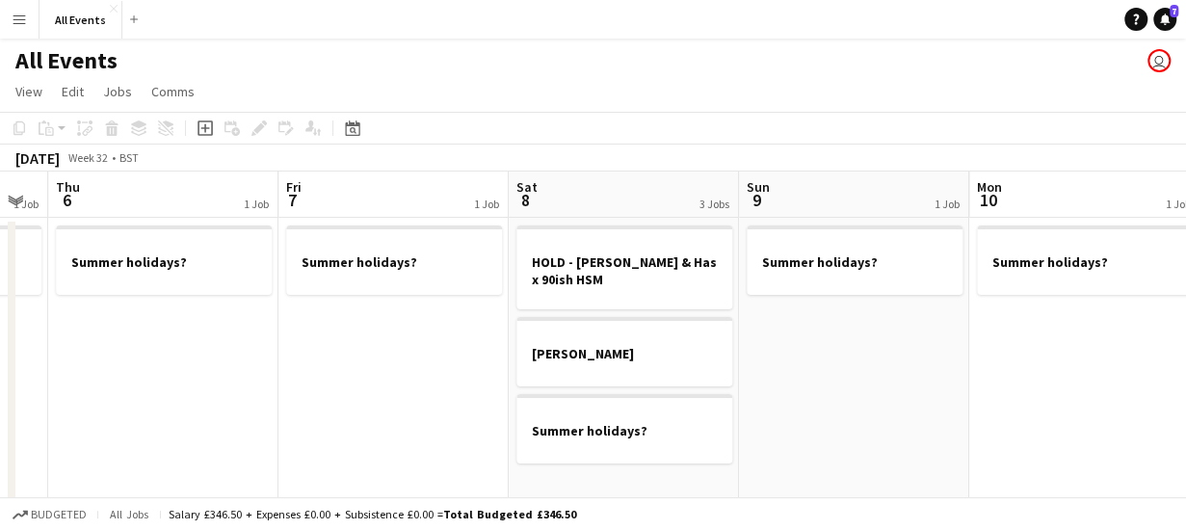
click at [644, 186] on app-board-header-date "Sat 8 3 Jobs" at bounding box center [624, 194] width 230 height 46
